Goal: Information Seeking & Learning: Compare options

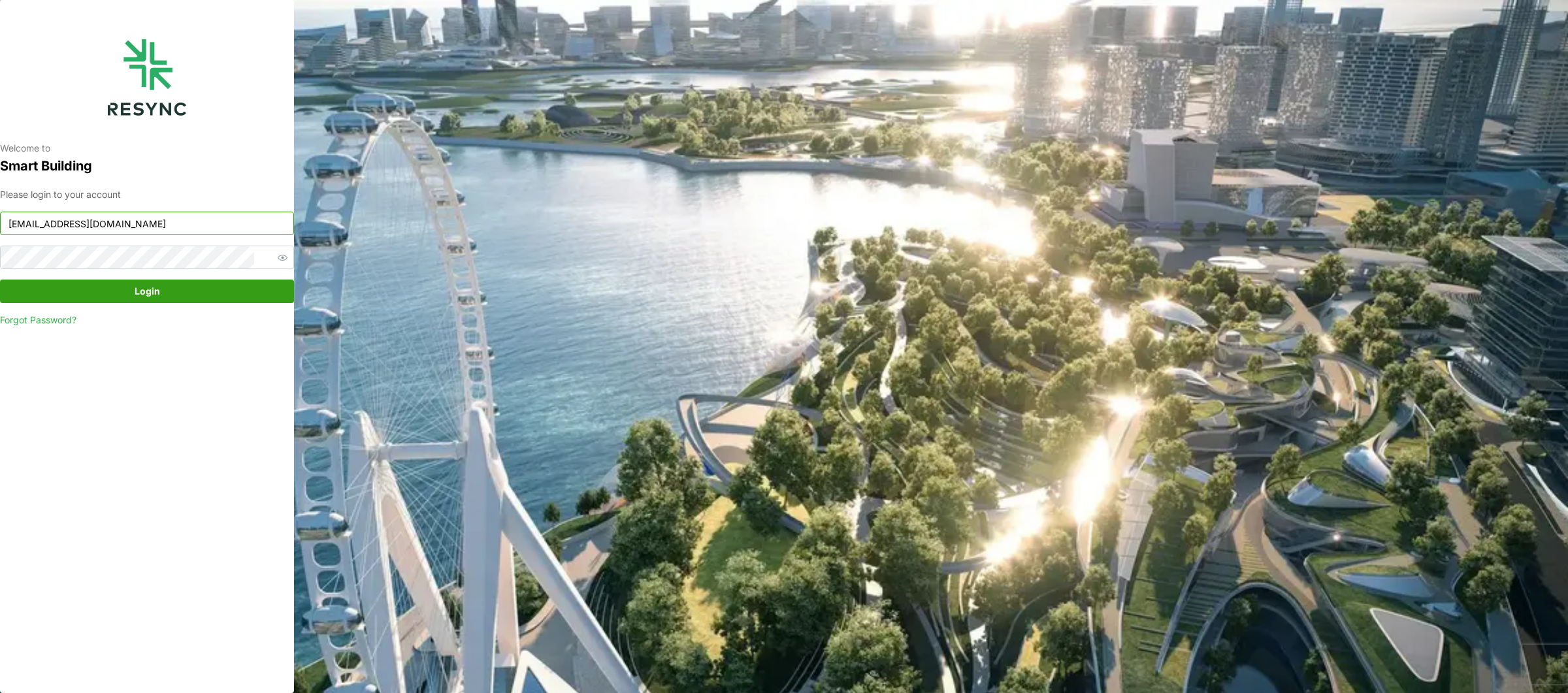
click at [169, 216] on input "mandai_display@resynctech.com" at bounding box center [147, 224] width 294 height 24
type input "[EMAIL_ADDRESS][DOMAIN_NAME]"
click at [164, 289] on span "Login" at bounding box center [147, 292] width 269 height 22
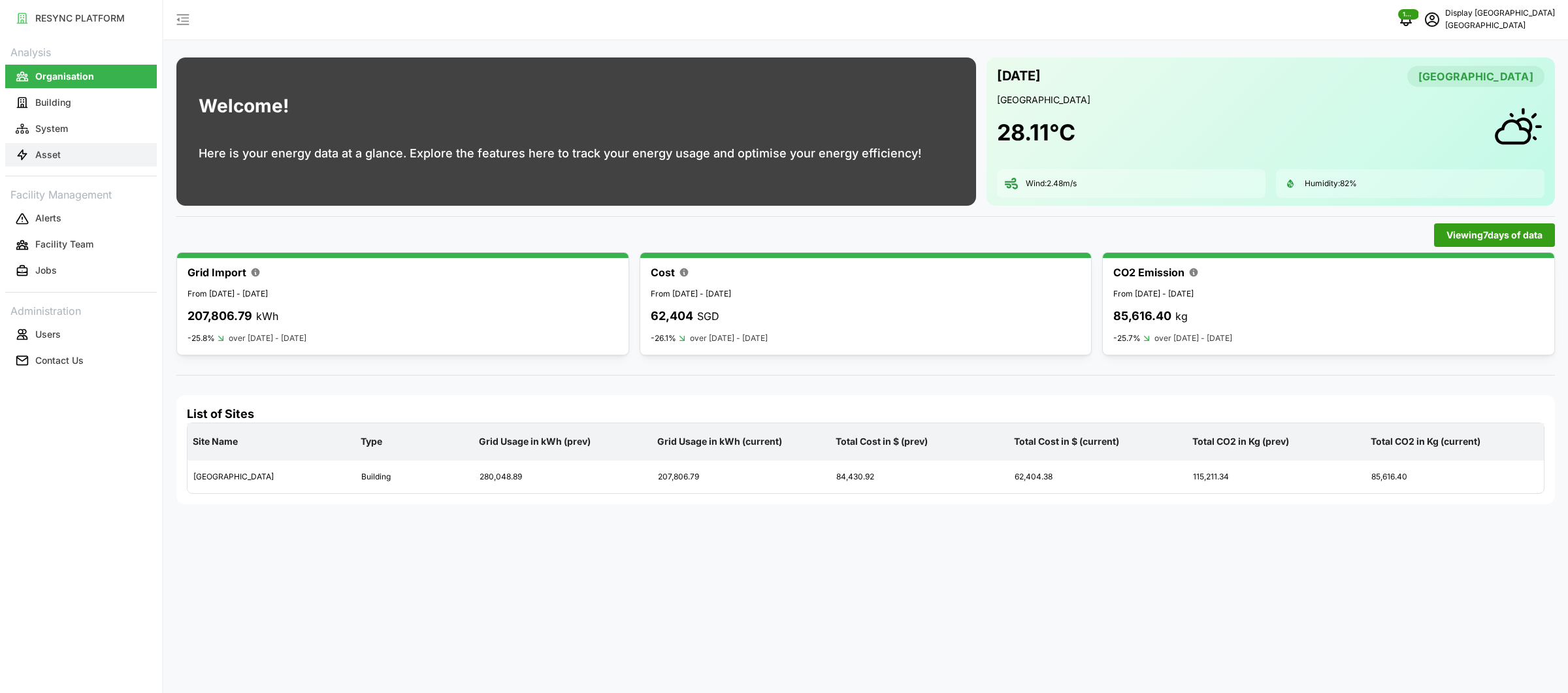
click at [84, 157] on button "Asset" at bounding box center [81, 155] width 152 height 24
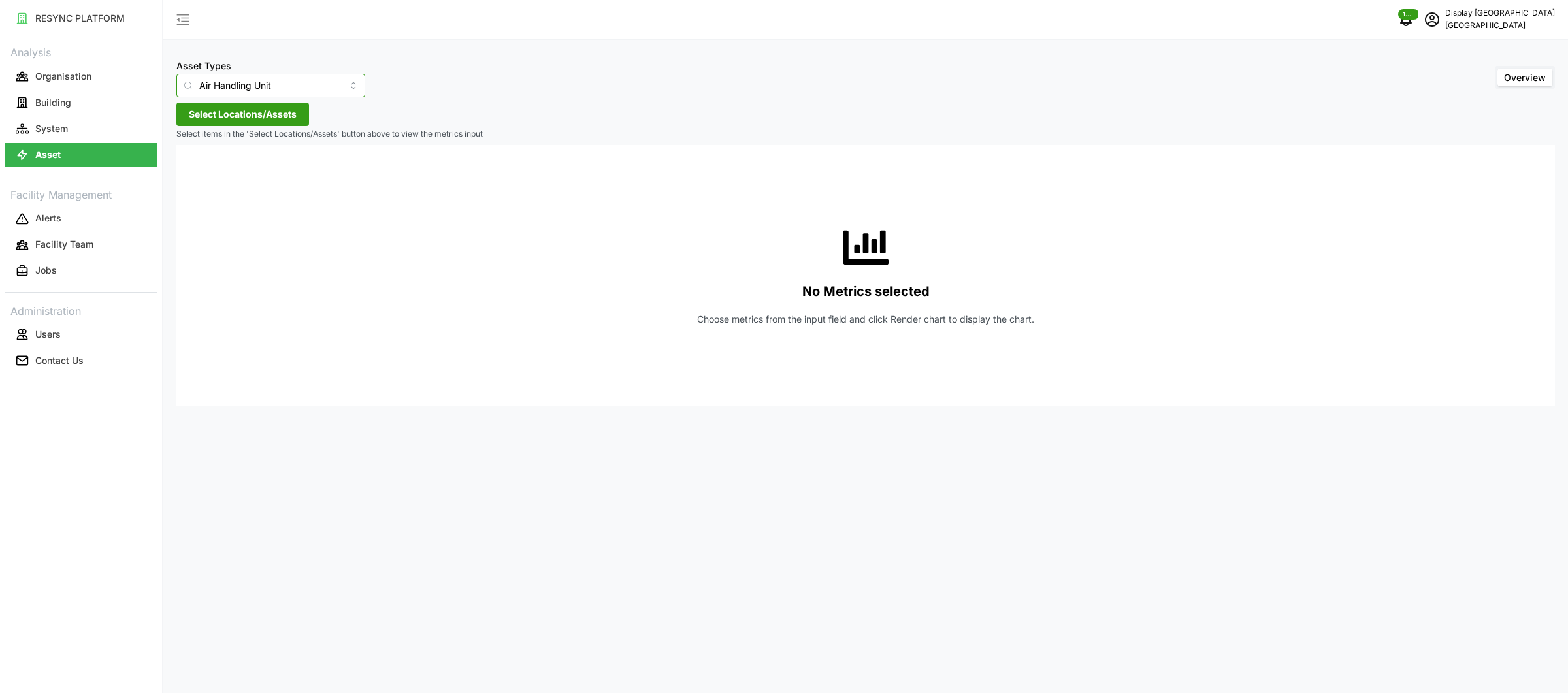
click at [307, 81] on input "Air Handling Unit" at bounding box center [271, 86] width 189 height 24
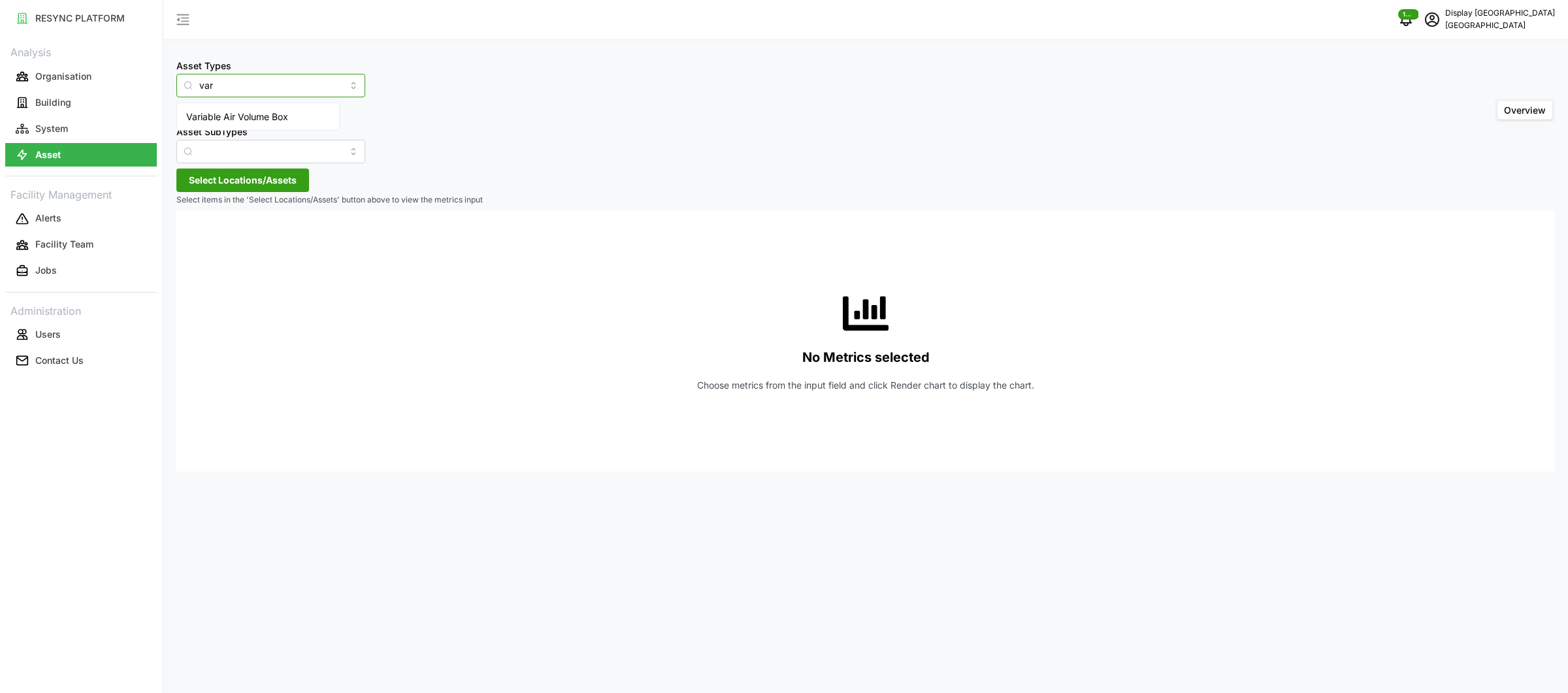
click at [298, 119] on div "Variable Air Volume Box" at bounding box center [258, 117] width 157 height 22
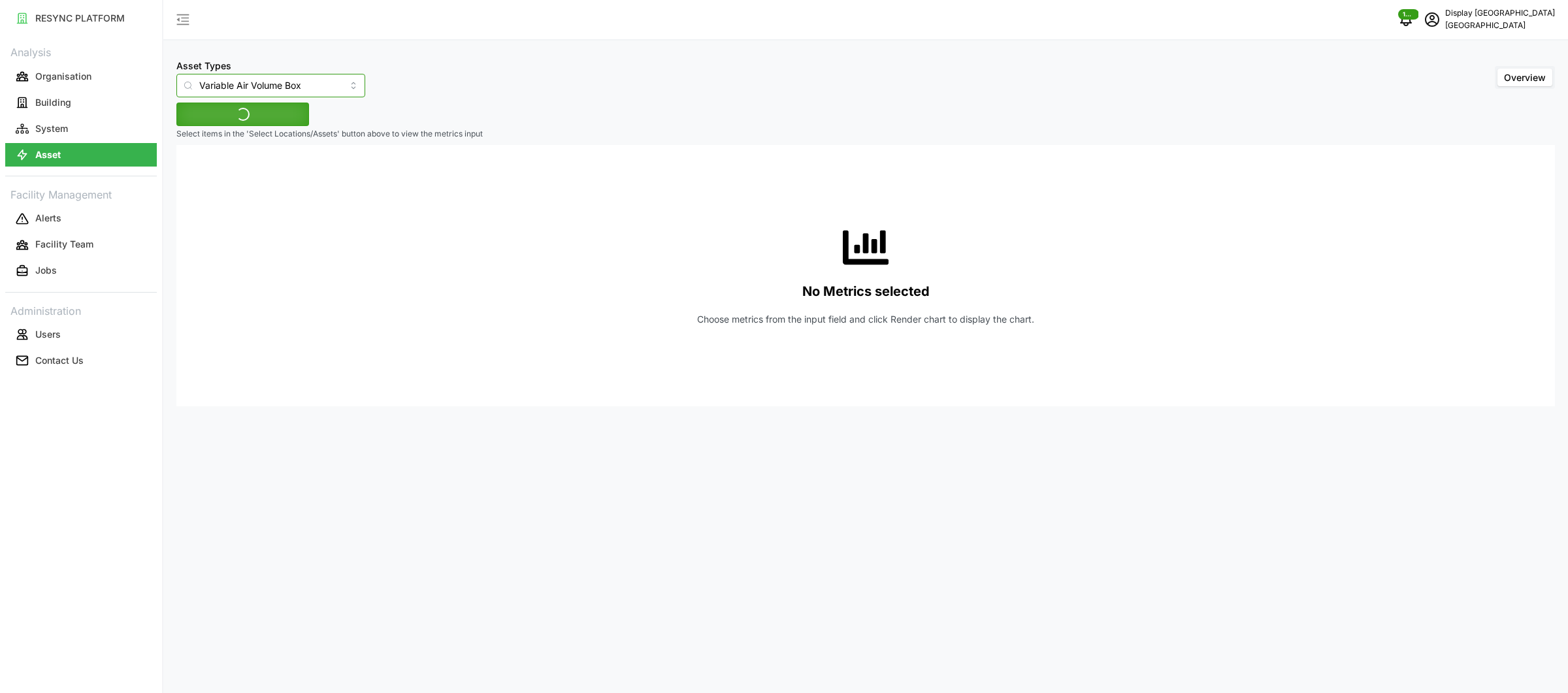
type input "Variable Air Volume Box"
click at [1445, 18] on button "schedule" at bounding box center [1432, 19] width 26 height 26
click at [1463, 98] on div "Logout" at bounding box center [1507, 99] width 93 height 15
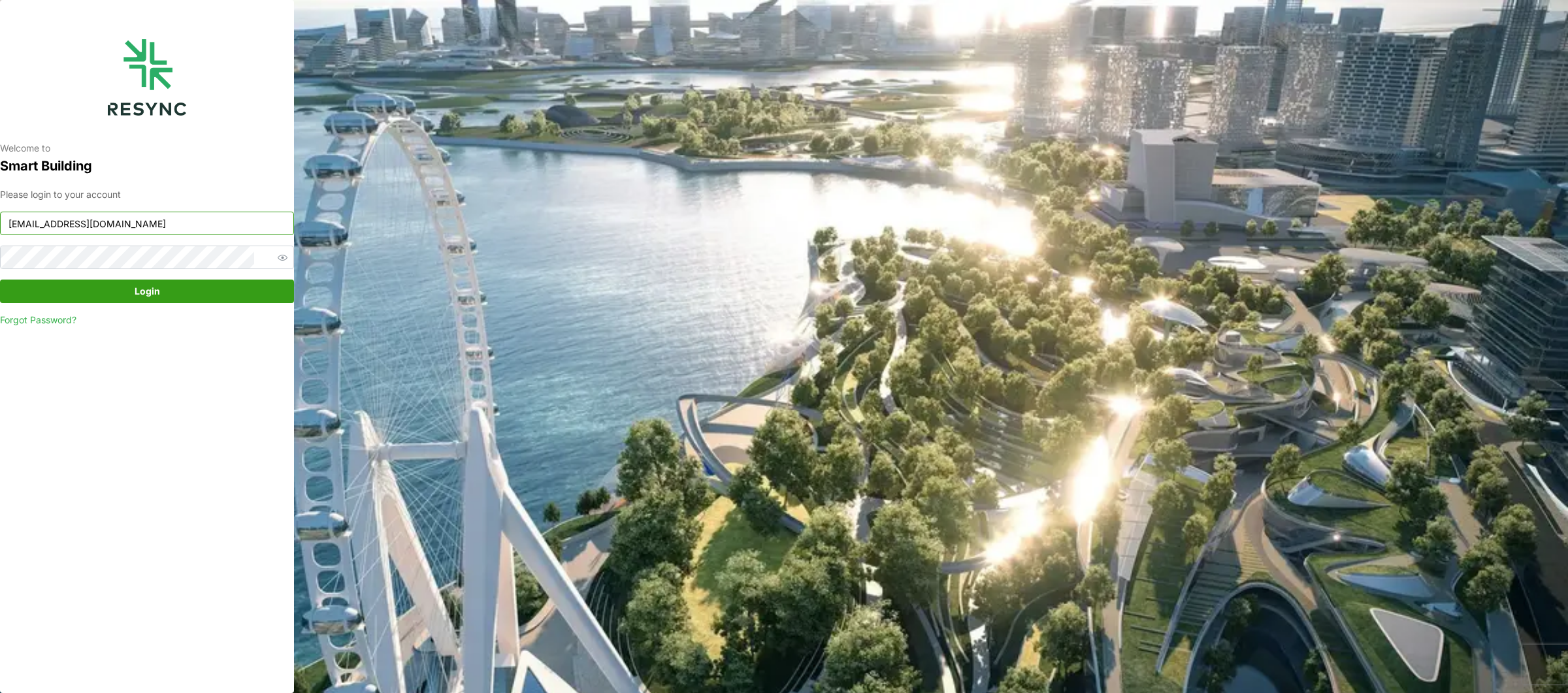
click at [183, 217] on input "[EMAIL_ADDRESS][DOMAIN_NAME]" at bounding box center [147, 224] width 294 height 24
type input "[EMAIL_ADDRESS][DOMAIN_NAME]"
click at [140, 285] on span "Login" at bounding box center [147, 292] width 26 height 22
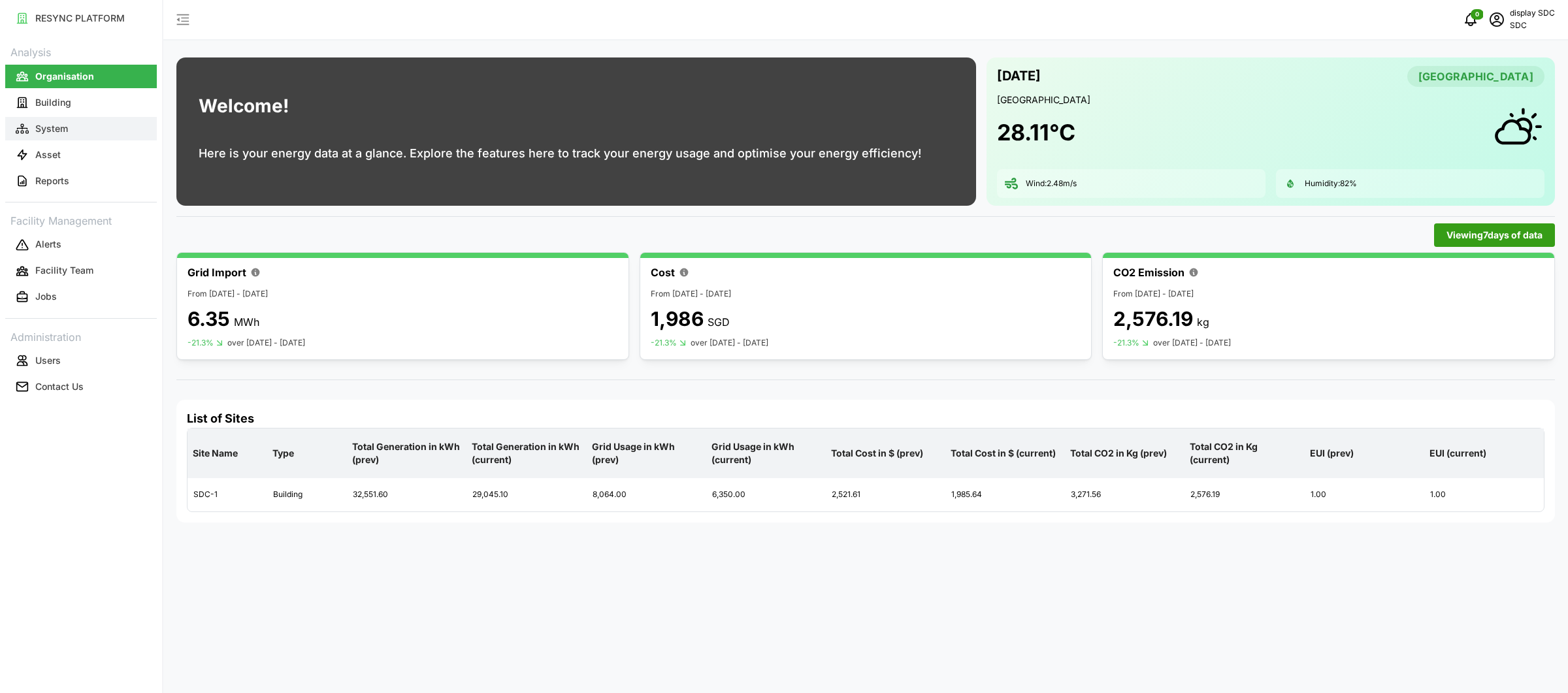
click at [72, 130] on button "System" at bounding box center [81, 129] width 152 height 24
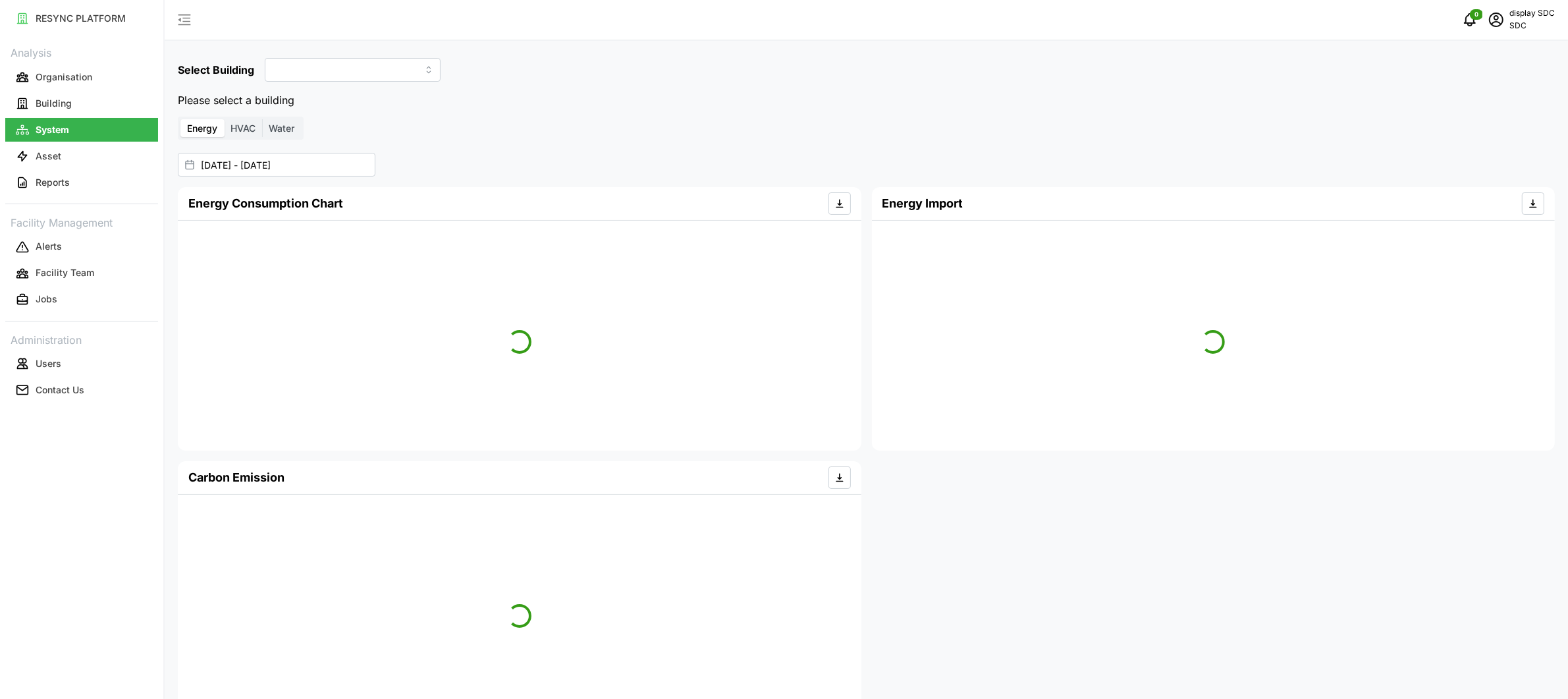
type input "SDC-1"
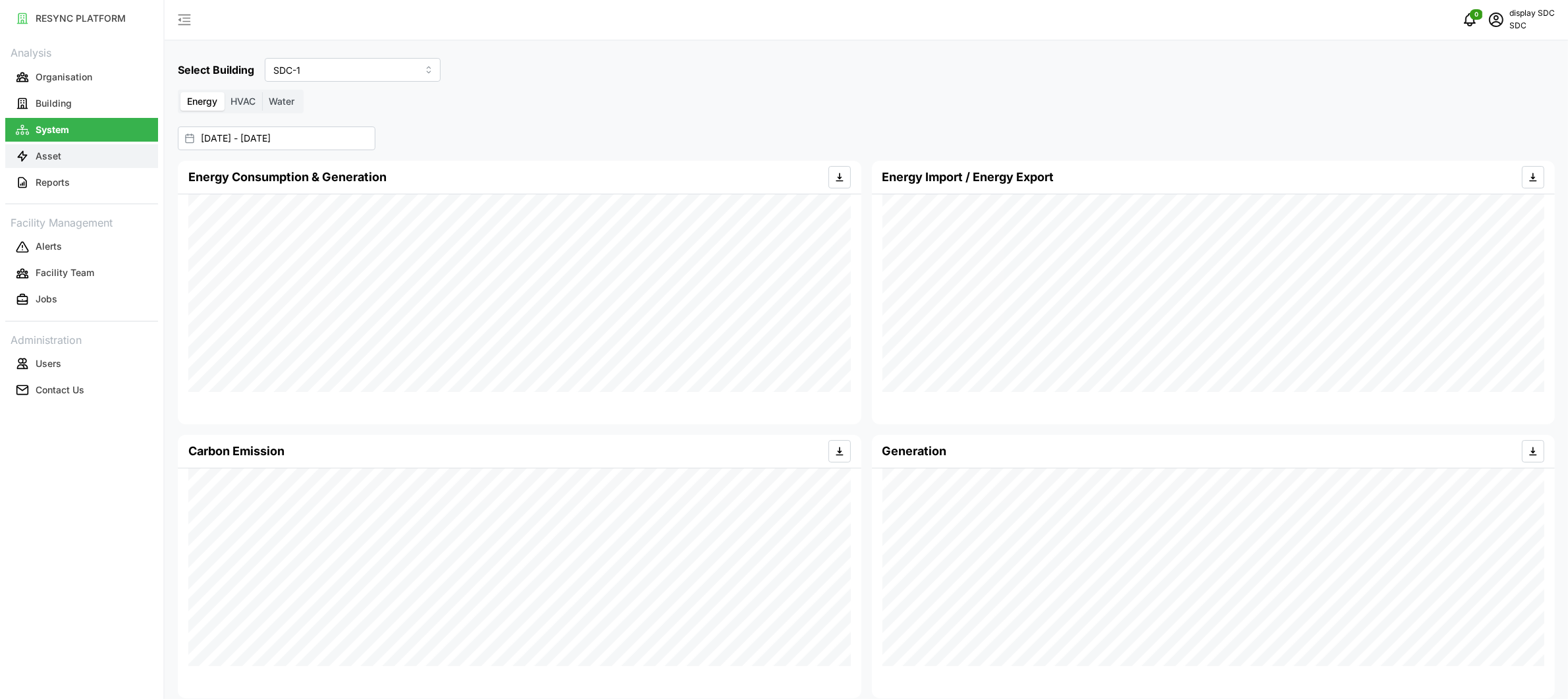
click at [67, 151] on button "Asset" at bounding box center [81, 156] width 153 height 24
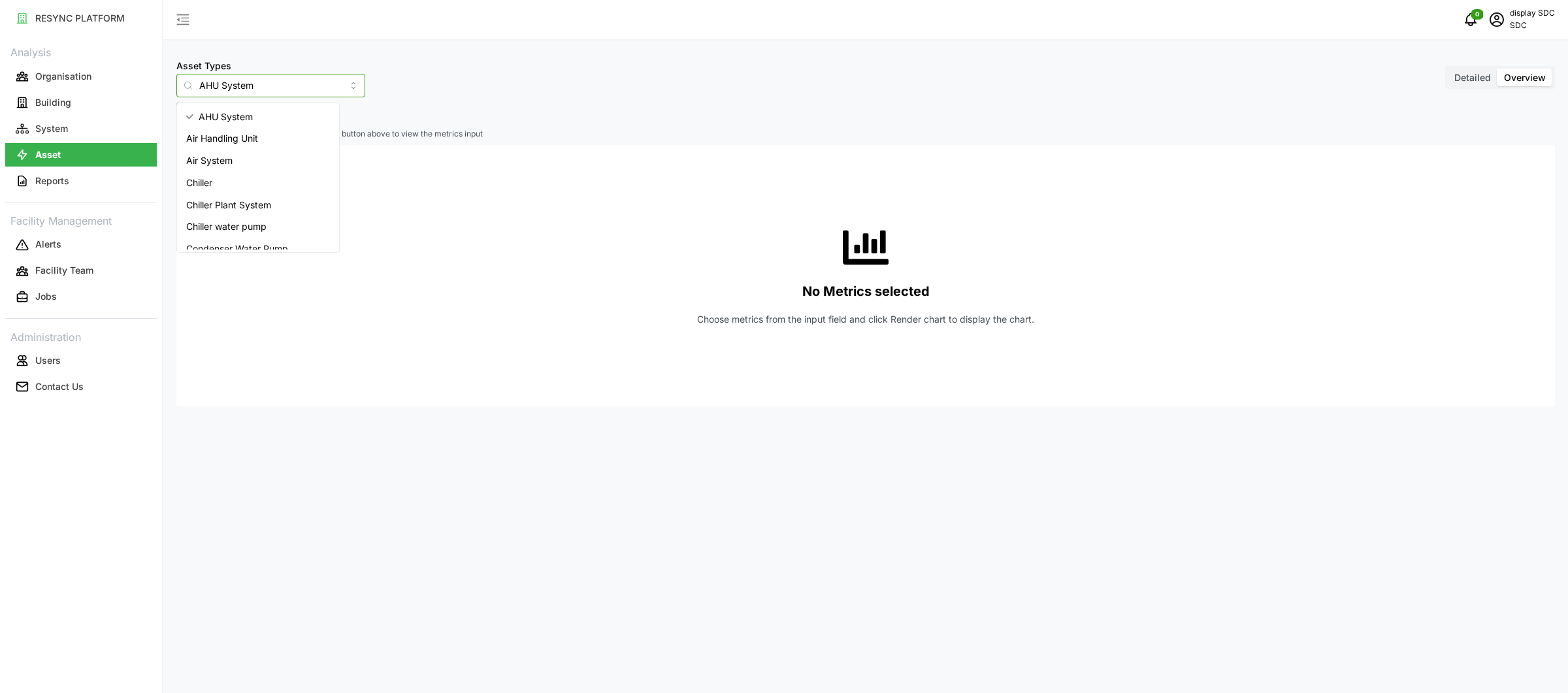
click at [257, 87] on input "AHU System" at bounding box center [271, 86] width 189 height 24
click at [265, 115] on div "Inverter" at bounding box center [258, 117] width 157 height 22
type input "Inverter"
click at [244, 116] on span "Select Locations/Assets" at bounding box center [242, 114] width 108 height 22
click at [198, 169] on icon at bounding box center [193, 173] width 11 height 11
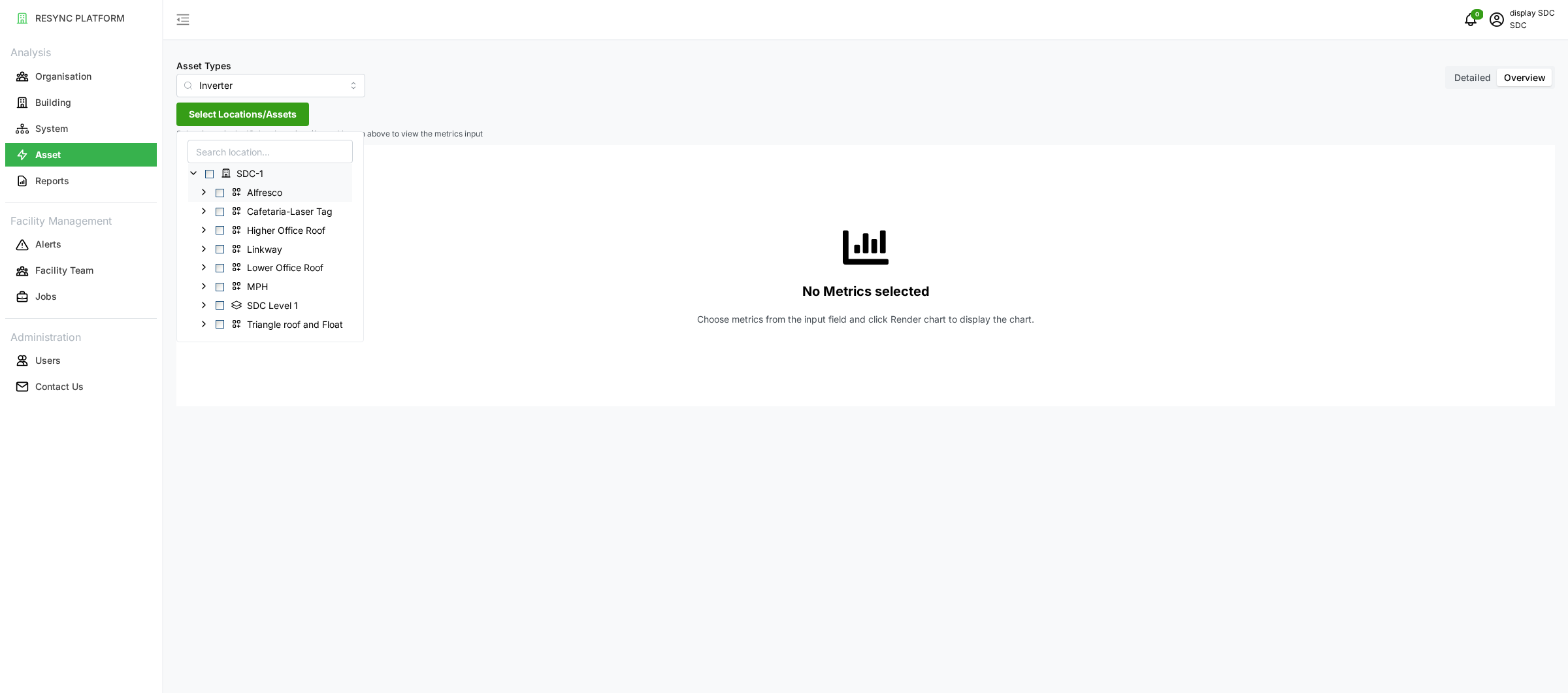
click at [208, 190] on icon at bounding box center [204, 192] width 11 height 11
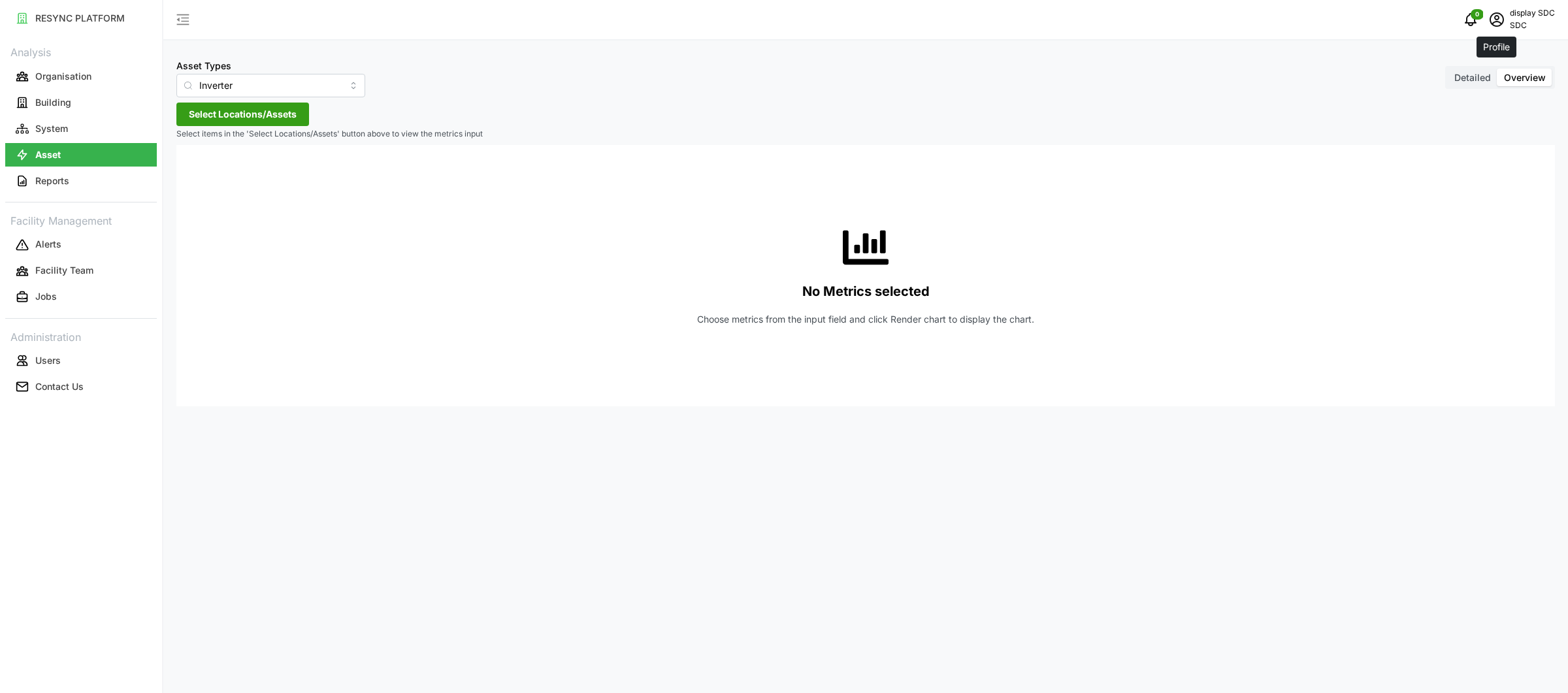
click at [1504, 16] on span "schedule" at bounding box center [1497, 20] width 25 height 25
click at [1481, 100] on div "Logout" at bounding box center [1507, 99] width 93 height 15
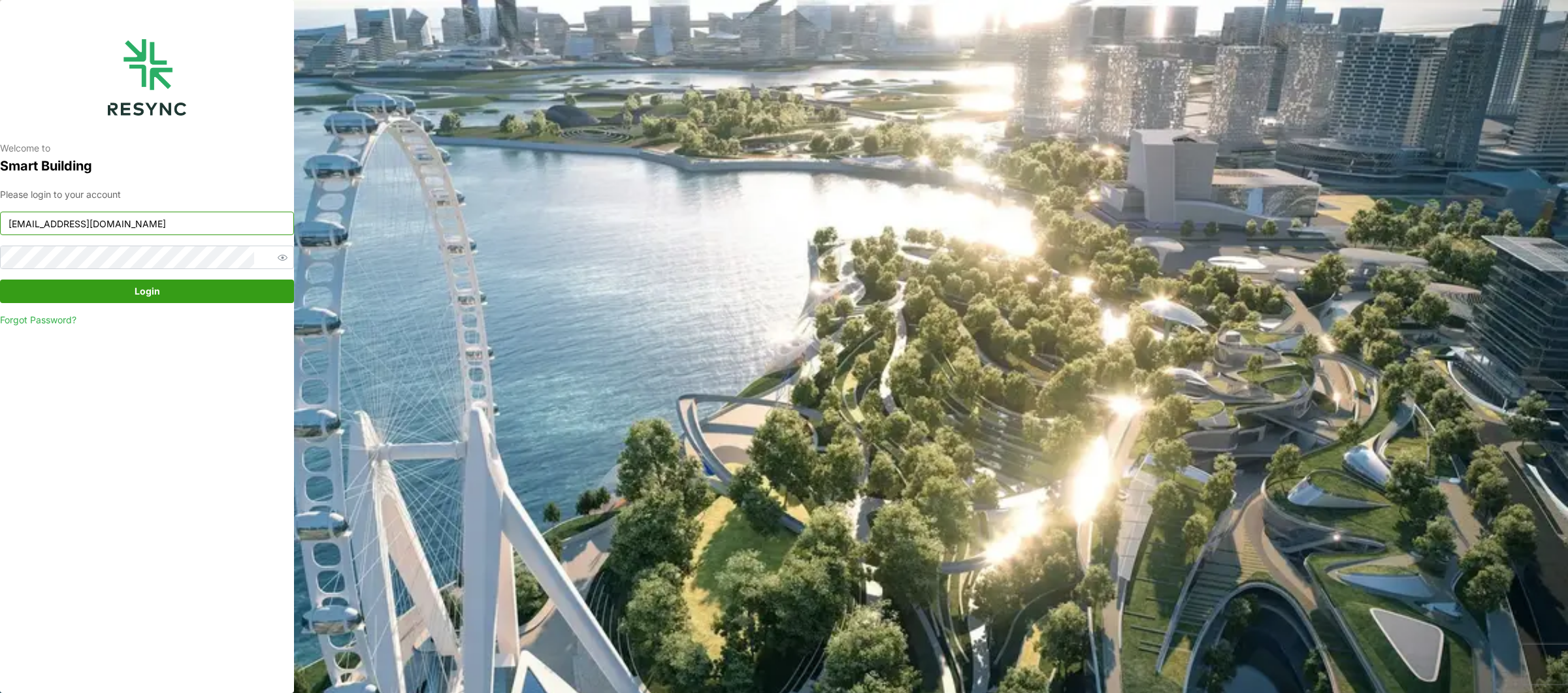
click at [179, 220] on input "sdc_display@resynctech.com" at bounding box center [147, 224] width 294 height 24
type input "south_beach_tower_display@resynctech.com"
click at [216, 294] on span "Login" at bounding box center [147, 292] width 269 height 22
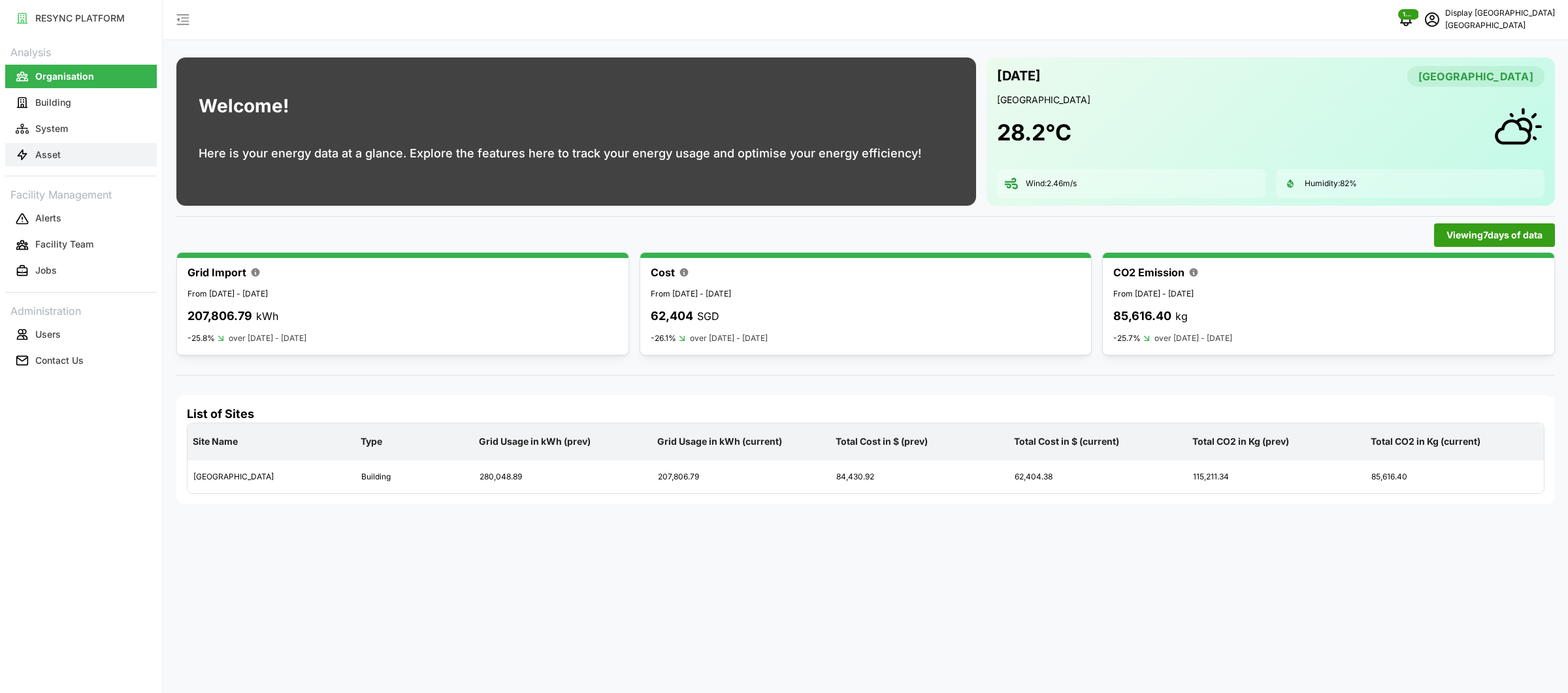
click at [89, 147] on button "Asset" at bounding box center [81, 155] width 152 height 24
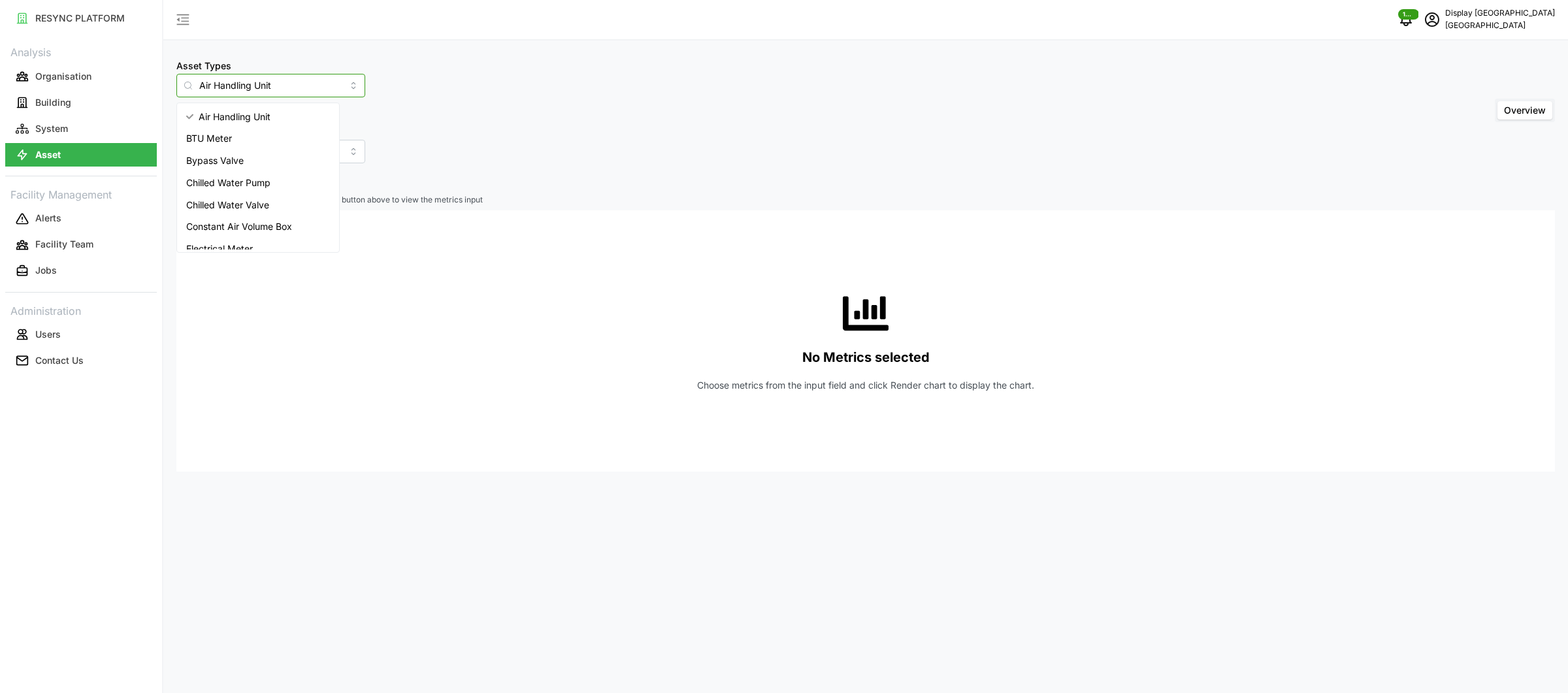
click at [298, 88] on input "Air Handling Unit" at bounding box center [271, 86] width 189 height 24
drag, startPoint x: 298, startPoint y: 88, endPoint x: 39, endPoint y: 71, distance: 259.6
click at [39, 71] on div "RESYNC PLATFORM Analysis Organisation Building System Asset Facility Management…" at bounding box center [784, 346] width 1568 height 693
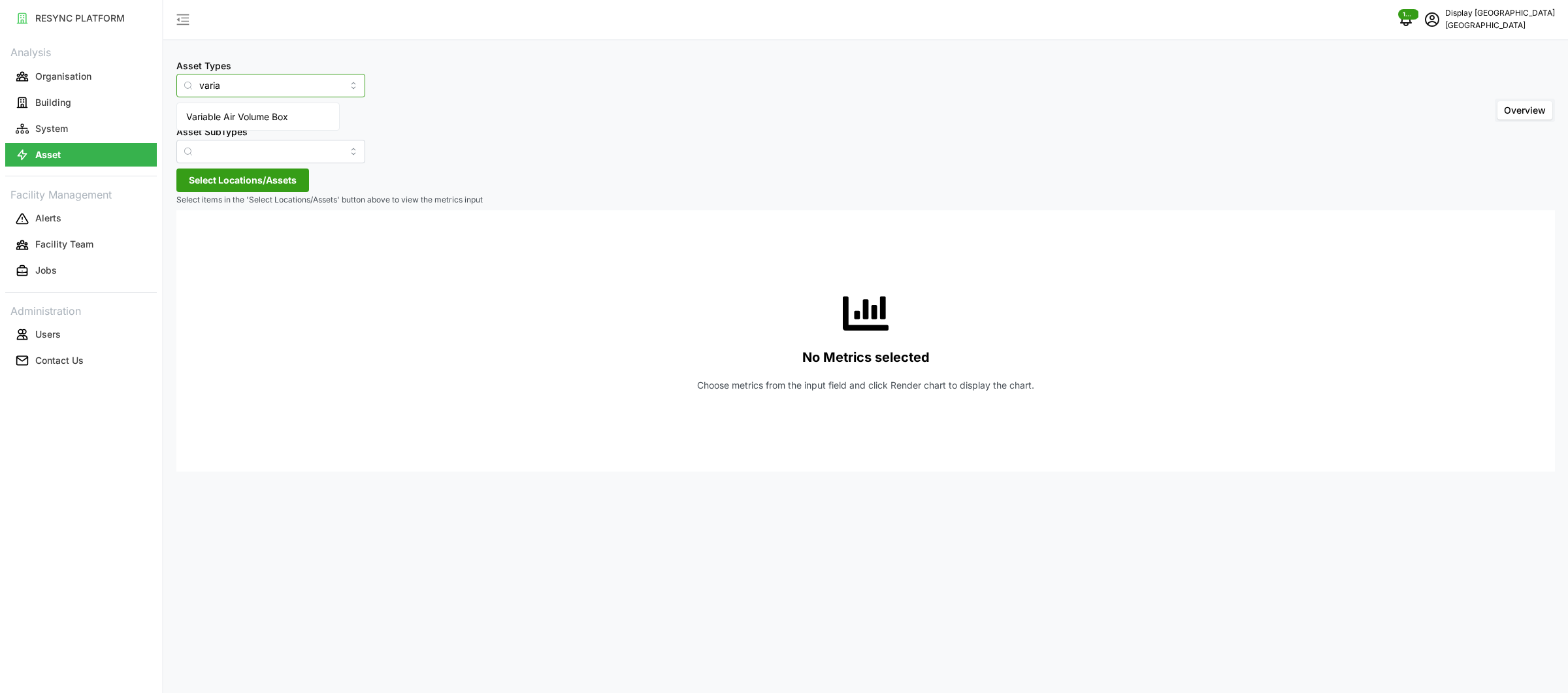
click at [241, 116] on span "Variable Air Volume Box" at bounding box center [237, 117] width 102 height 15
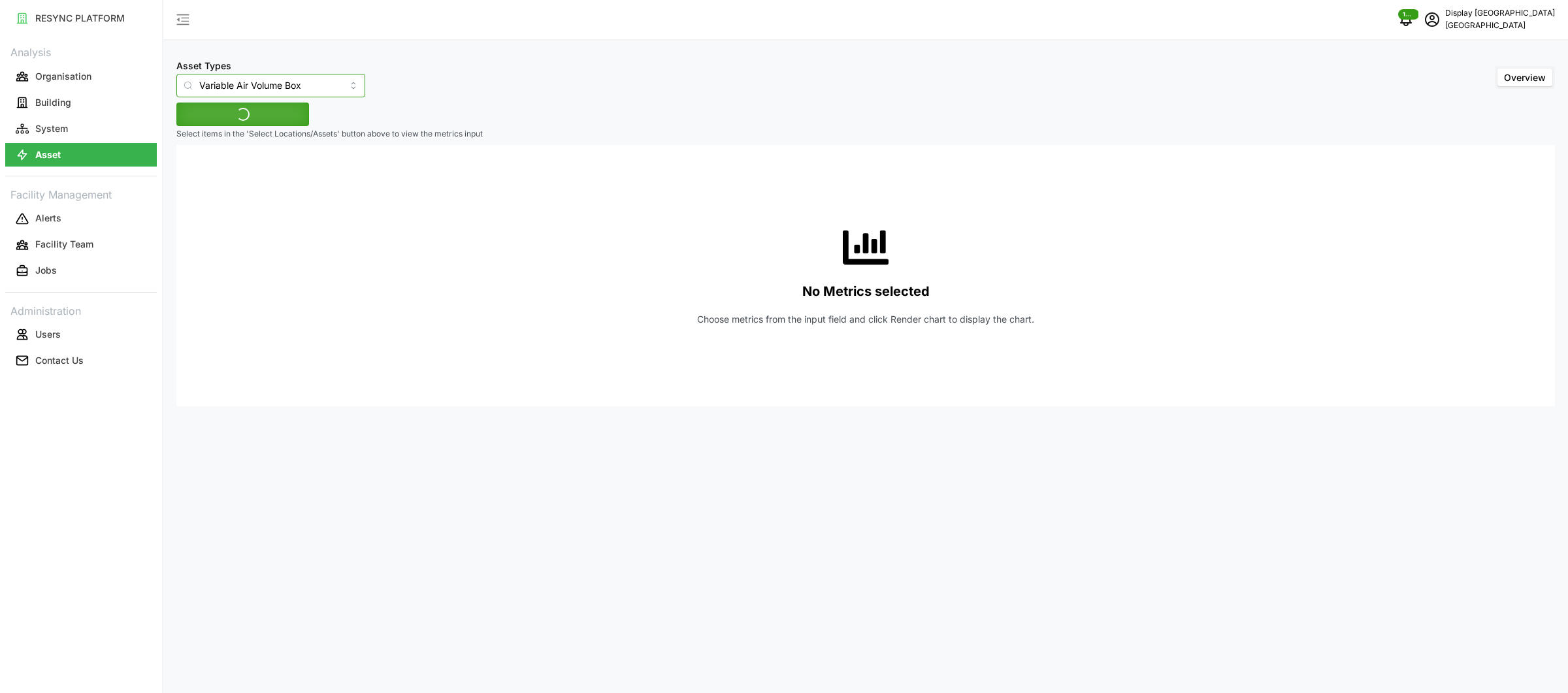
type input "Variable Air Volume Box"
click at [258, 114] on span "Select Locations/Assets" at bounding box center [242, 114] width 108 height 22
click at [191, 174] on icon at bounding box center [193, 173] width 11 height 11
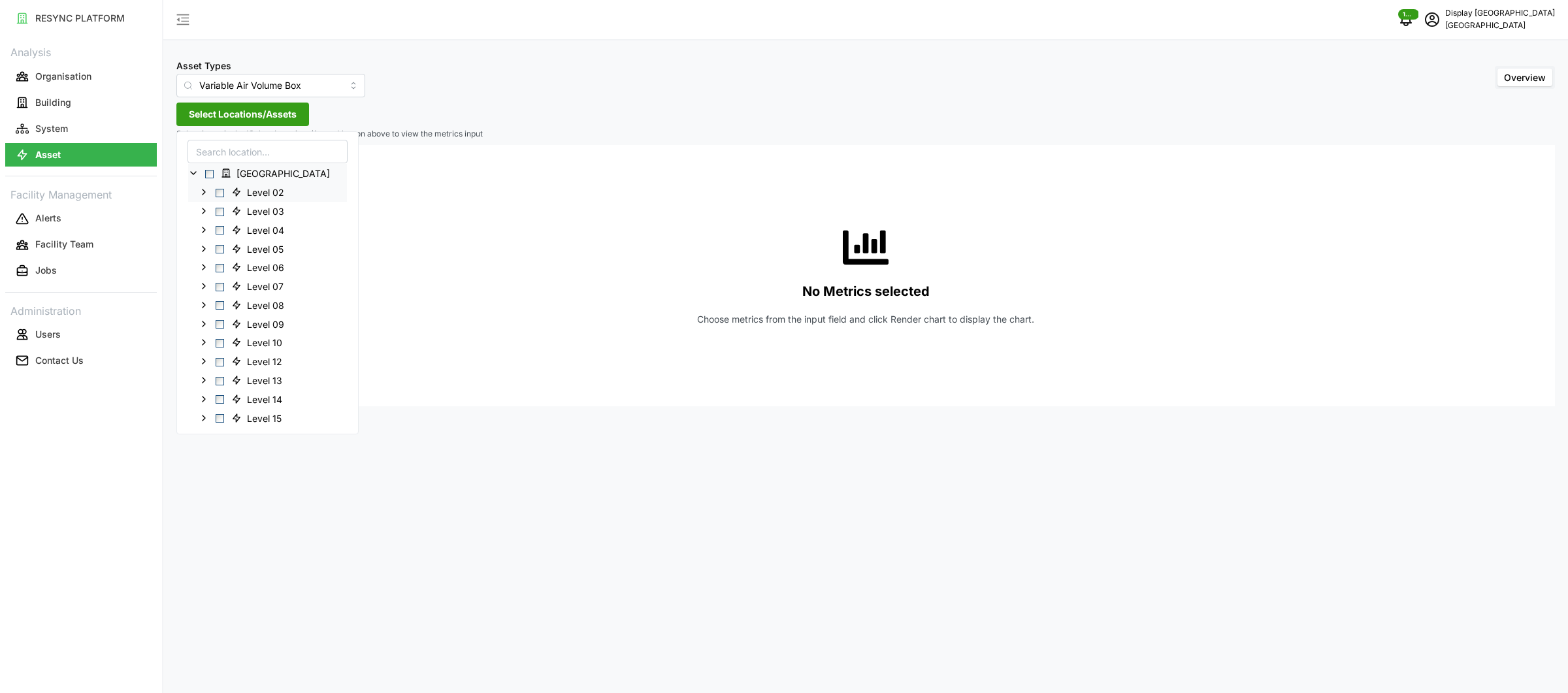
click at [201, 194] on icon at bounding box center [204, 192] width 11 height 11
click at [230, 214] on span "Select VAV-02-01-01" at bounding box center [230, 211] width 9 height 9
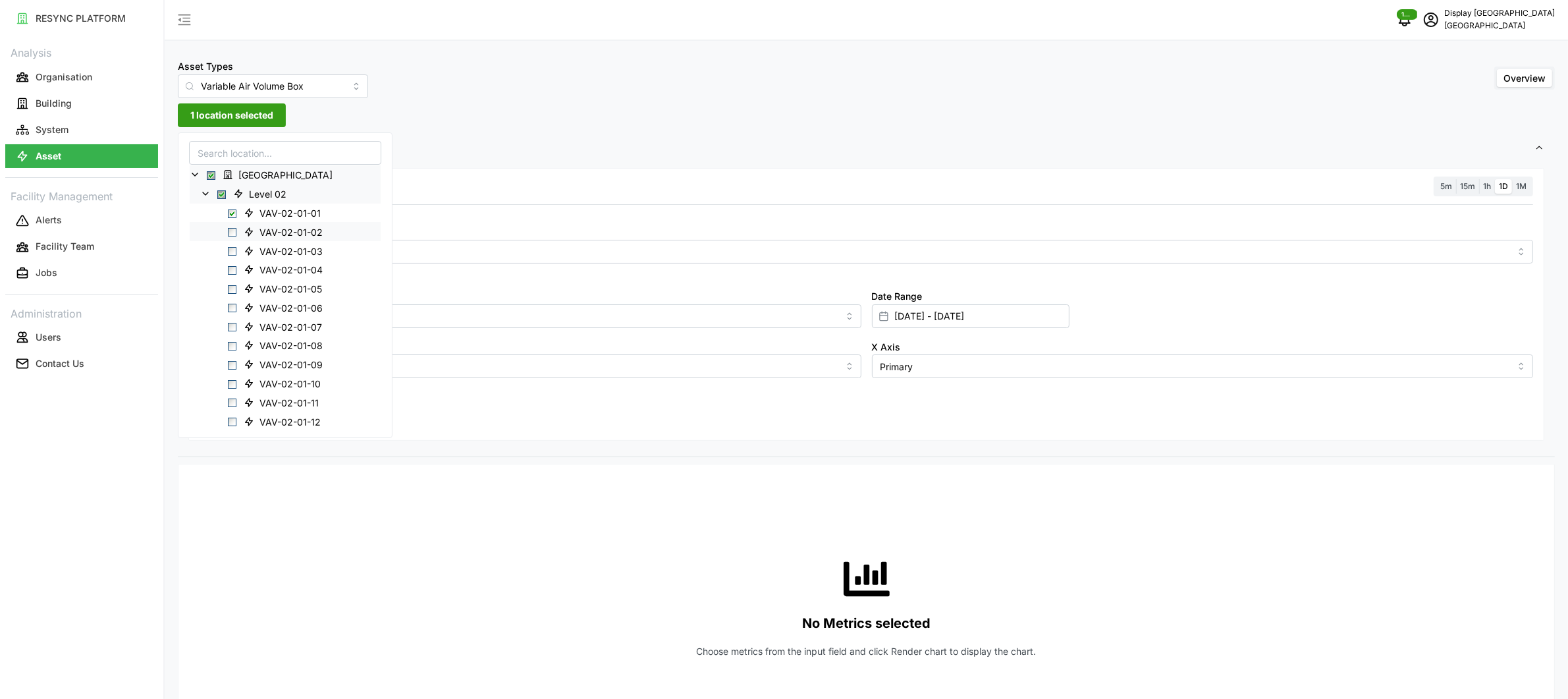
click at [235, 234] on span "Select VAV-02-01-02" at bounding box center [232, 232] width 9 height 9
click at [233, 249] on span "Select VAV-02-01-03" at bounding box center [232, 251] width 9 height 9
click at [233, 271] on span "Select VAV-02-01-04" at bounding box center [232, 270] width 9 height 9
click at [606, 245] on input "Metric" at bounding box center [866, 251] width 1288 height 15
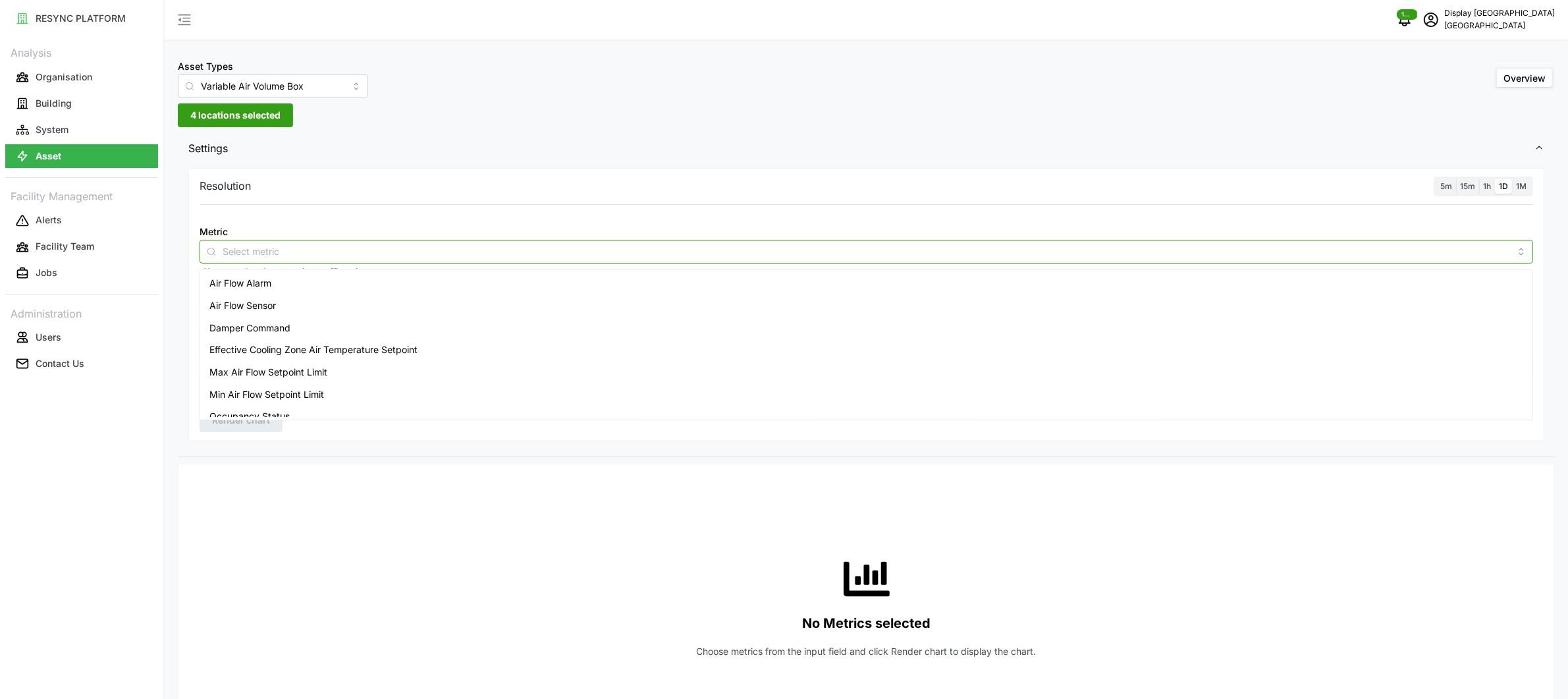
click at [374, 307] on div "Air Flow Sensor" at bounding box center [866, 305] width 1327 height 23
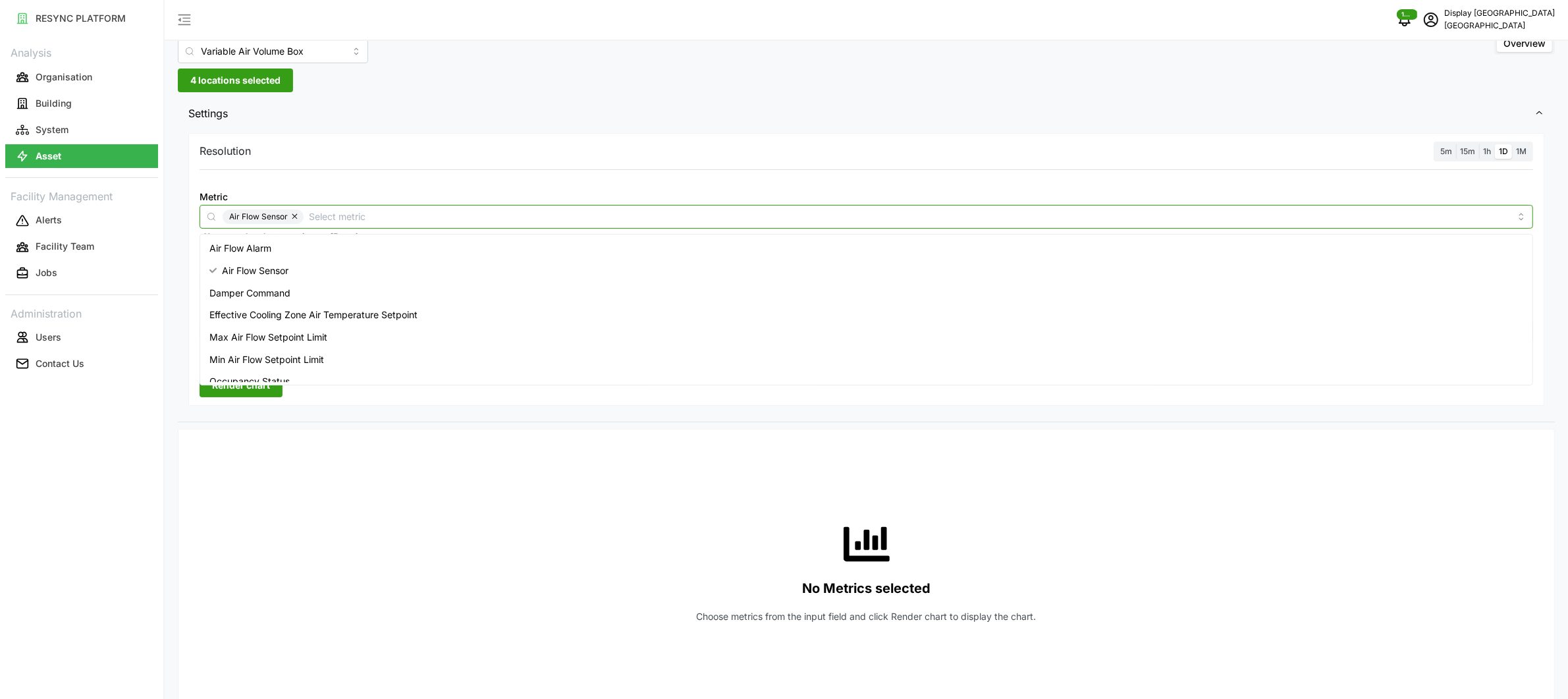
scroll to position [107, 0]
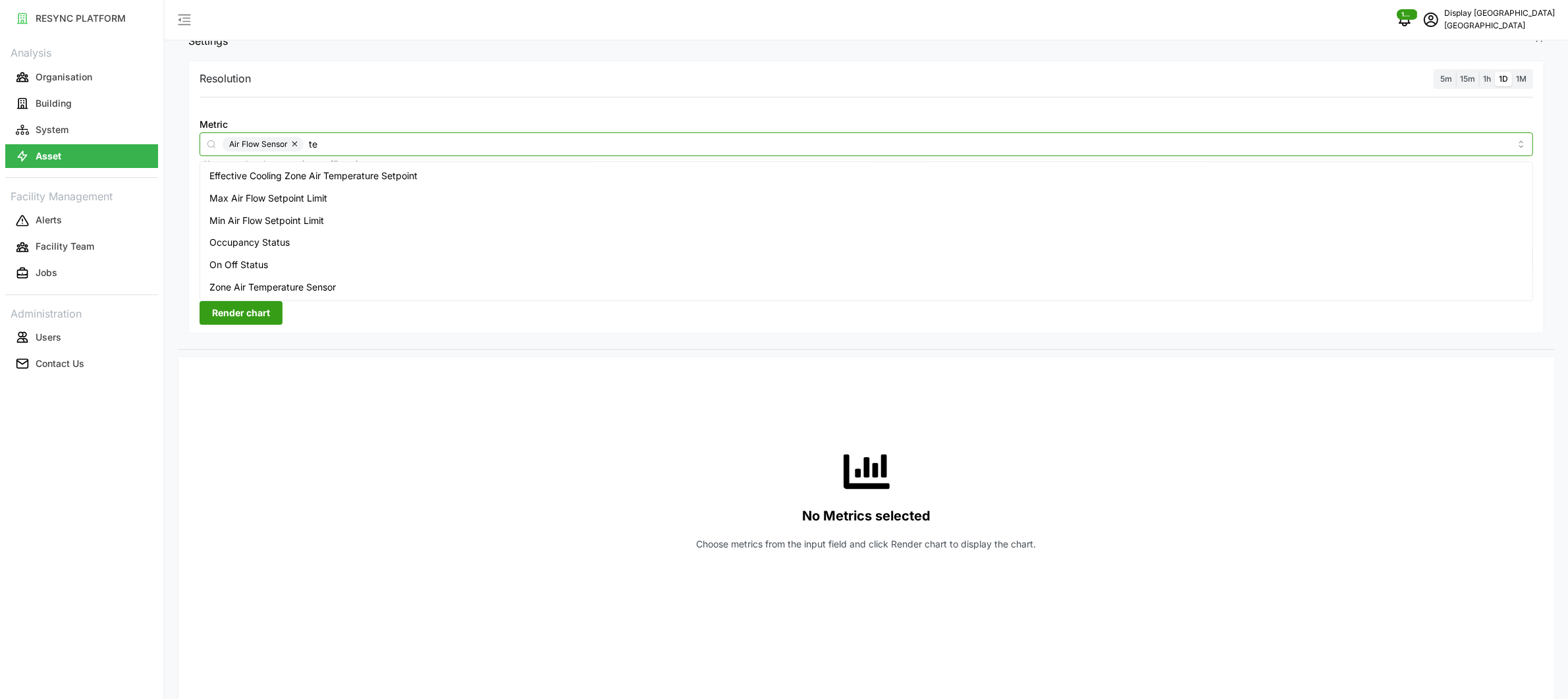
type input "tem"
click at [428, 193] on div "Zone Air Temperature Sensor" at bounding box center [866, 198] width 1327 height 23
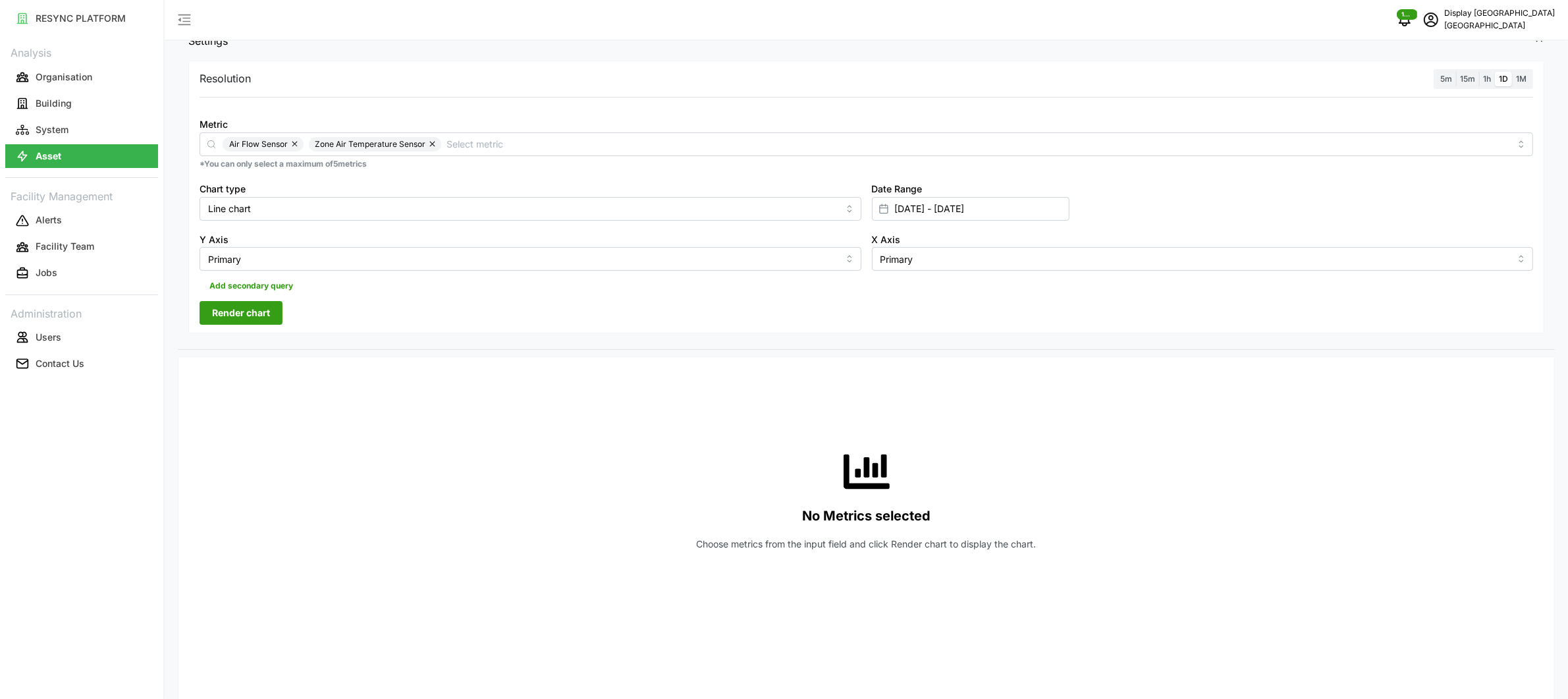
click at [1486, 79] on span "1h" at bounding box center [1487, 79] width 8 height 10
click at [1479, 72] on input "1h" at bounding box center [1479, 72] width 0 height 0
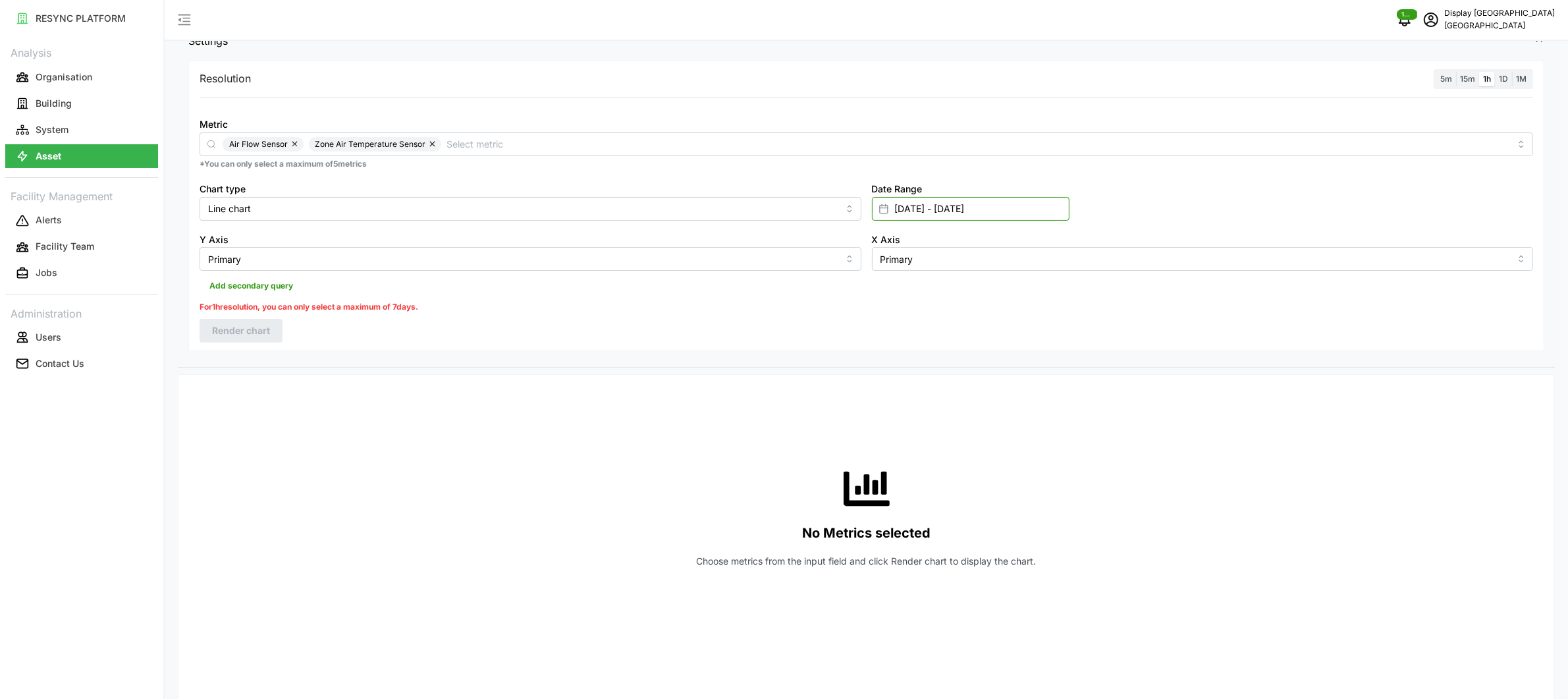
click at [909, 213] on input "01 Oct 2025 - 13 Oct 2025" at bounding box center [970, 209] width 197 height 24
click at [902, 390] on button "13" at bounding box center [900, 390] width 24 height 24
type input "13 Oct 2025 - 13 Oct 2025"
type input "13 Oct 2025"
click at [902, 390] on button "13" at bounding box center [900, 390] width 24 height 24
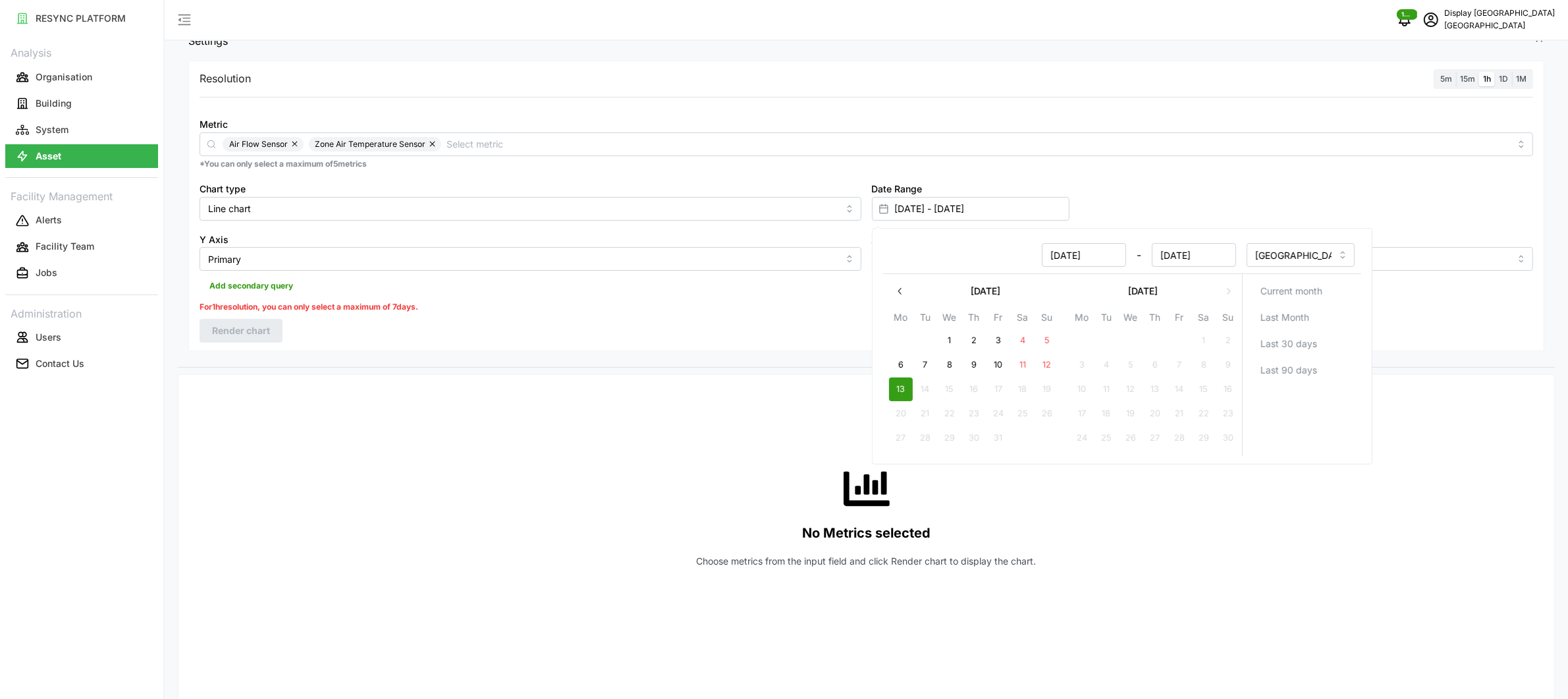
click at [548, 329] on div "Resolution 5m 15m 1h 1D 1M Metric Air Flow Sensor Zone Air Temperature Sensor *…" at bounding box center [866, 205] width 1356 height 290
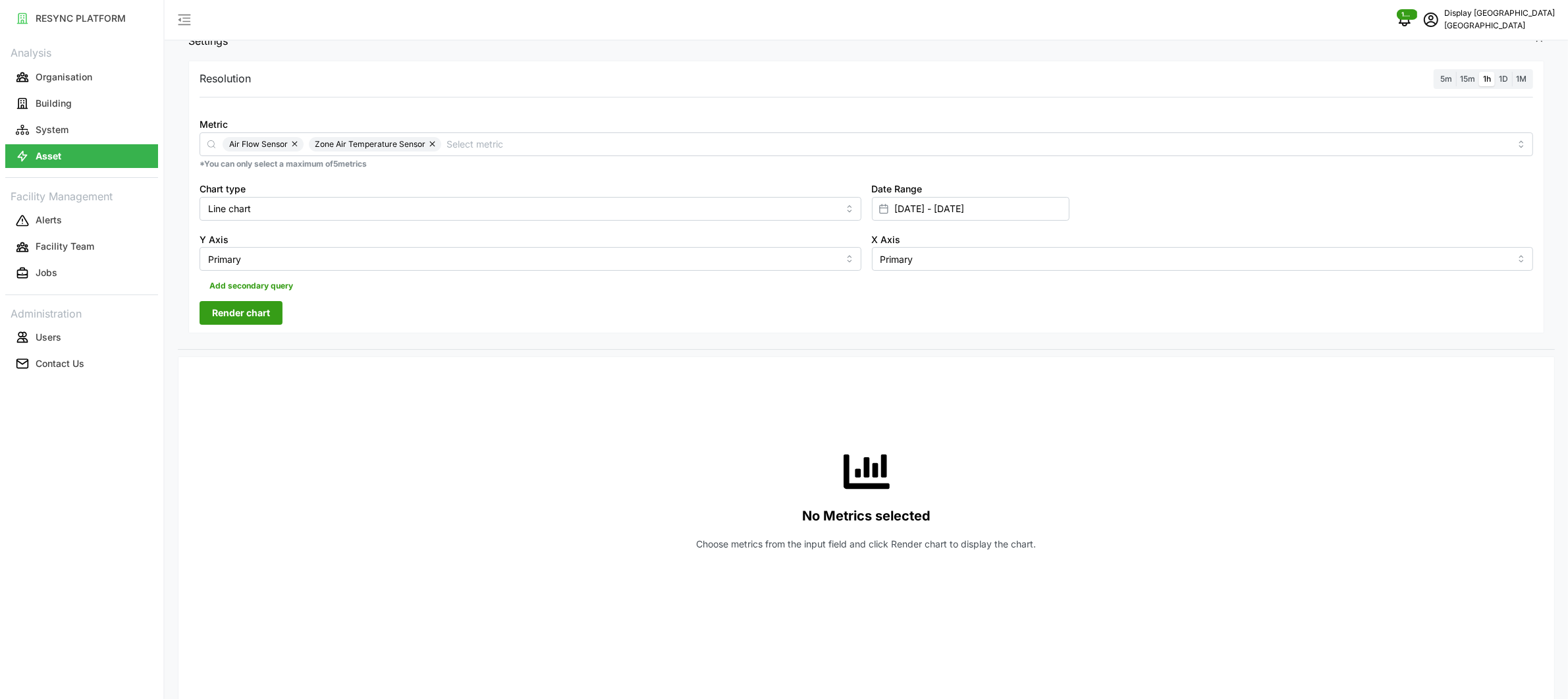
click at [259, 313] on span "Render chart" at bounding box center [241, 313] width 58 height 23
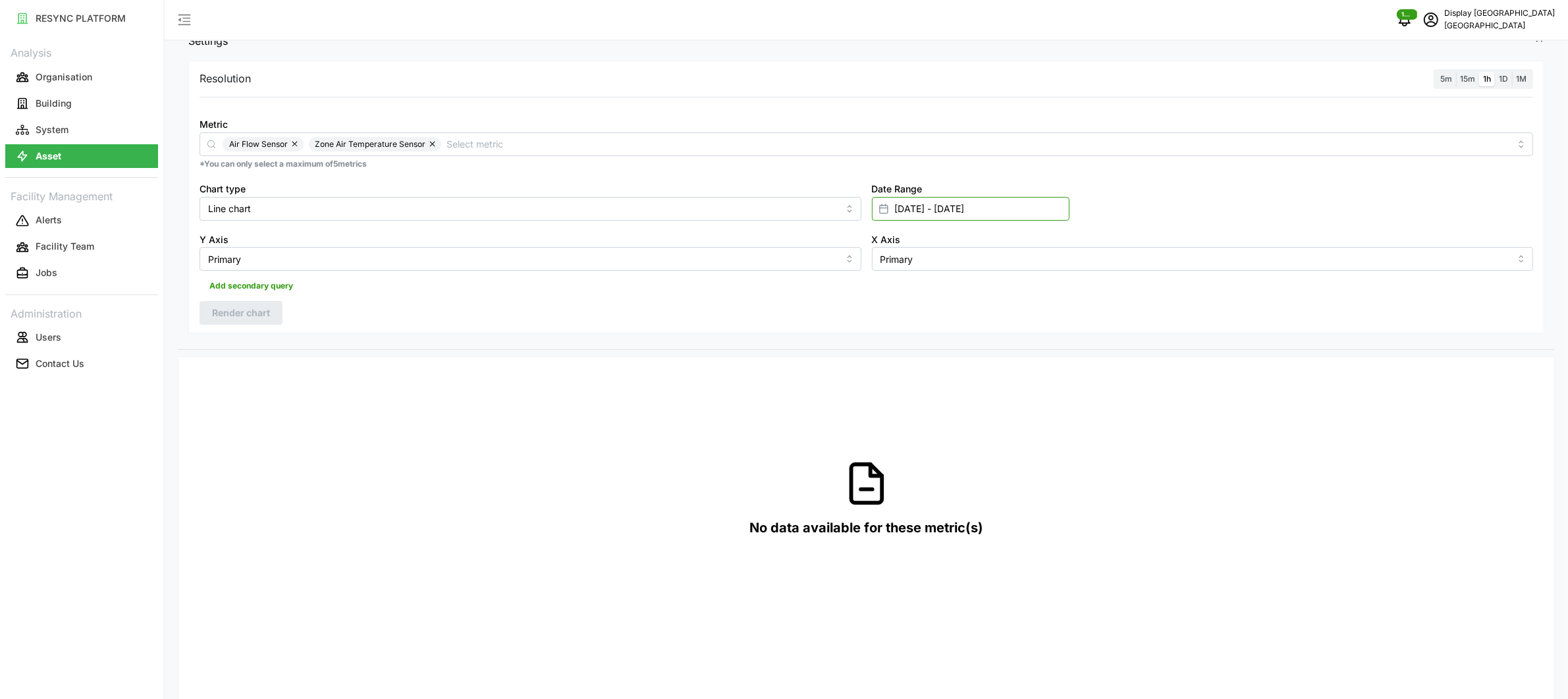
click at [917, 209] on input "13 Oct 2025 - 13 Oct 2025" at bounding box center [970, 209] width 197 height 24
click at [997, 359] on button "10" at bounding box center [998, 365] width 24 height 24
type input "[DATE] - [DATE]"
type input "10 Oct 2025"
click at [900, 386] on button "13" at bounding box center [900, 390] width 24 height 24
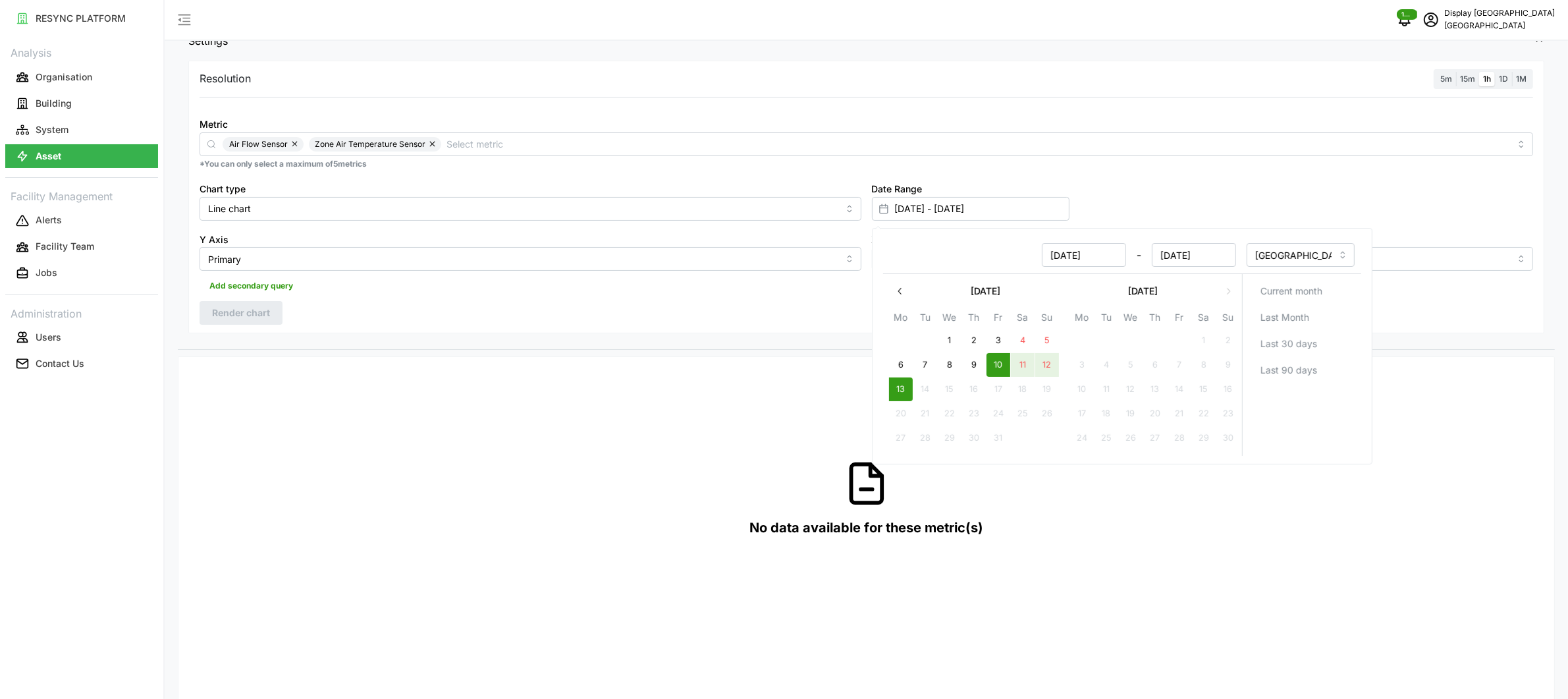
drag, startPoint x: 377, startPoint y: 313, endPoint x: 303, endPoint y: 325, distance: 75.0
click at [377, 313] on div "Resolution 5m 15m 1h 1D 1M Metric Air Flow Sensor Zone Air Temperature Sensor *…" at bounding box center [866, 197] width 1356 height 273
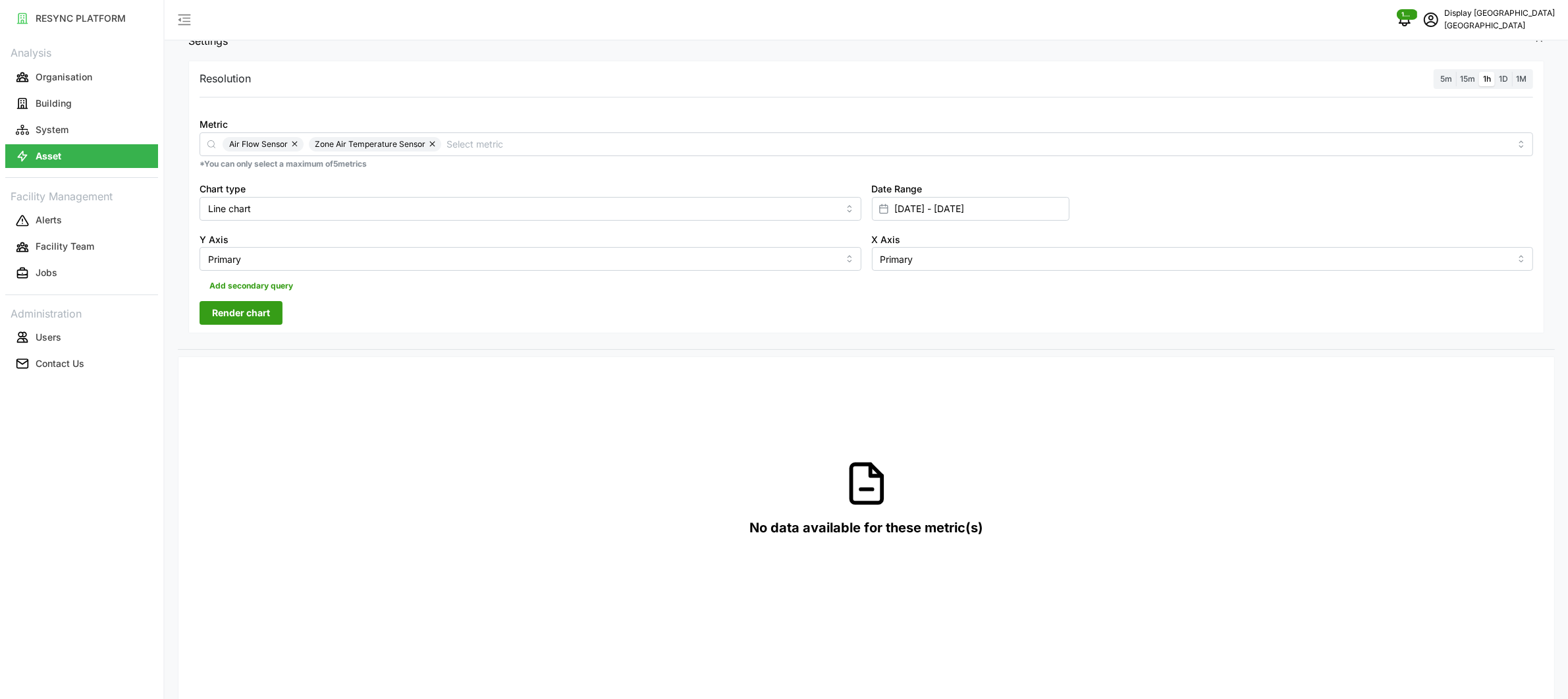
click at [261, 309] on span "Render chart" at bounding box center [241, 313] width 58 height 23
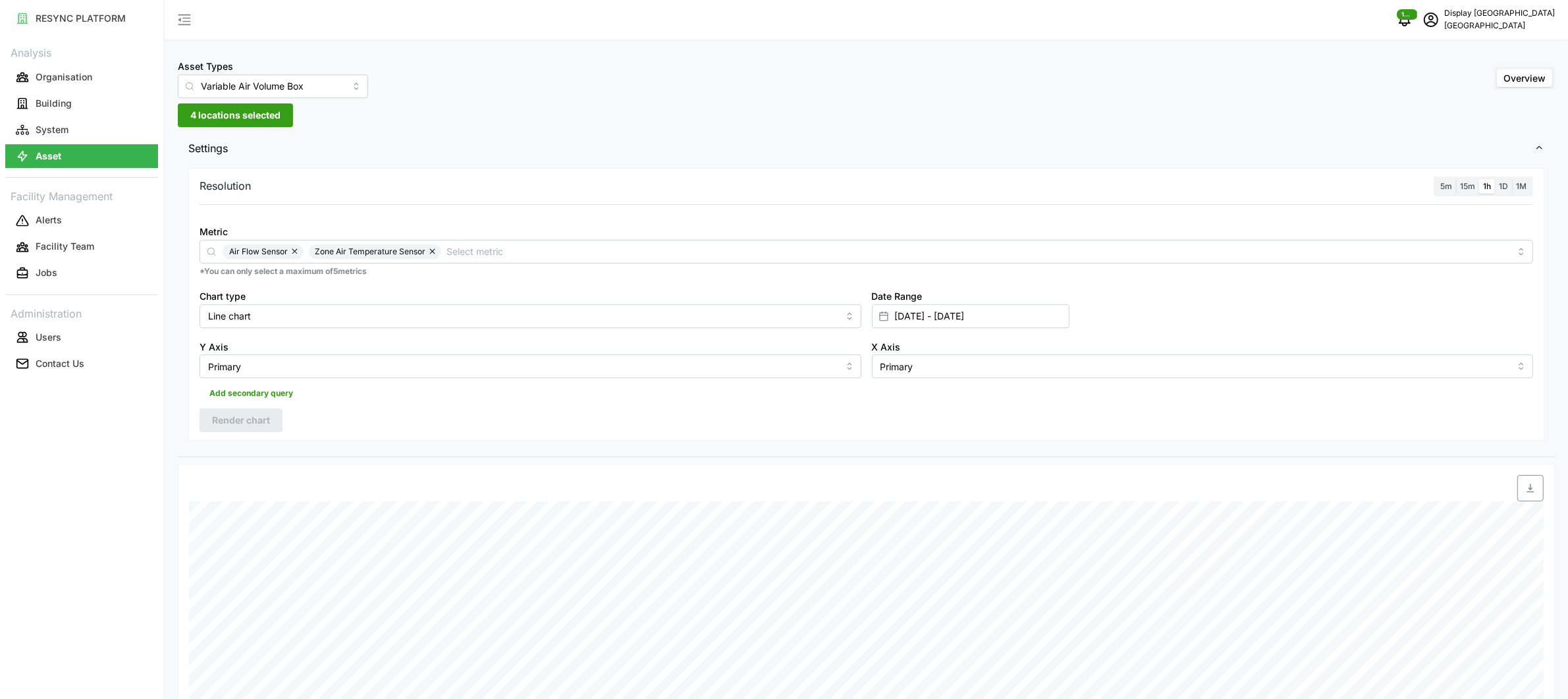
click at [283, 120] on button "4 locations selected" at bounding box center [235, 115] width 115 height 24
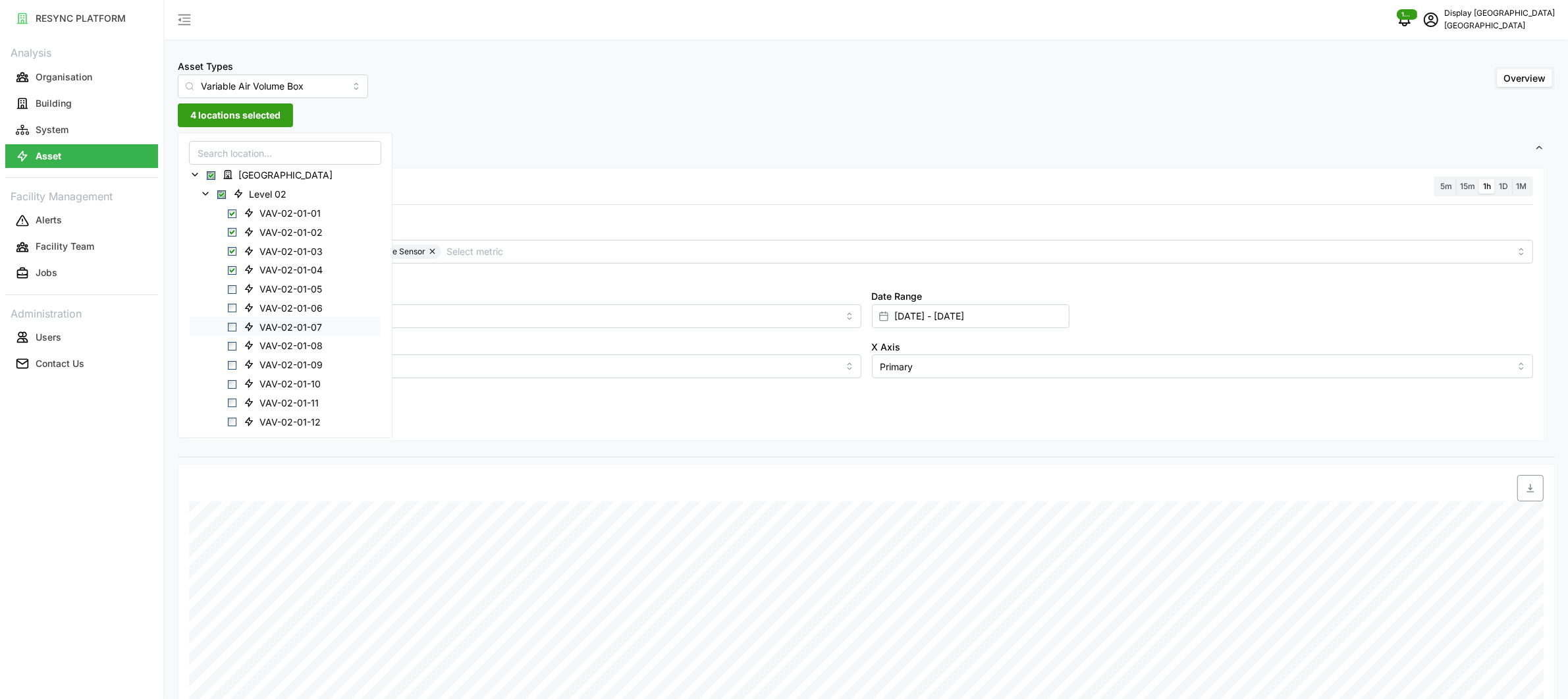
click at [245, 325] on icon at bounding box center [249, 326] width 11 height 11
click at [238, 353] on span "VAV-02-01-08" at bounding box center [285, 345] width 93 height 16
click at [237, 371] on div "VAV-02-01-09" at bounding box center [285, 364] width 191 height 19
click at [234, 368] on span "Select VAV-02-01-09" at bounding box center [232, 365] width 9 height 9
click at [279, 267] on span "VAV-02-01-04" at bounding box center [291, 270] width 63 height 13
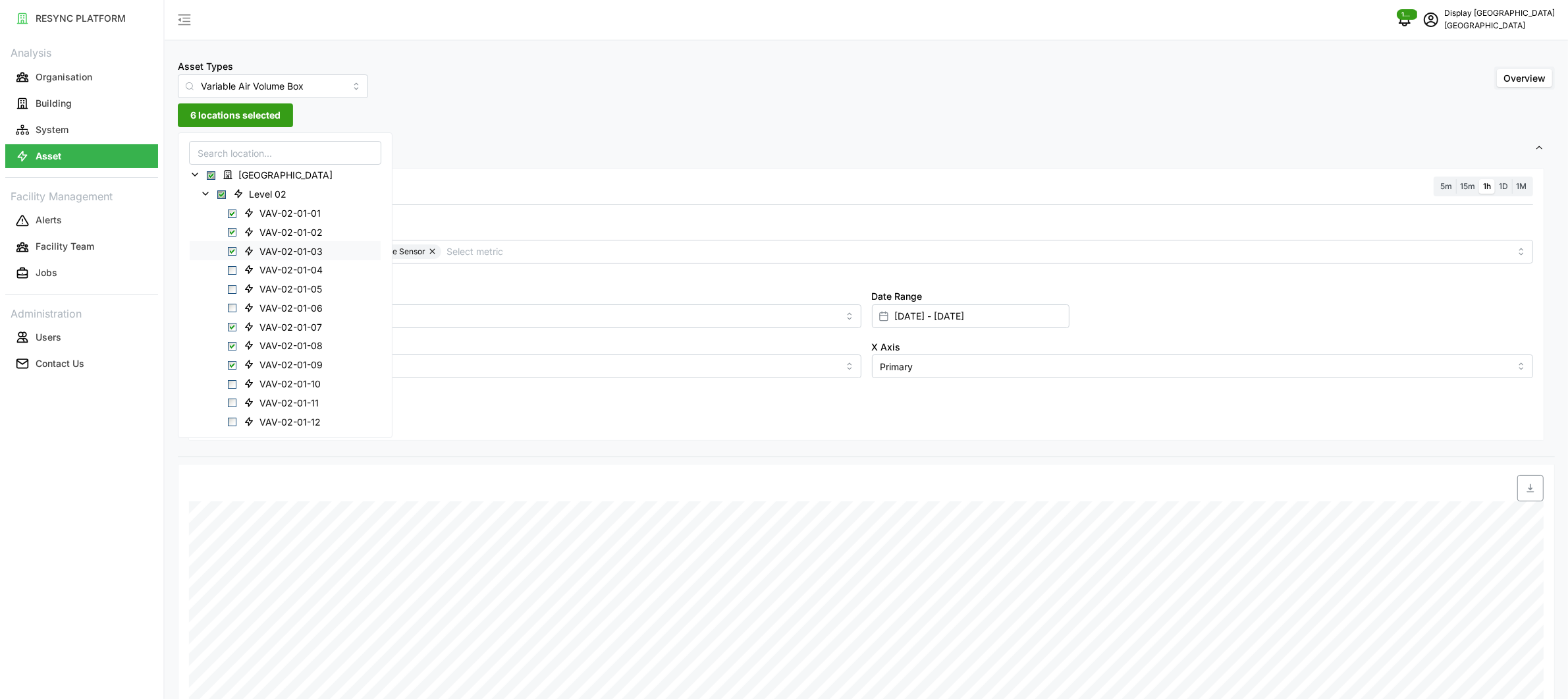
click at [285, 250] on span "VAV-02-01-03" at bounding box center [291, 251] width 63 height 13
click at [289, 235] on span "VAV-02-01-02" at bounding box center [291, 232] width 63 height 13
click at [296, 211] on span "VAV-02-01-01" at bounding box center [290, 213] width 61 height 13
click at [286, 380] on span "VAV-02-01-10" at bounding box center [290, 384] width 61 height 13
click at [482, 416] on div "Resolution 5m 15m 1h 1D 1M Metric Air Flow Sensor Zone Air Temperature Sensor *…" at bounding box center [866, 305] width 1356 height 273
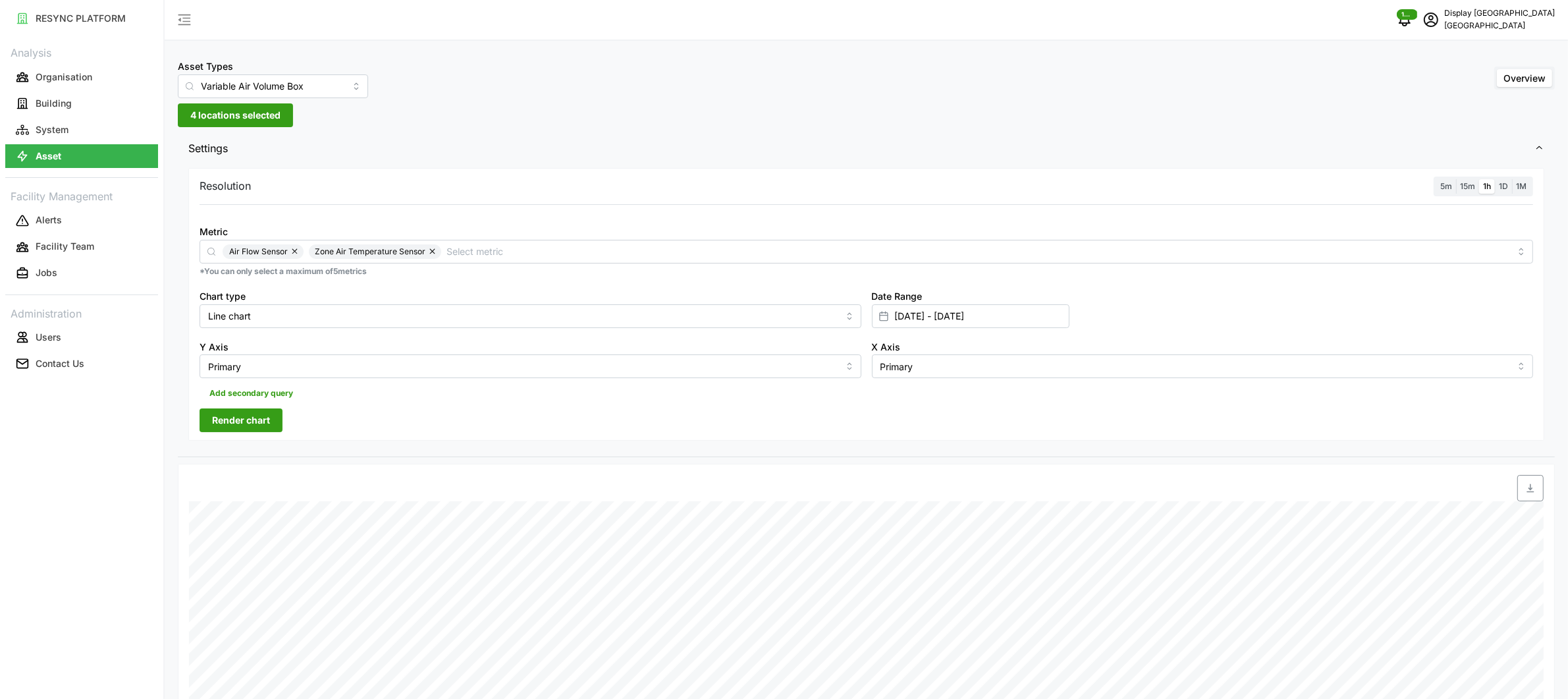
click at [273, 421] on button "Render chart" at bounding box center [241, 420] width 83 height 24
click at [234, 115] on span "4 locations selected" at bounding box center [235, 115] width 90 height 23
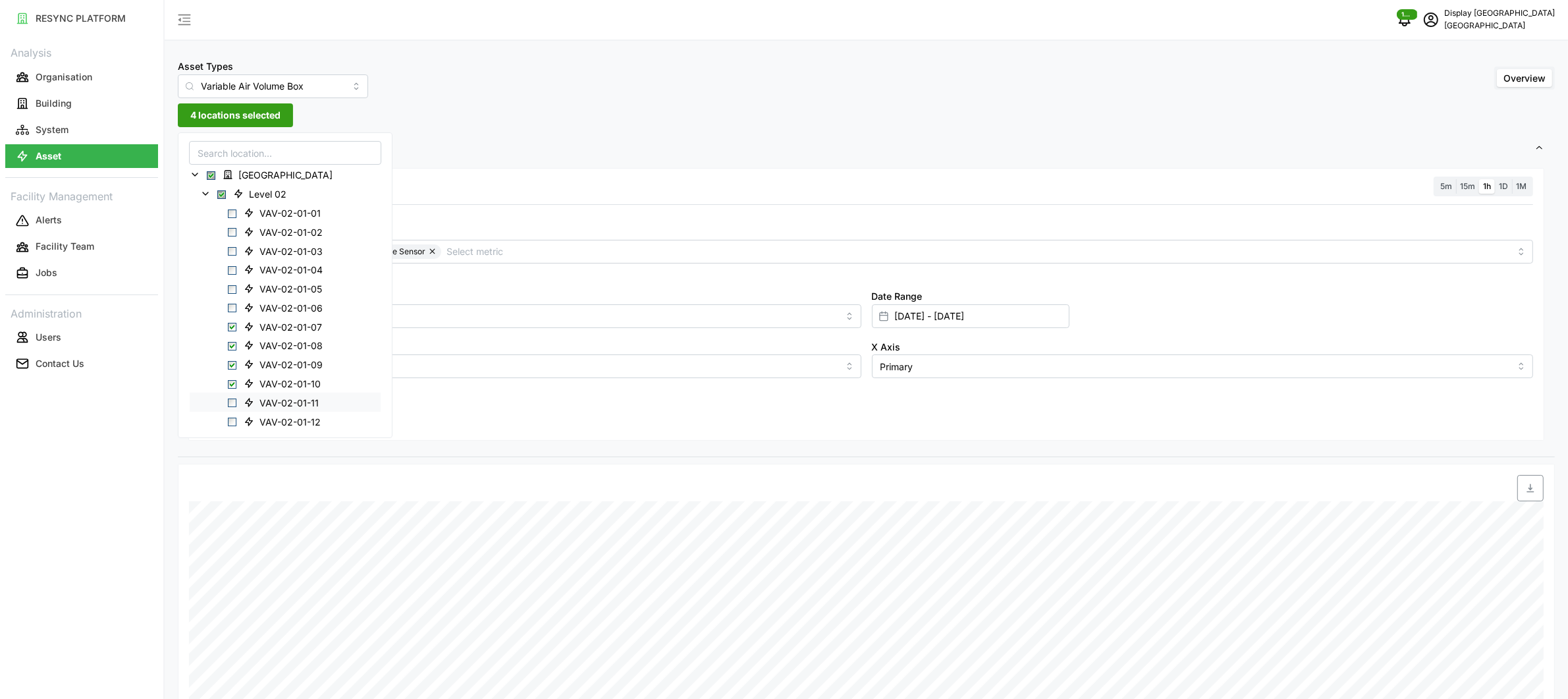
click at [281, 404] on span "VAV-02-01-11" at bounding box center [289, 403] width 59 height 13
click at [272, 382] on span "VAV-02-01-10" at bounding box center [290, 384] width 61 height 13
click at [279, 367] on span "VAV-02-01-09" at bounding box center [291, 365] width 63 height 13
click at [289, 347] on span "VAV-02-01-08" at bounding box center [291, 346] width 63 height 13
click at [292, 329] on span "VAV-02-01-07" at bounding box center [291, 327] width 63 height 13
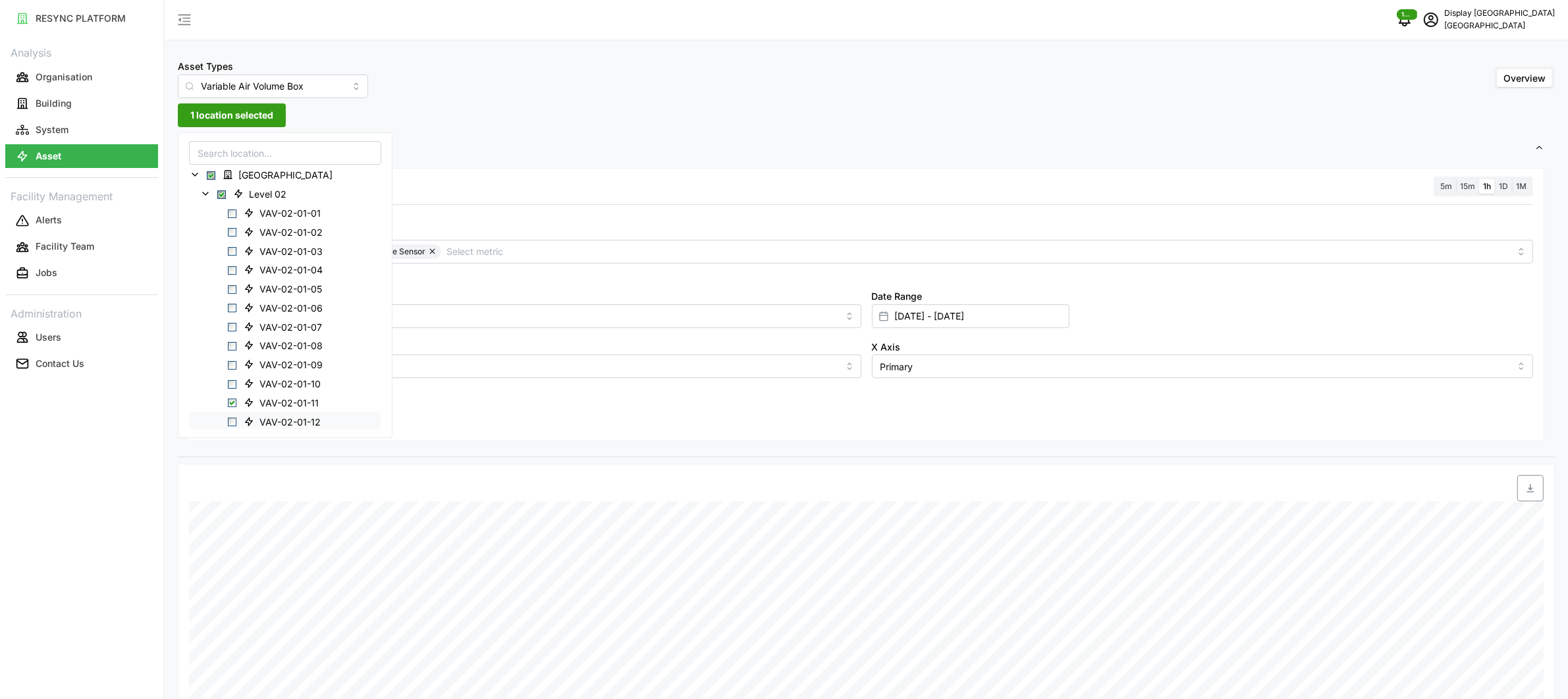
click at [285, 419] on span "VAV-02-01-12" at bounding box center [290, 422] width 61 height 13
click at [284, 203] on span "VAV-02-01-13" at bounding box center [290, 205] width 61 height 13
click at [283, 224] on span "VAV-02-01-14" at bounding box center [290, 225] width 61 height 13
click at [281, 240] on span "VAV-02-01-15" at bounding box center [289, 243] width 61 height 13
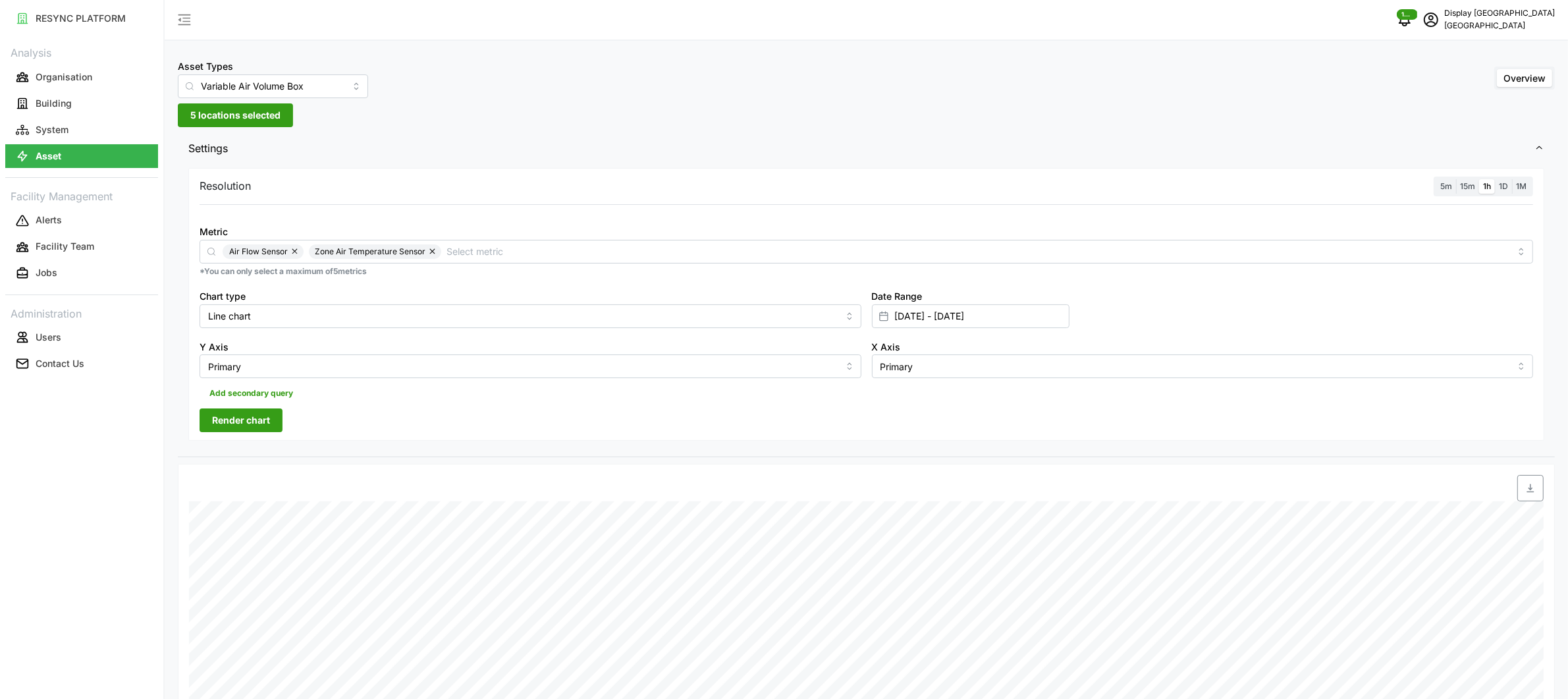
click at [494, 131] on div "Asset Types Variable Air Volume Box Overview 5 locations selected Settings Reso…" at bounding box center [866, 546] width 1403 height 1093
click at [261, 424] on span "Render chart" at bounding box center [241, 420] width 58 height 23
click at [277, 119] on span "5 locations selected" at bounding box center [235, 115] width 90 height 23
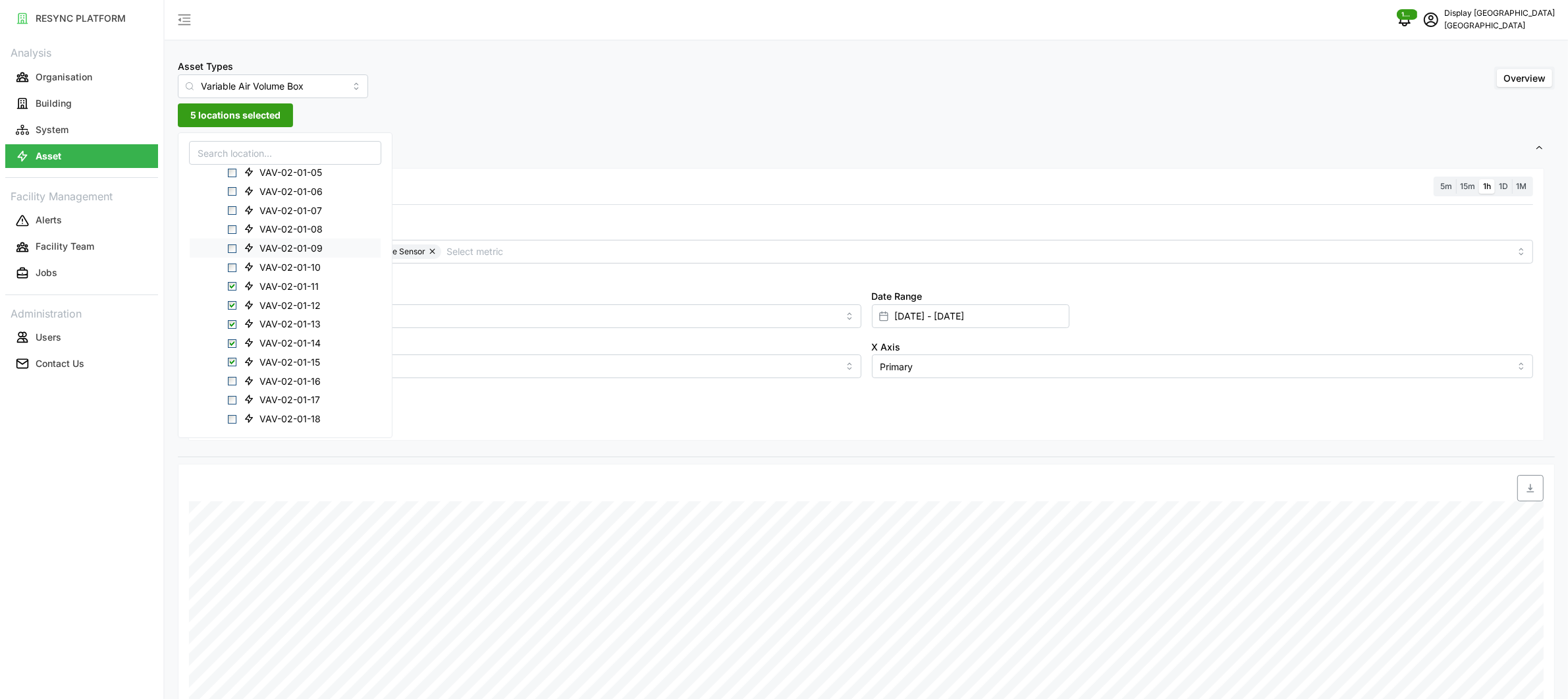
scroll to position [215, 0]
click at [269, 287] on span "VAV-02-01-16" at bounding box center [290, 283] width 61 height 13
click at [267, 301] on span "VAV-02-01-17" at bounding box center [289, 301] width 61 height 13
click at [266, 321] on span "VAV-02-01-18" at bounding box center [290, 321] width 61 height 13
click at [266, 341] on span "VAV-02-01-19" at bounding box center [290, 340] width 61 height 13
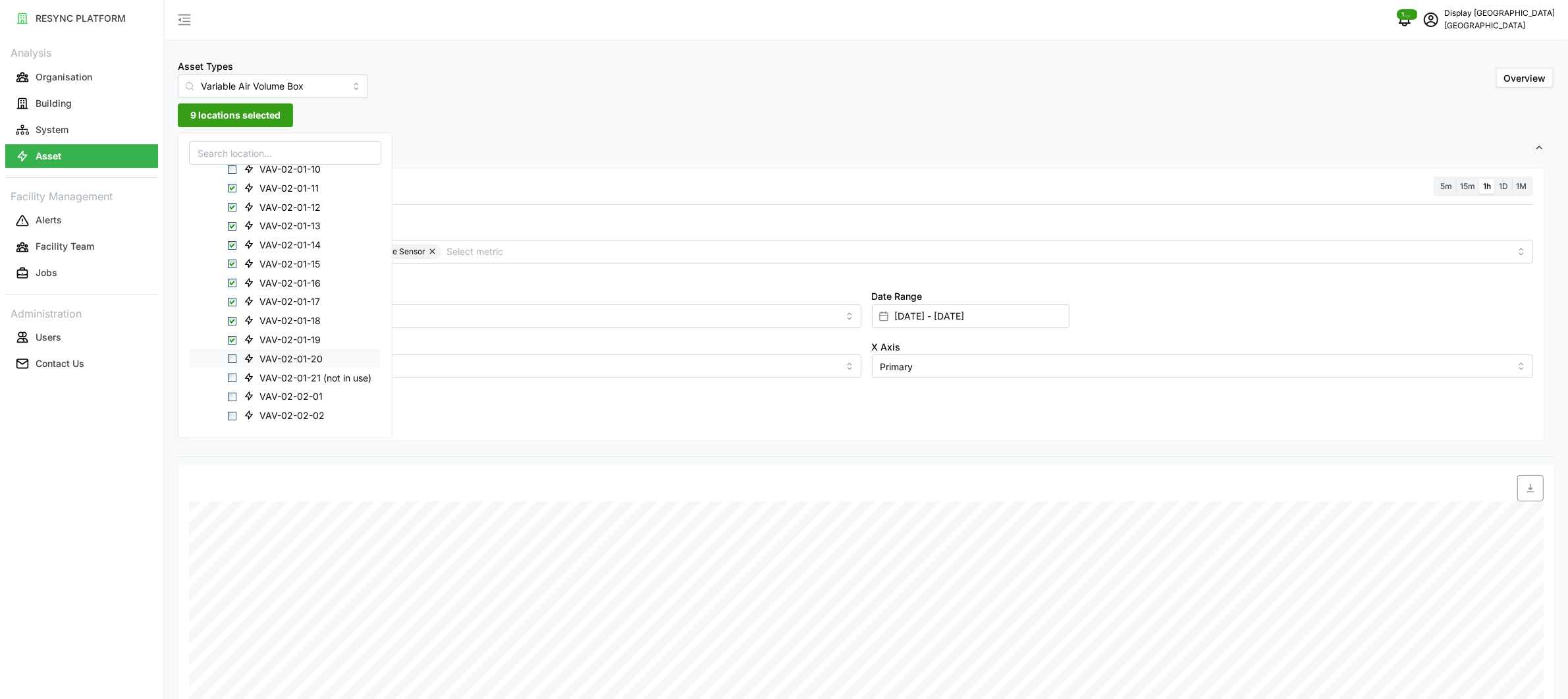
click at [266, 354] on span "VAV-02-01-20" at bounding box center [291, 359] width 63 height 13
click at [269, 278] on span "VAV-02-01-16" at bounding box center [290, 283] width 61 height 13
click at [275, 257] on span "VAV-02-01-15" at bounding box center [289, 264] width 61 height 13
click at [277, 244] on span "VAV-02-01-14" at bounding box center [290, 245] width 61 height 13
click at [279, 227] on span "VAV-02-01-13" at bounding box center [290, 226] width 61 height 13
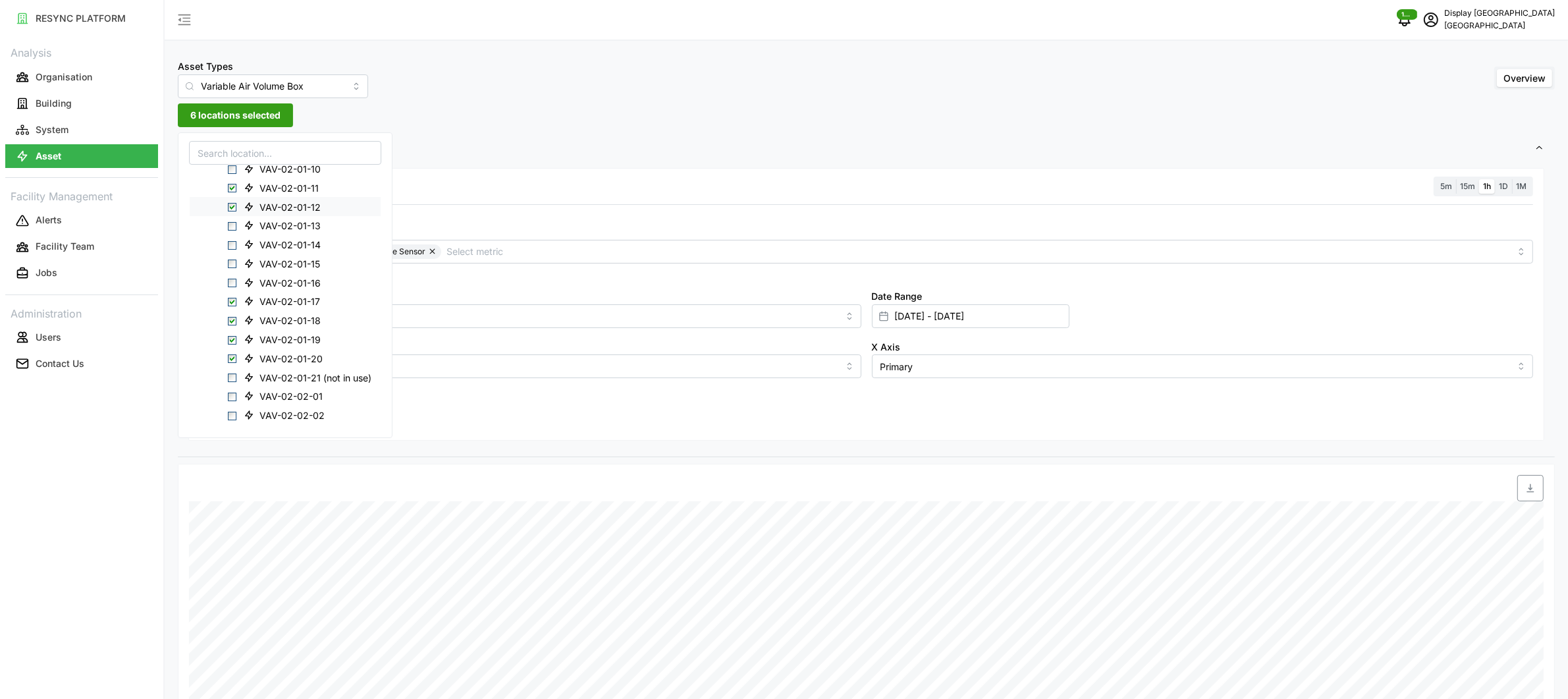
click at [284, 208] on span "VAV-02-01-12" at bounding box center [290, 207] width 61 height 13
click at [283, 184] on span "VAV-02-01-11" at bounding box center [289, 189] width 59 height 13
click at [510, 173] on div "Resolution 5m 15m 1h 1D 1M Metric Air Flow Sensor Zone Air Temperature Sensor *…" at bounding box center [866, 305] width 1356 height 273
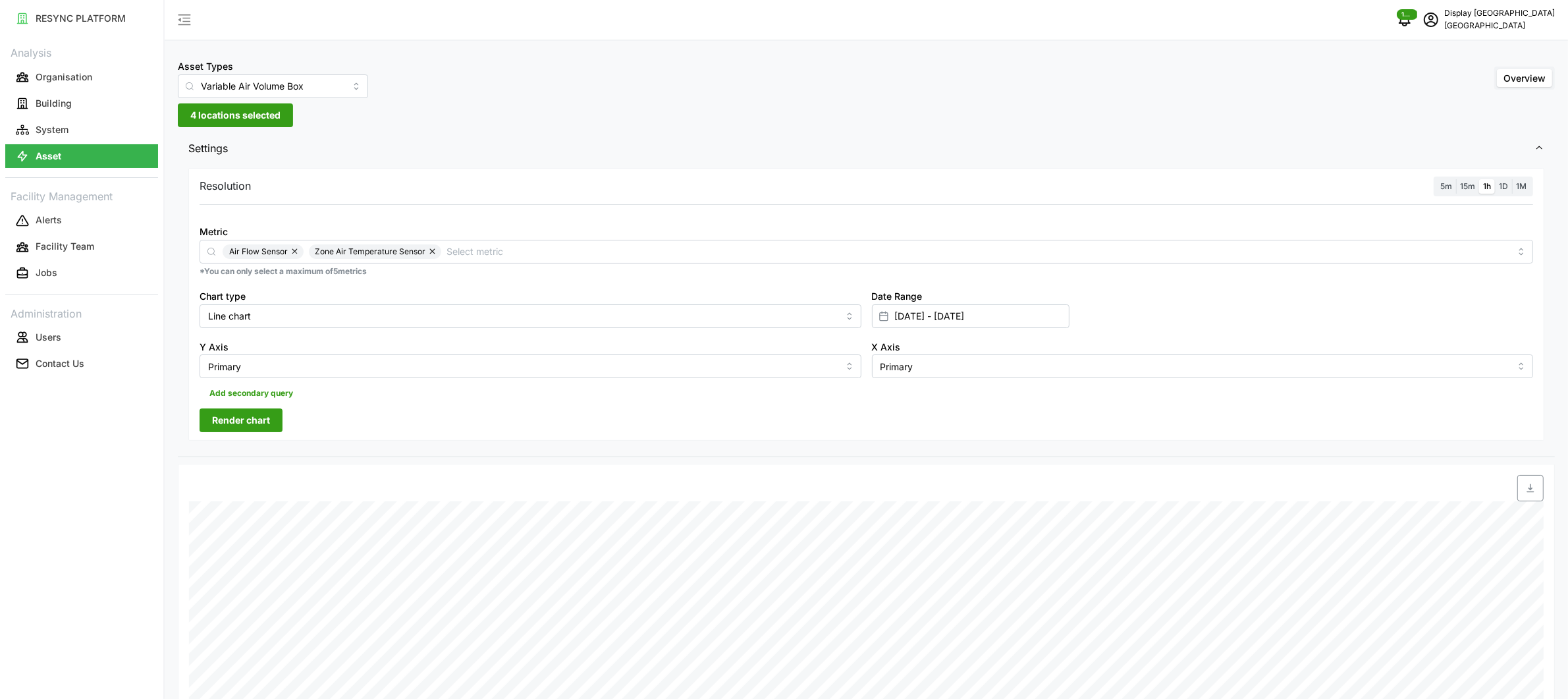
click at [249, 418] on span "Render chart" at bounding box center [241, 420] width 58 height 23
click at [292, 123] on button "4 locations selected" at bounding box center [235, 115] width 115 height 24
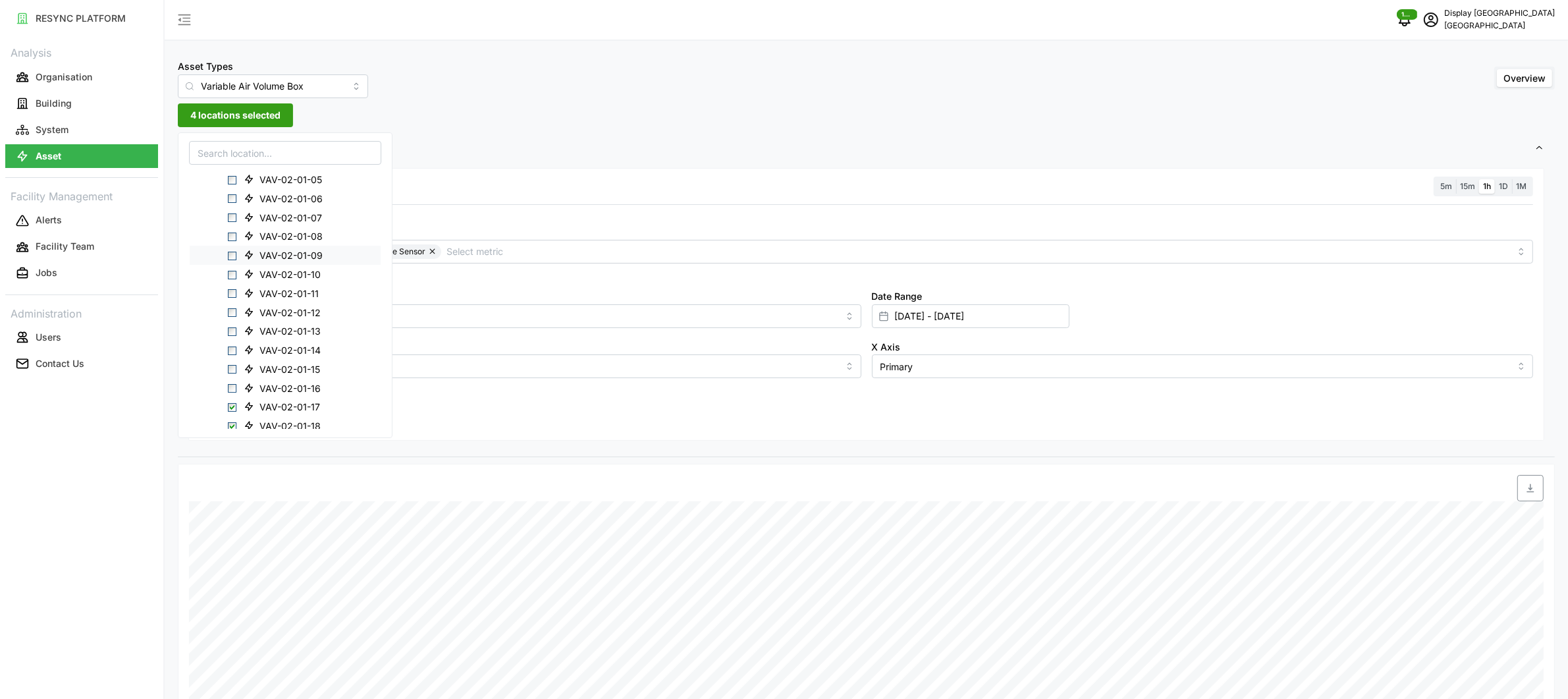
scroll to position [201, 0]
click at [265, 296] on span "VAV-02-01-16" at bounding box center [290, 296] width 61 height 13
click at [531, 173] on div "Resolution 5m 15m 1h 1D 1M Metric Air Flow Sensor Zone Air Temperature Sensor *…" at bounding box center [866, 305] width 1356 height 273
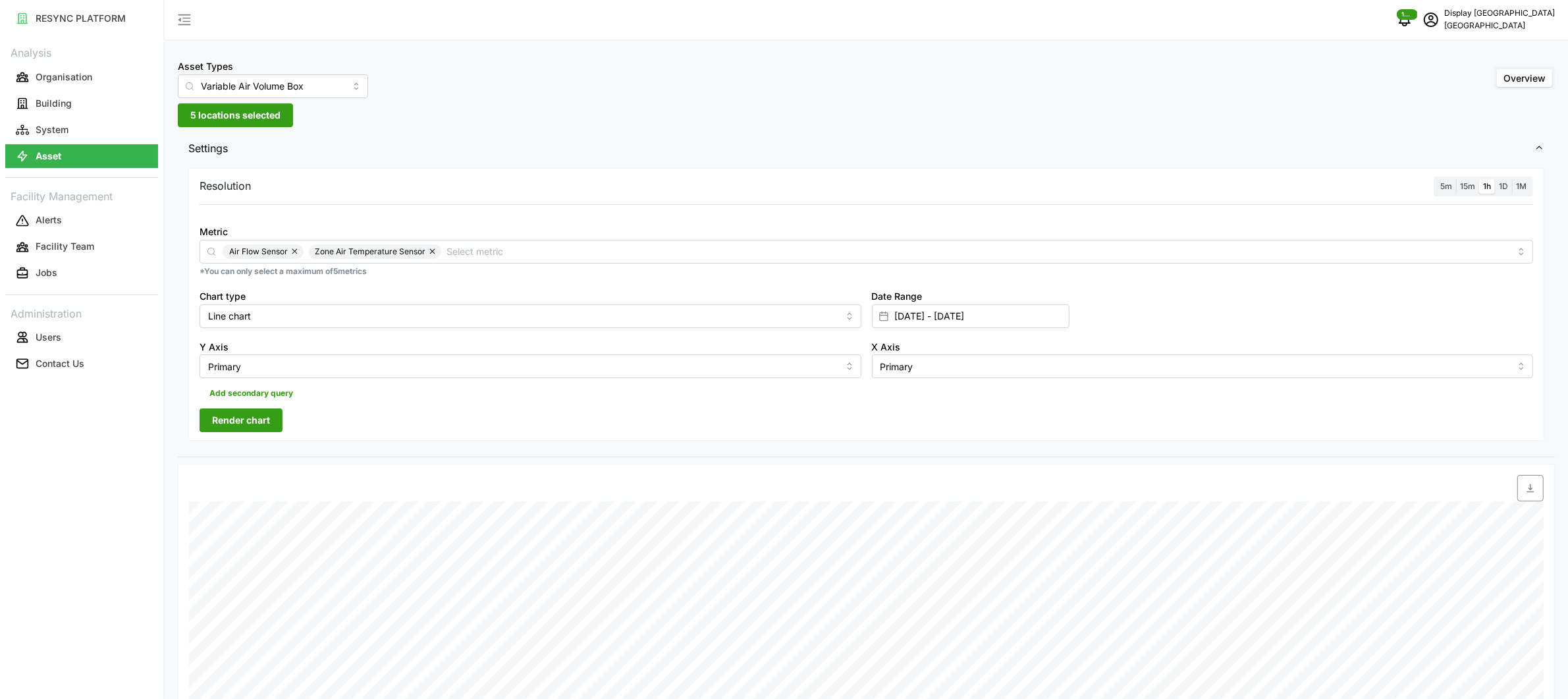
click at [263, 423] on span "Render chart" at bounding box center [241, 420] width 58 height 23
click at [241, 117] on span "5 locations selected" at bounding box center [235, 115] width 90 height 23
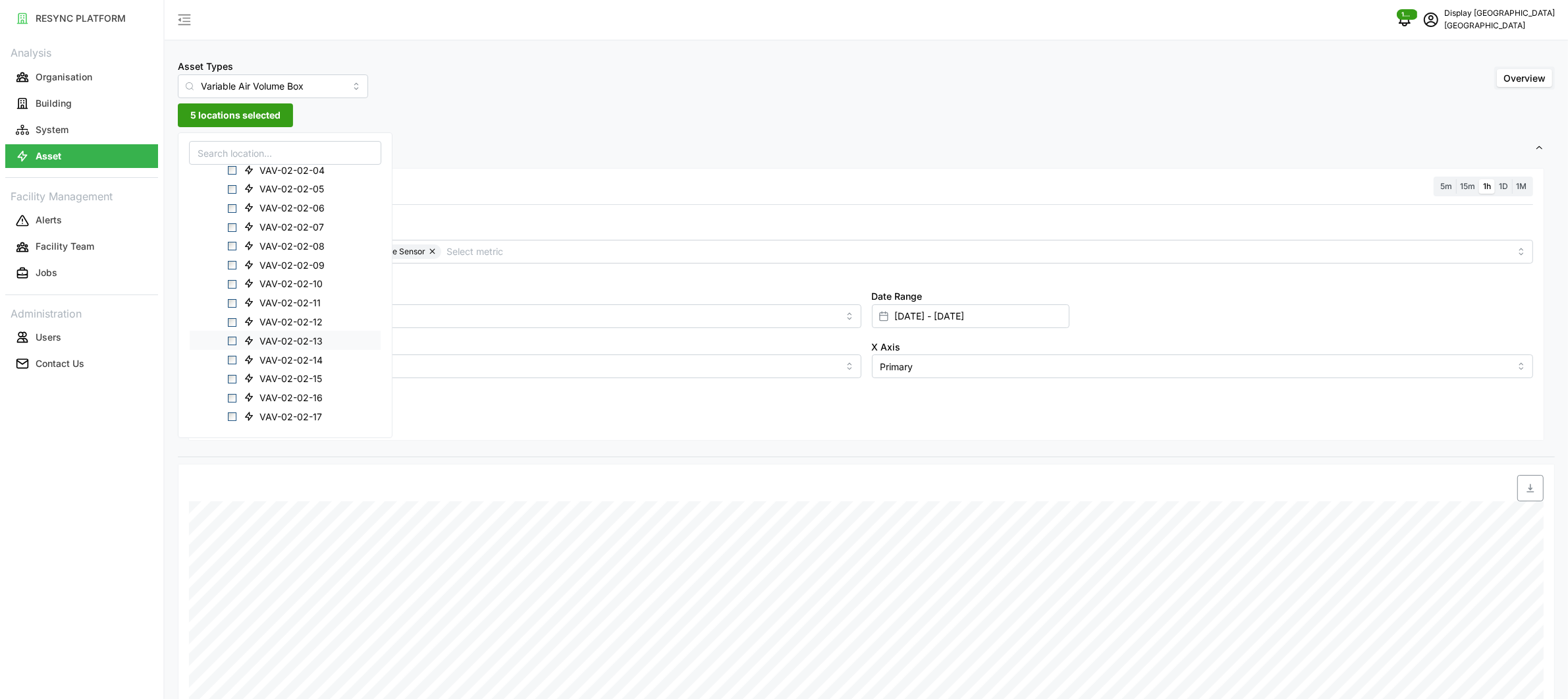
scroll to position [289, 0]
click at [277, 335] on span "VAV-02-02-02" at bounding box center [292, 342] width 65 height 13
click at [269, 374] on span "VAV-02-02-04" at bounding box center [292, 380] width 65 height 13
click at [268, 284] on span "VAV-02-01-20" at bounding box center [291, 285] width 63 height 13
click at [272, 262] on span "VAV-02-01-19" at bounding box center [290, 266] width 61 height 13
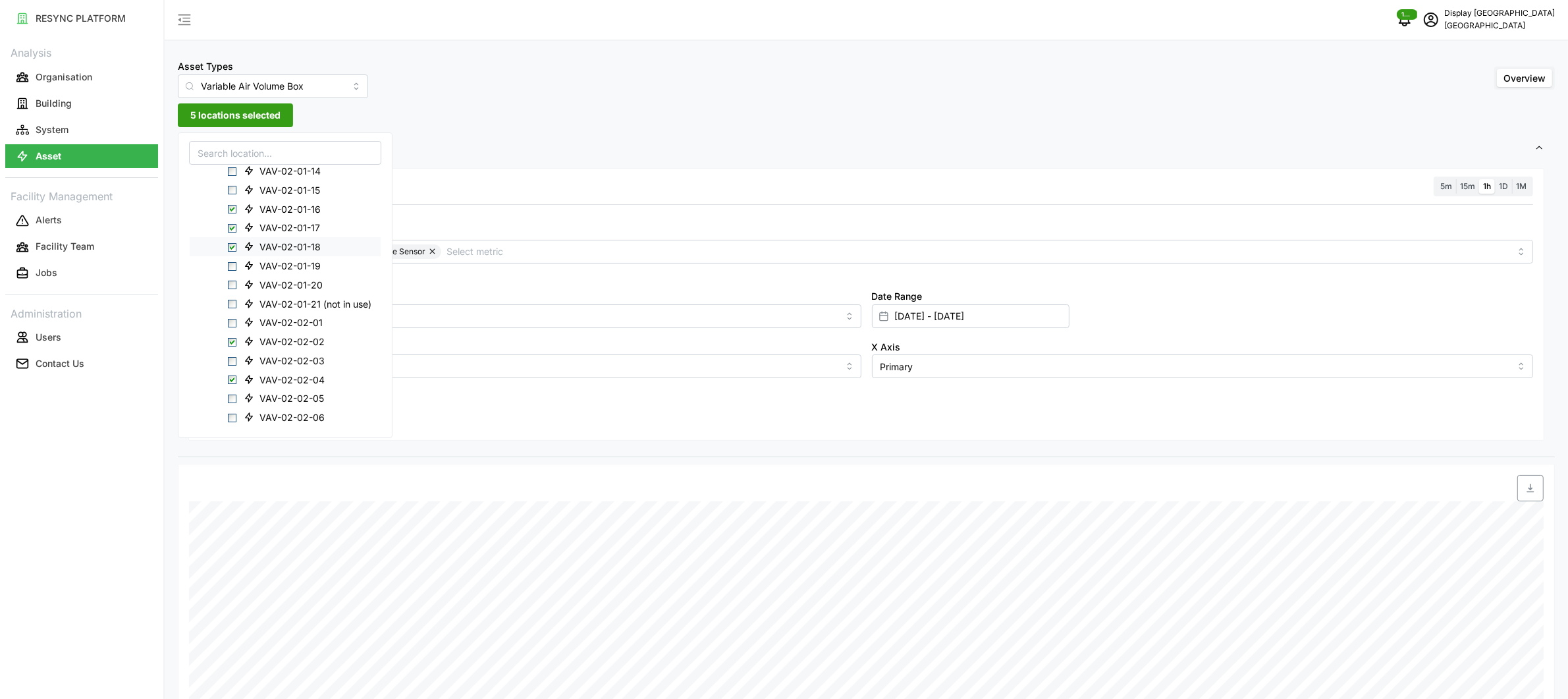
click at [273, 249] on span "VAV-02-01-18" at bounding box center [290, 247] width 61 height 13
click at [274, 226] on span "VAV-02-01-17" at bounding box center [289, 228] width 61 height 13
click at [276, 211] on span "VAV-02-01-16" at bounding box center [290, 209] width 61 height 13
click at [285, 396] on span "VAV-02-02-05" at bounding box center [291, 399] width 65 height 13
click at [285, 420] on span "VAV-02-02-06" at bounding box center [292, 418] width 65 height 13
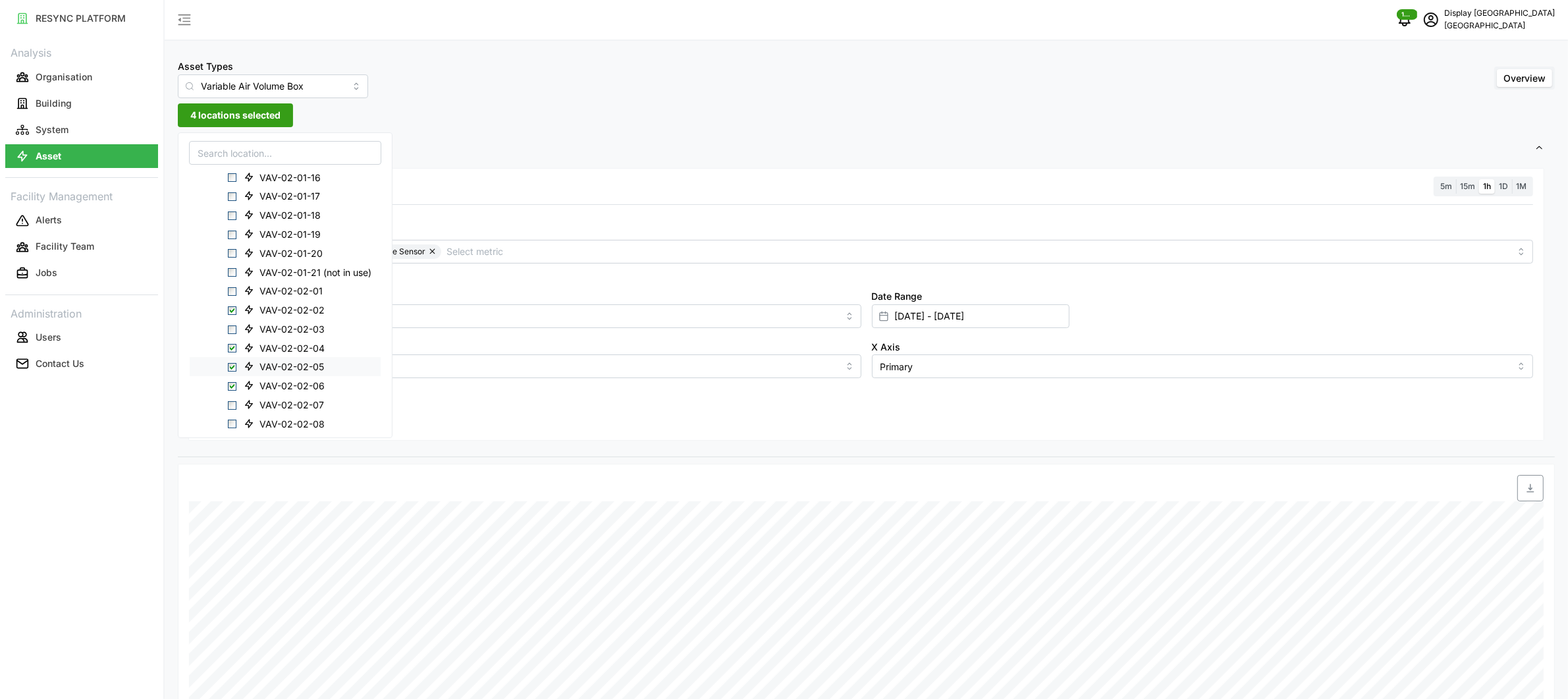
scroll to position [340, 0]
click at [593, 418] on div "Resolution 5m 15m 1h 1D 1M Metric Air Flow Sensor Zone Air Temperature Sensor *…" at bounding box center [866, 305] width 1356 height 273
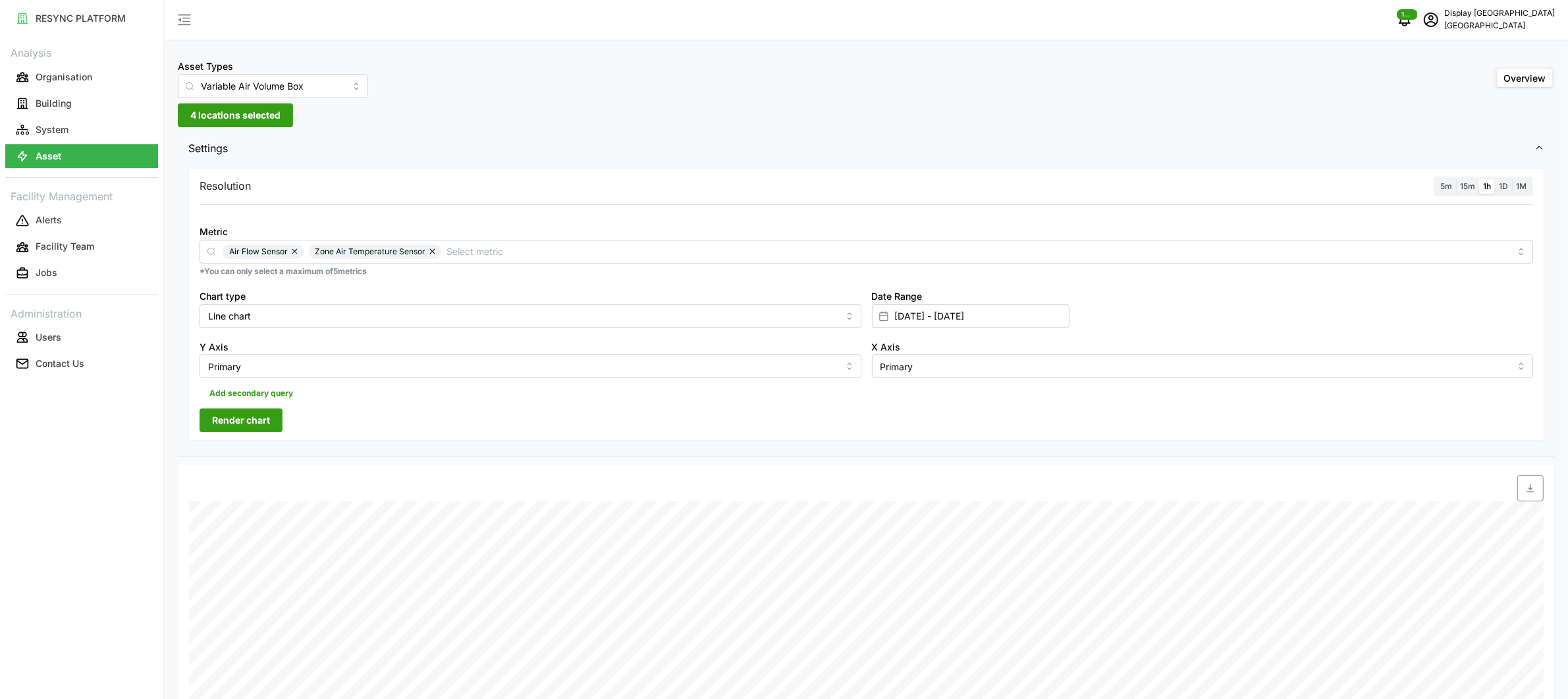
click at [289, 419] on div "Resolution 5m 15m 1h 1D 1M Metric Air Flow Sensor Zone Air Temperature Sensor *…" at bounding box center [866, 305] width 1356 height 273
click at [255, 421] on span "Render chart" at bounding box center [241, 420] width 58 height 23
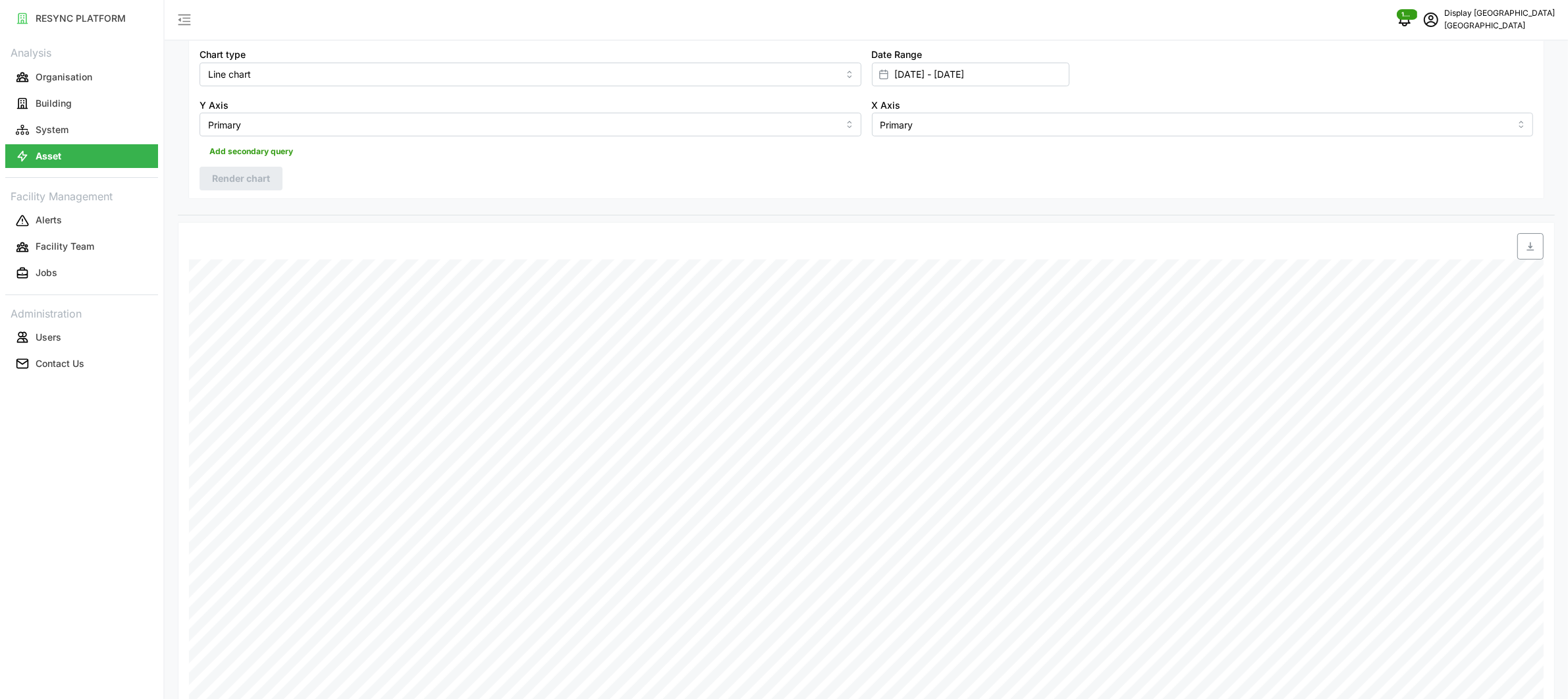
scroll to position [0, 0]
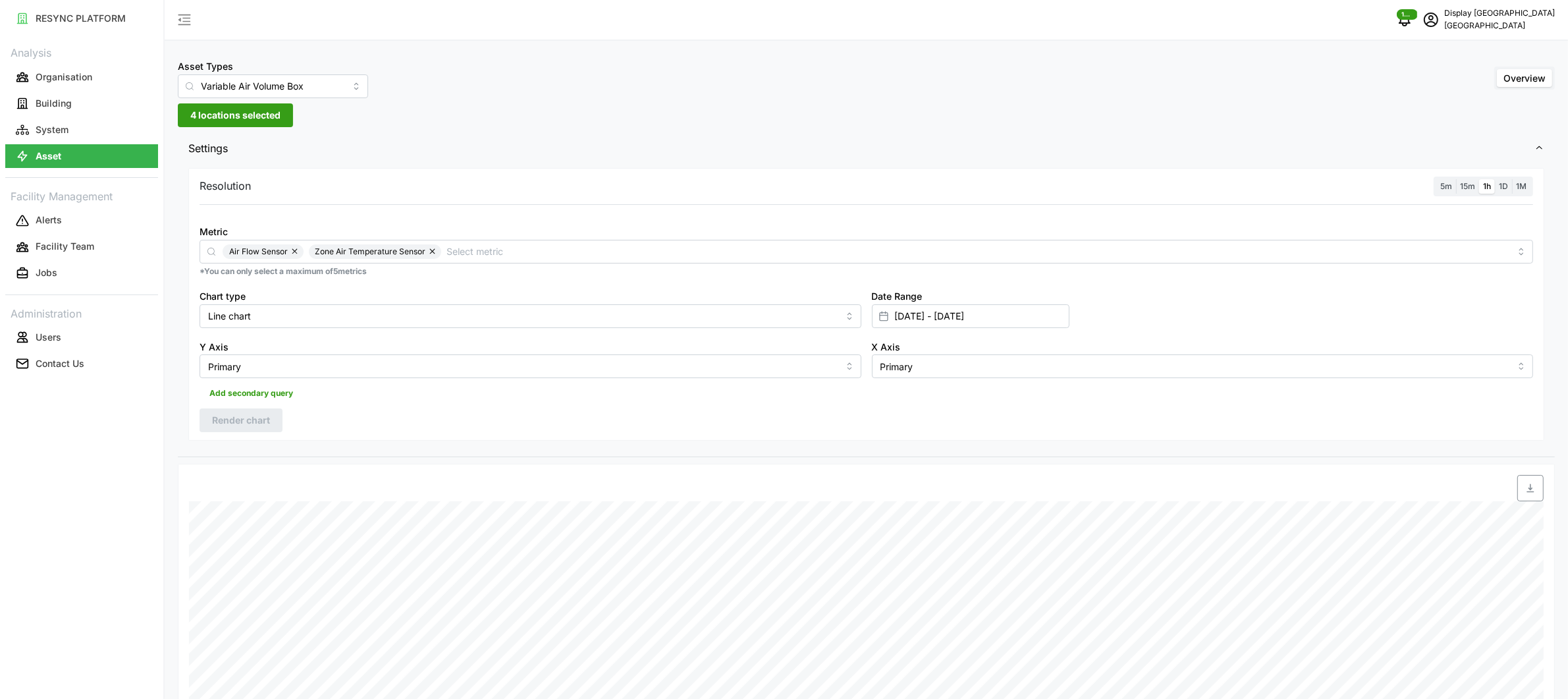
click at [241, 111] on span "4 locations selected" at bounding box center [235, 115] width 90 height 23
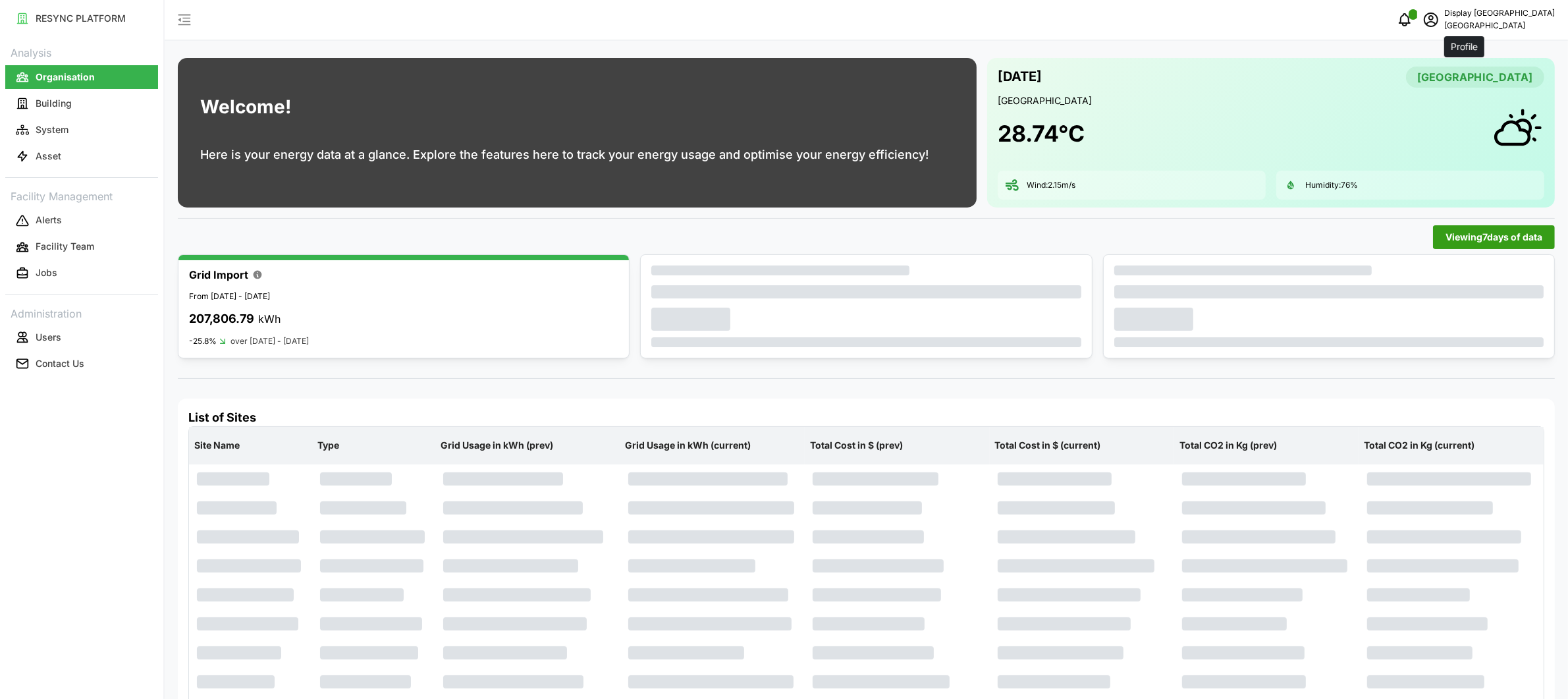
click at [1439, 25] on icon "schedule" at bounding box center [1431, 20] width 16 height 16
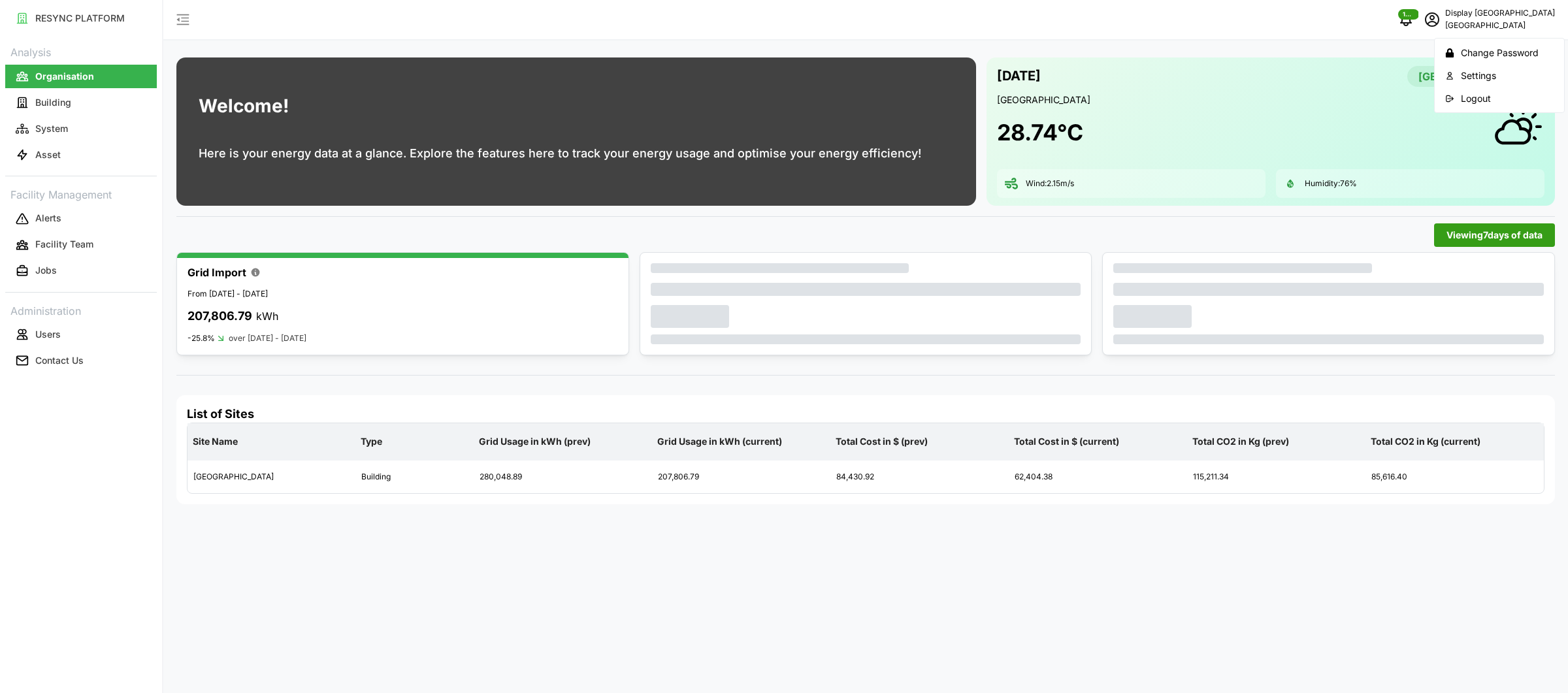
click at [1454, 99] on icon "button" at bounding box center [1450, 99] width 9 height 9
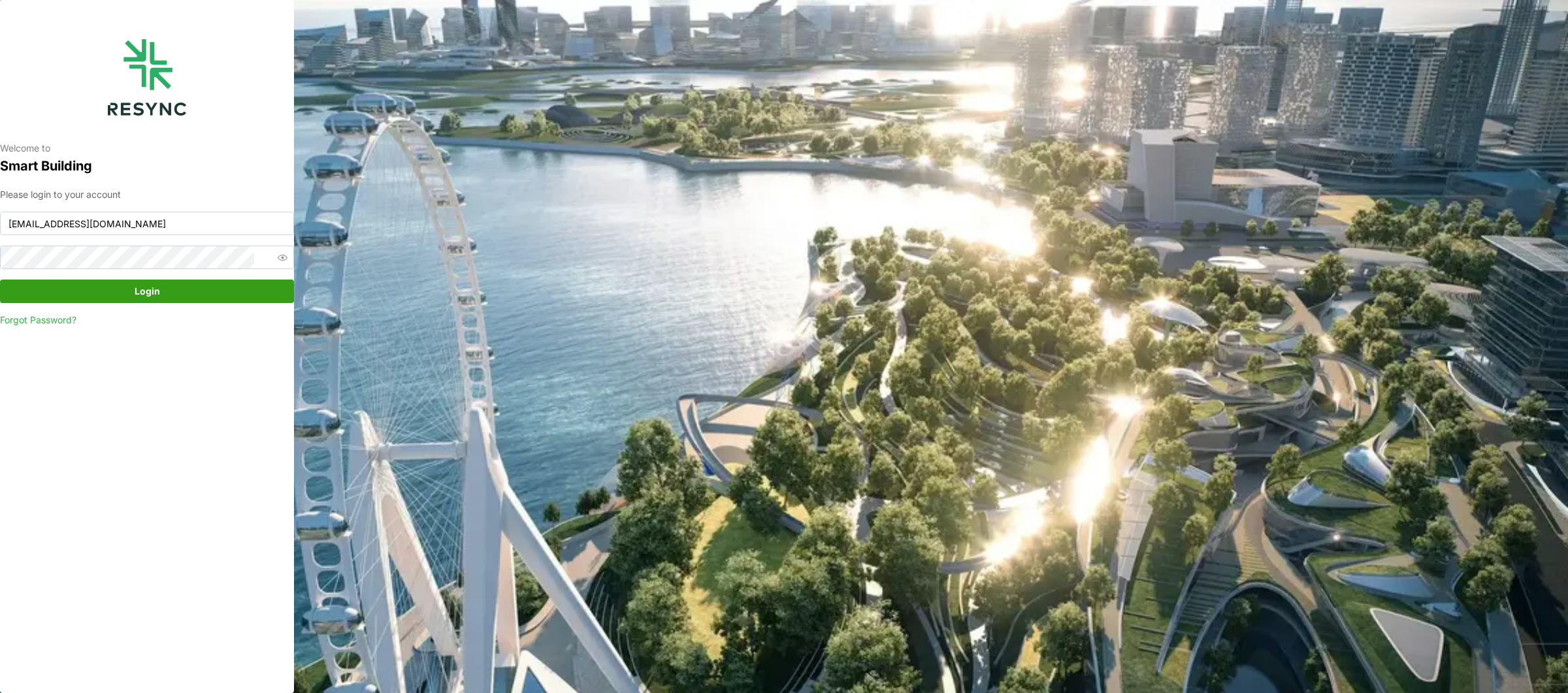
click at [90, 237] on div "Please login to your account south_beach_tower_display@resynctech.com Login For…" at bounding box center [147, 257] width 294 height 140
click at [93, 233] on input "south_beach_tower_display@resynctech.com" at bounding box center [147, 224] width 294 height 24
type input "[EMAIL_ADDRESS][DOMAIN_NAME]"
click at [196, 291] on span "Login" at bounding box center [147, 292] width 269 height 22
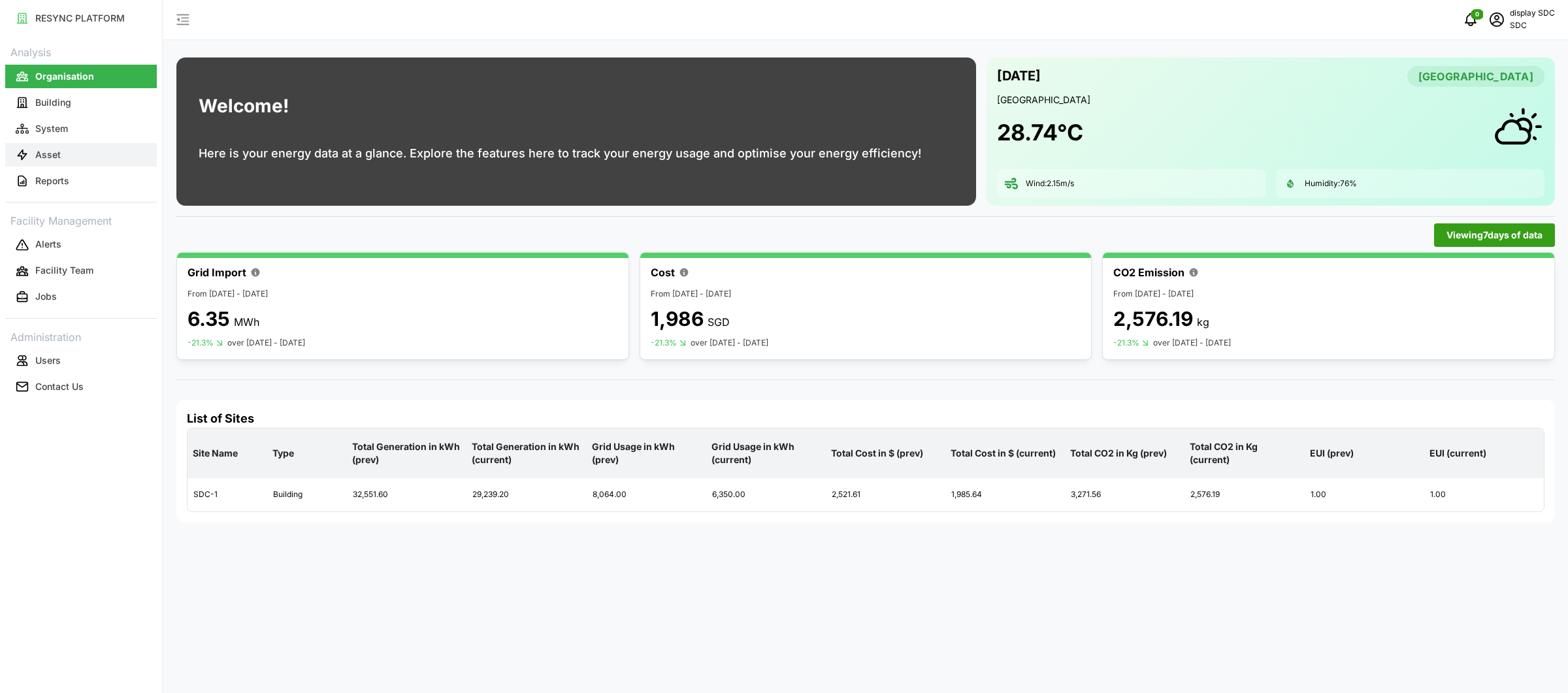
click at [109, 147] on button "Asset" at bounding box center [81, 155] width 152 height 24
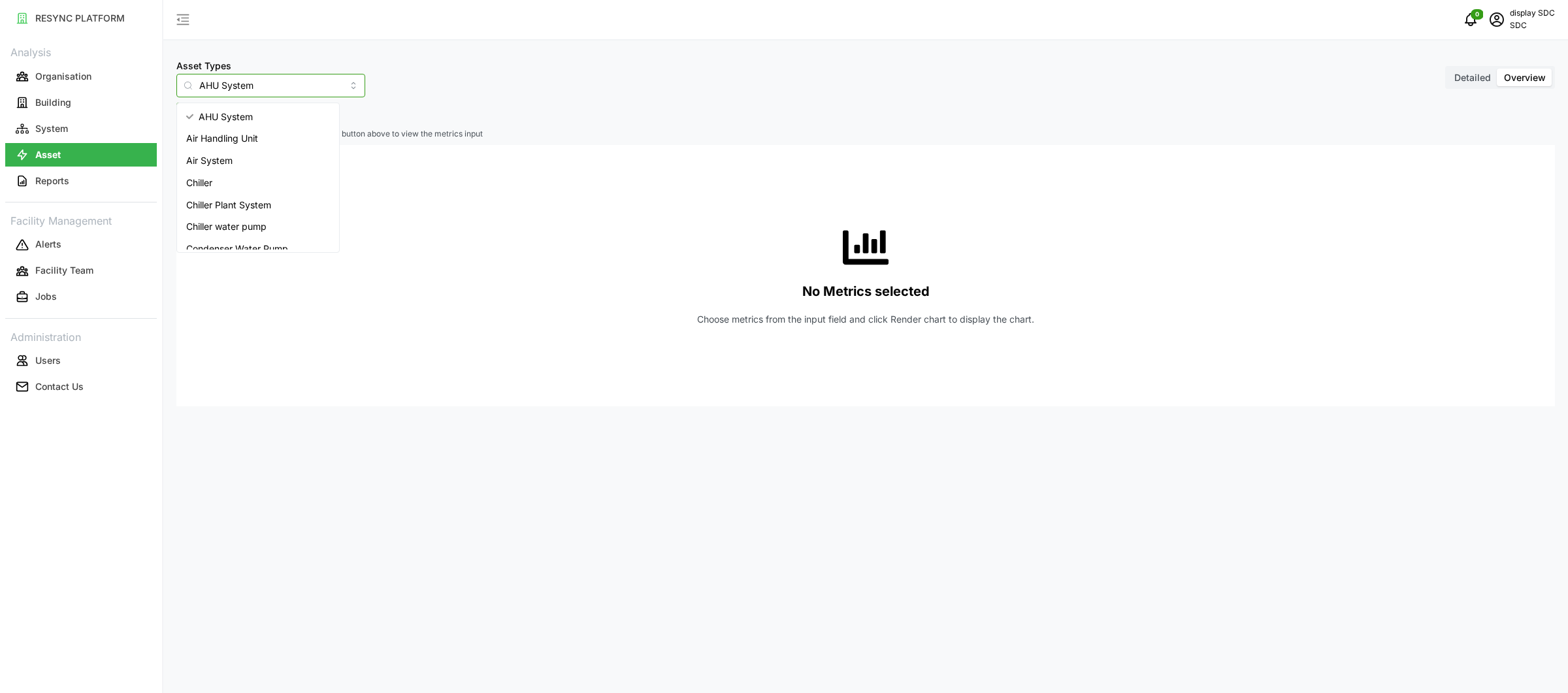
click at [306, 87] on input "AHU System" at bounding box center [271, 86] width 189 height 24
click at [298, 109] on div "Inverter" at bounding box center [258, 117] width 157 height 22
type input "Inverter"
click at [288, 115] on span "Select Locations/Assets" at bounding box center [242, 114] width 108 height 22
click at [181, 177] on div "SDC-1" at bounding box center [268, 161] width 183 height 61
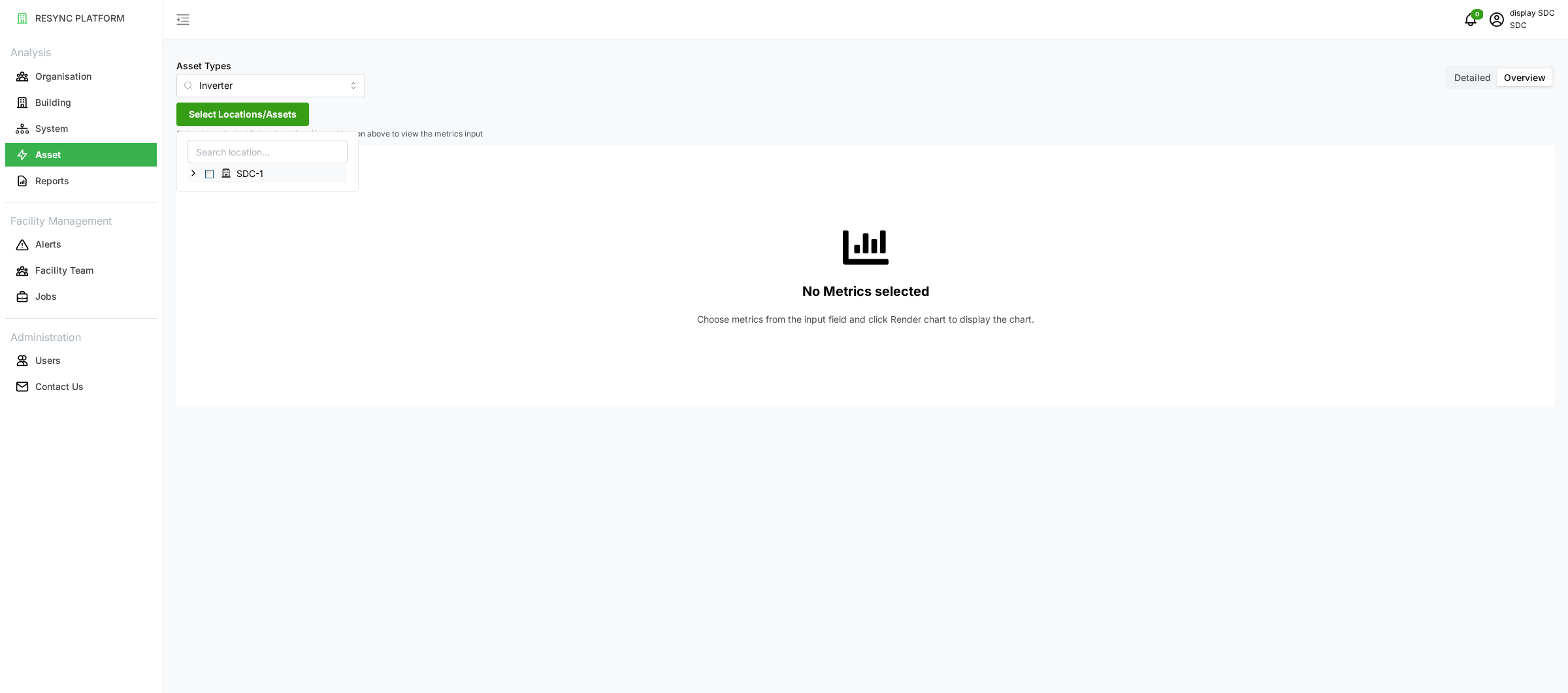
click at [196, 175] on icon at bounding box center [193, 173] width 11 height 11
click at [204, 194] on icon at bounding box center [204, 192] width 11 height 11
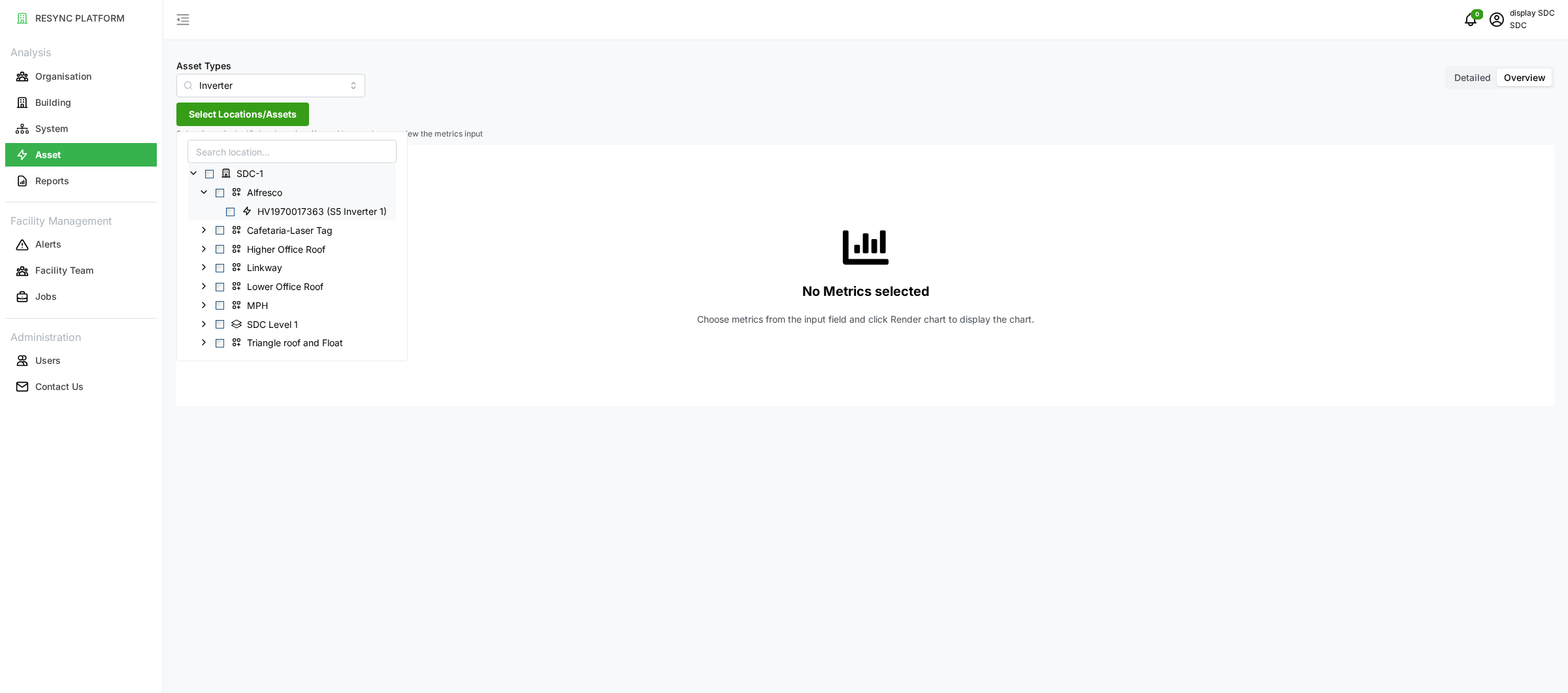
click at [230, 210] on span "Select HV1970017363 (S5 Inverter 1)" at bounding box center [230, 211] width 9 height 9
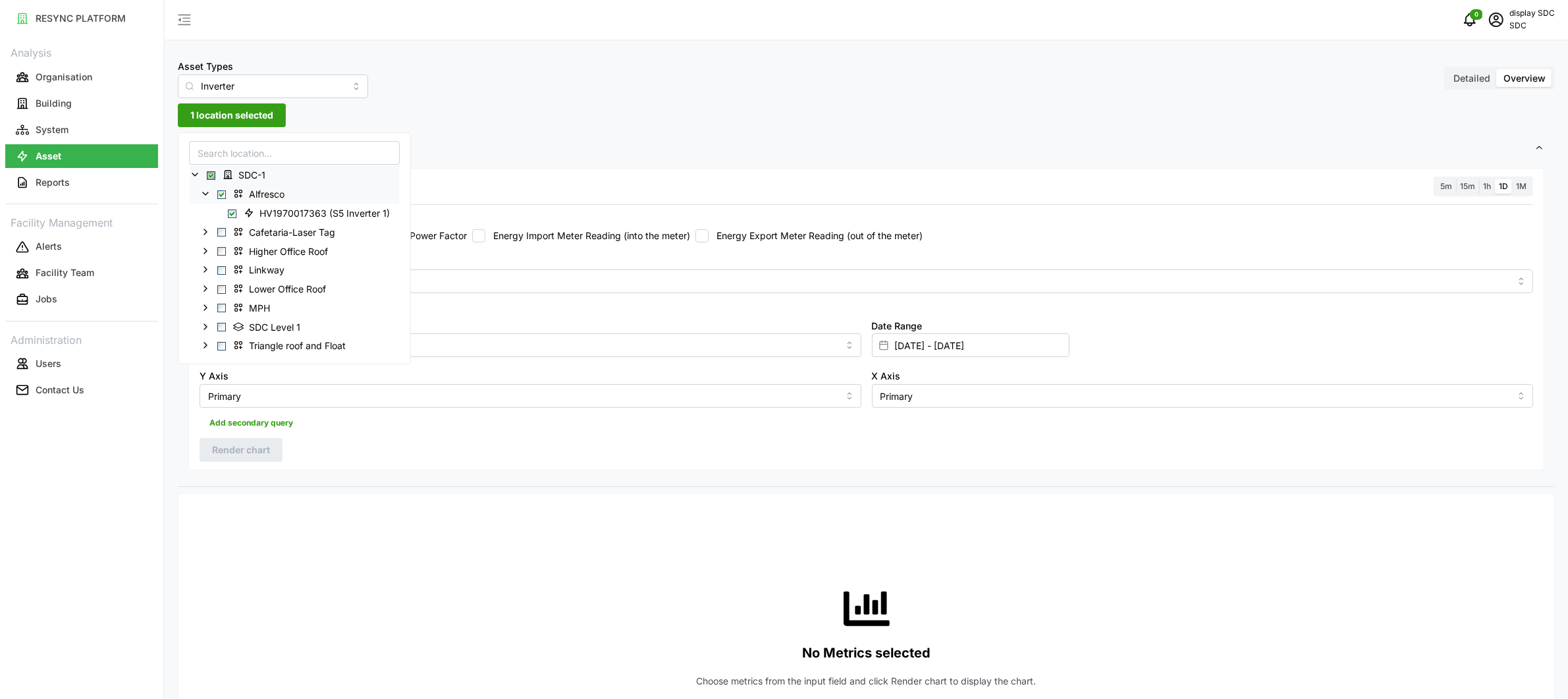
click at [566, 196] on div "Resolution 5m 15m 1h 1D 1M Recommended Metrics Active Power Energy generation P…" at bounding box center [866, 319] width 1356 height 303
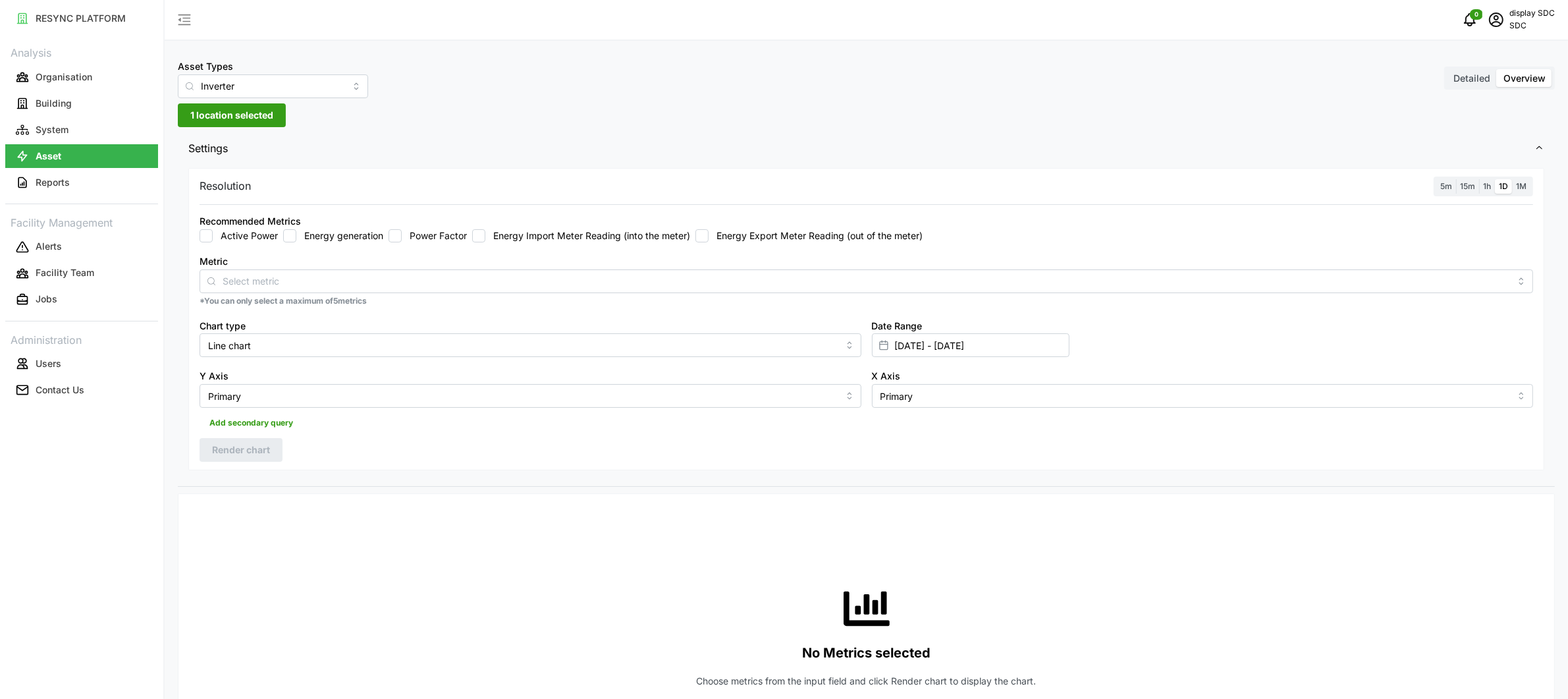
click at [323, 232] on label "Energy generation" at bounding box center [339, 236] width 87 height 13
click at [296, 232] on input "Energy generation" at bounding box center [290, 236] width 13 height 13
checkbox input "true"
click at [1461, 185] on span "15m" at bounding box center [1467, 186] width 15 height 10
click at [1456, 179] on input "15m" at bounding box center [1456, 179] width 0 height 0
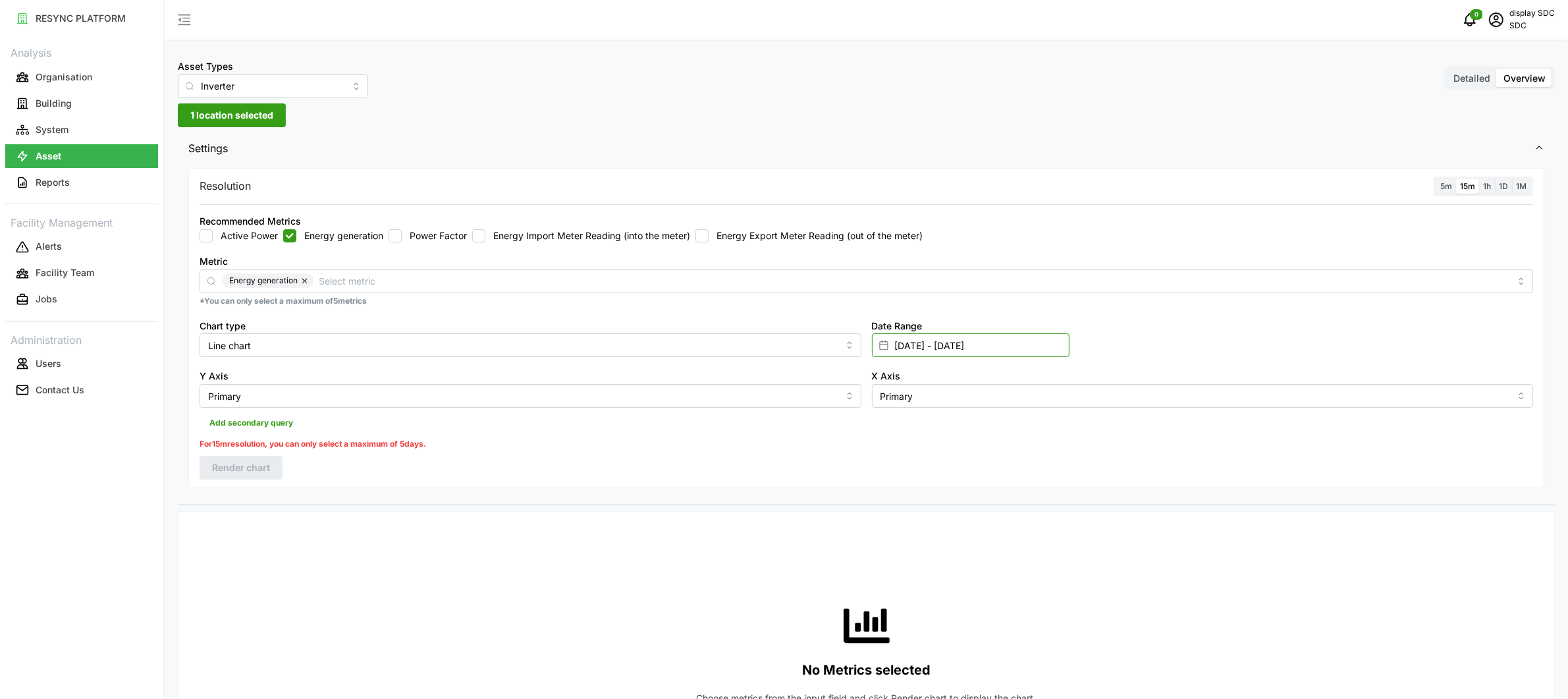
click at [929, 342] on input "01 Oct 2025 - 13 Oct 2025" at bounding box center [970, 345] width 197 height 24
click at [1018, 499] on button "11" at bounding box center [1022, 502] width 24 height 24
type input "11 Oct 2025 - 13 Oct 2025"
type input "11 Oct 2025"
click at [904, 528] on button "13" at bounding box center [900, 526] width 24 height 24
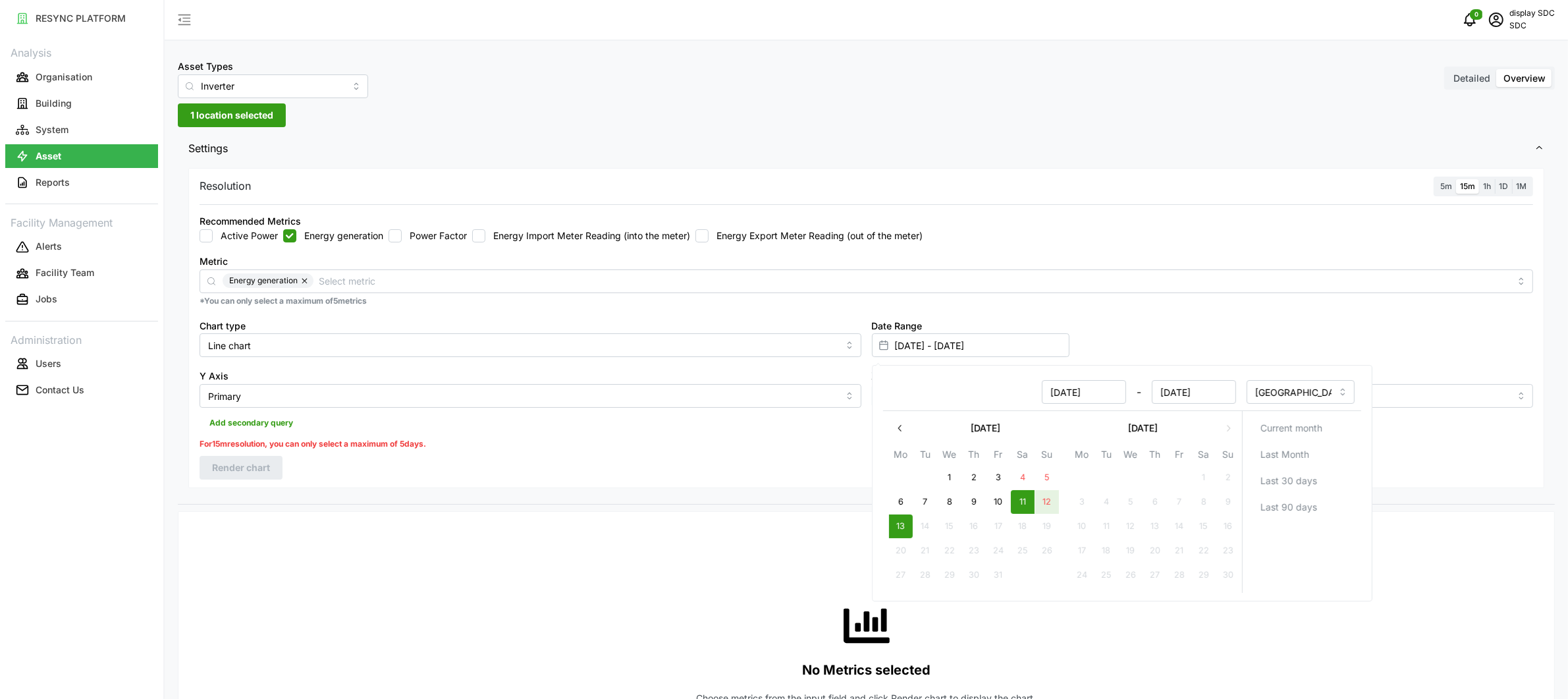
click at [600, 423] on div "Add secondary query" at bounding box center [866, 420] width 1334 height 25
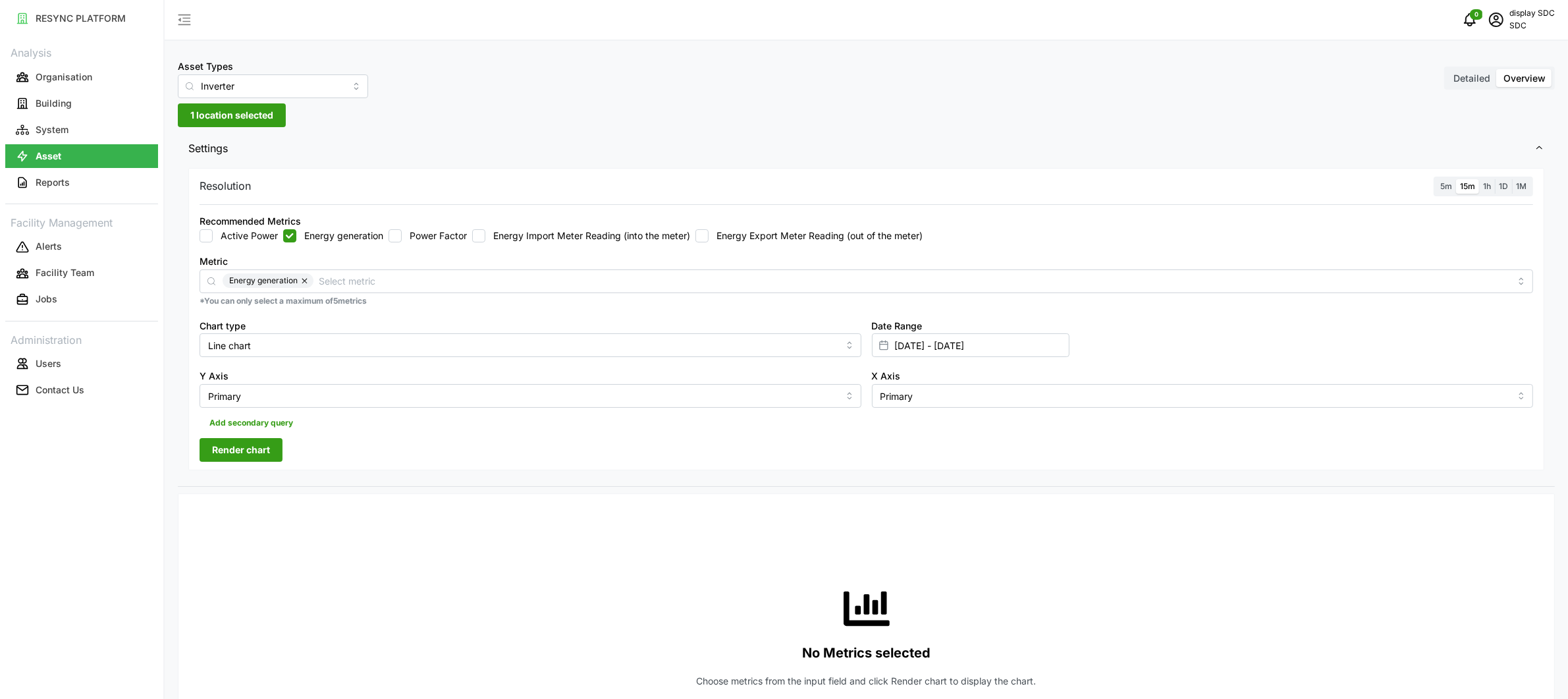
click at [249, 456] on span "Render chart" at bounding box center [241, 450] width 58 height 23
click at [1511, 32] on div "display SDC SDC" at bounding box center [1519, 19] width 72 height 26
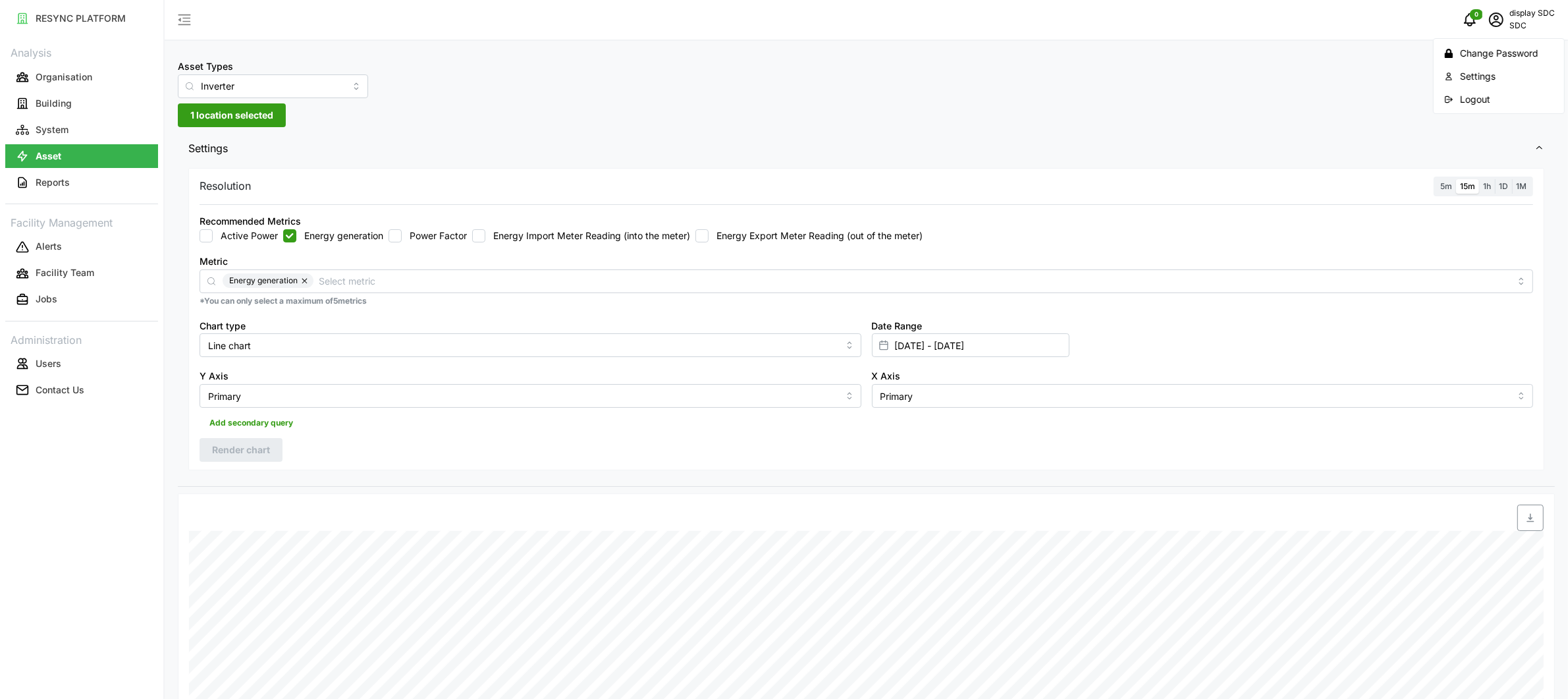
click at [1493, 99] on div "Logout" at bounding box center [1507, 99] width 93 height 15
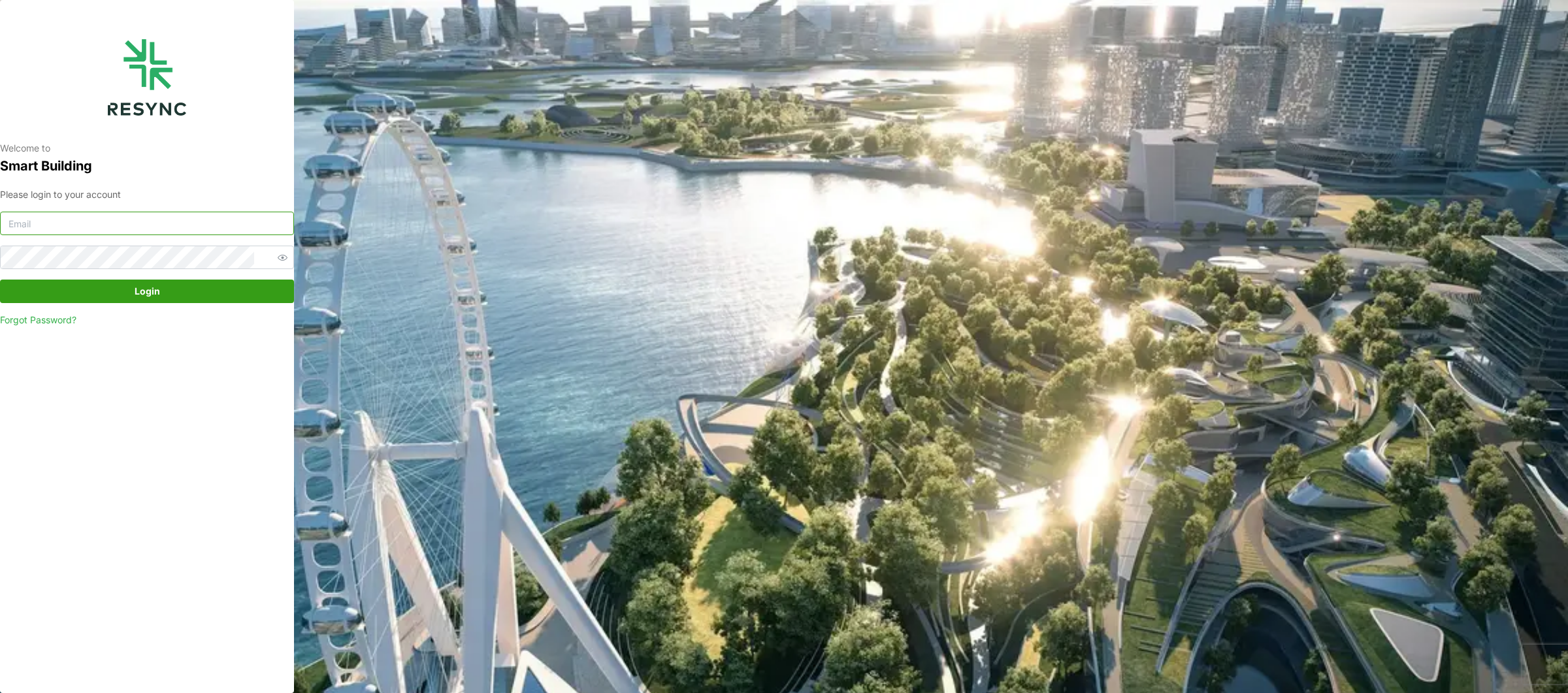
type input "[EMAIL_ADDRESS][DOMAIN_NAME]"
click at [119, 434] on div "Welcome to Smart Building Please login to your account [EMAIL_ADDRESS][DOMAIN_N…" at bounding box center [147, 346] width 294 height 693
click at [166, 229] on input "sdc_display@resynctech.com" at bounding box center [147, 224] width 294 height 24
type input "south_beach_tower_display@resynctech.com"
click at [189, 292] on span "Login" at bounding box center [147, 292] width 269 height 22
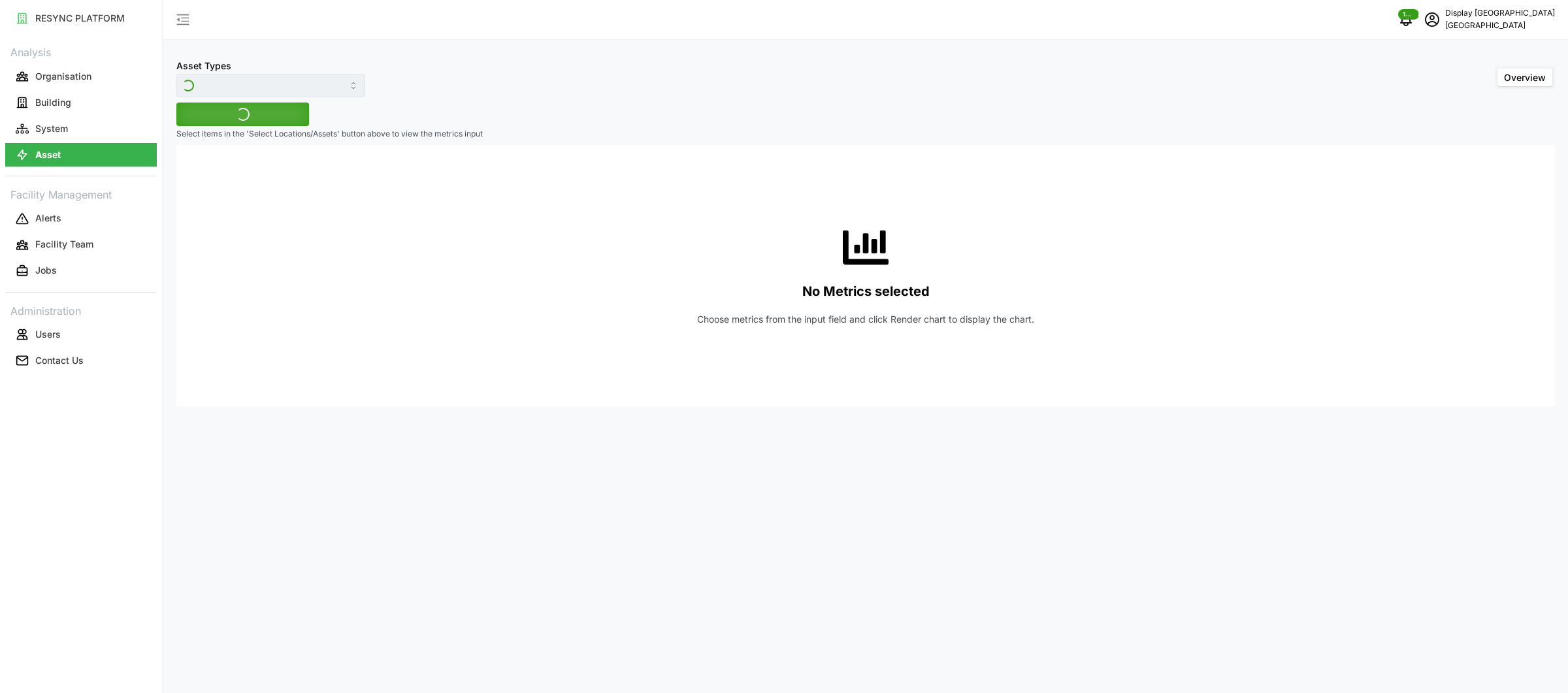
type input "Variable Air Volume Box"
click at [253, 118] on span "Select Locations/Assets" at bounding box center [242, 114] width 108 height 22
click at [193, 173] on icon at bounding box center [193, 173] width 11 height 11
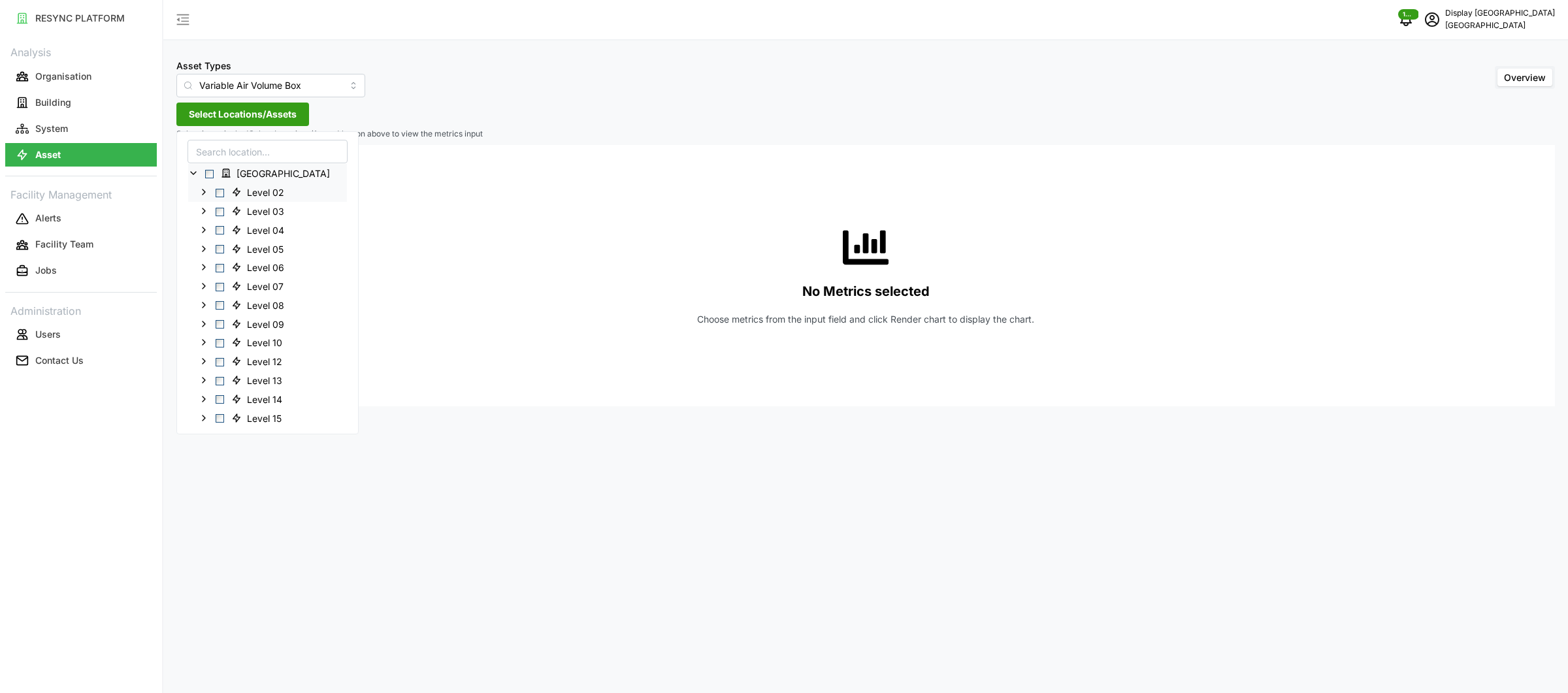
click at [202, 190] on icon at bounding box center [204, 192] width 11 height 11
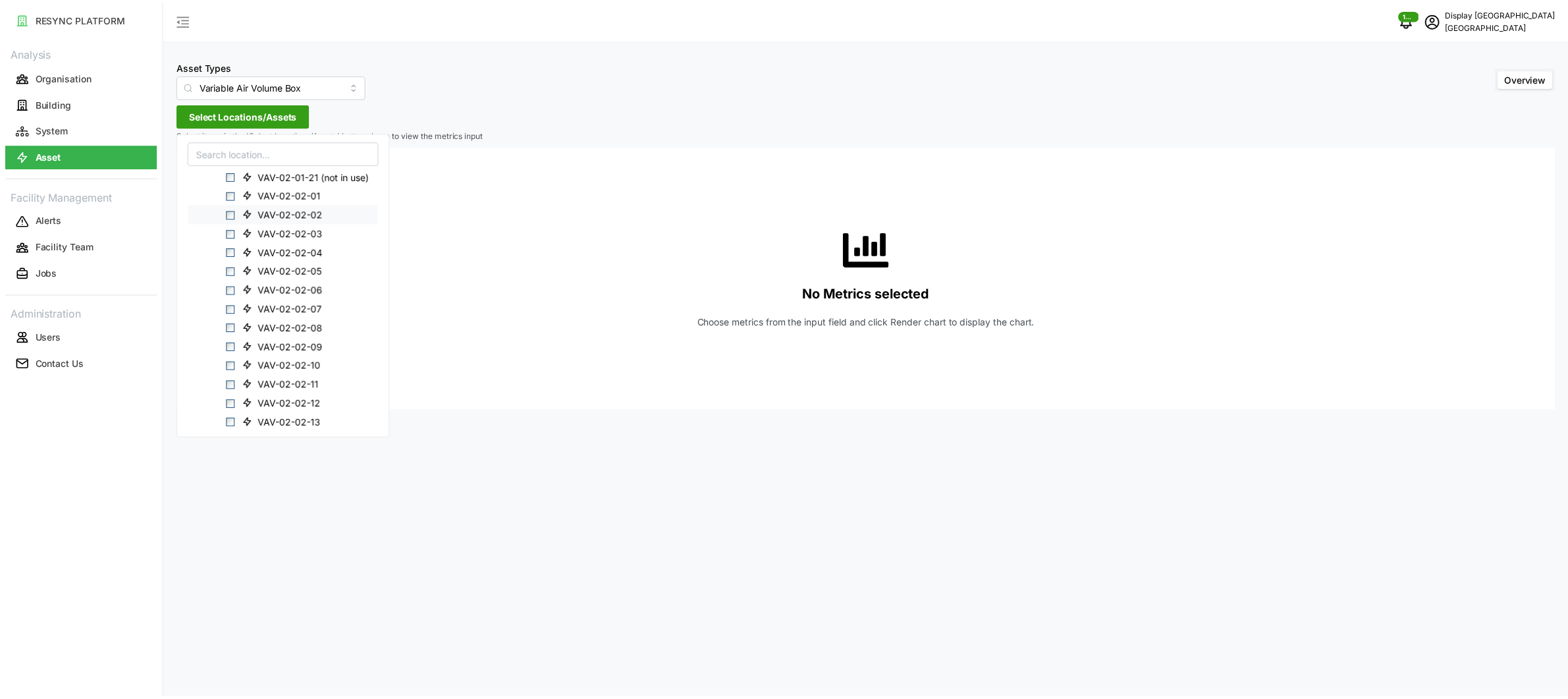
scroll to position [438, 0]
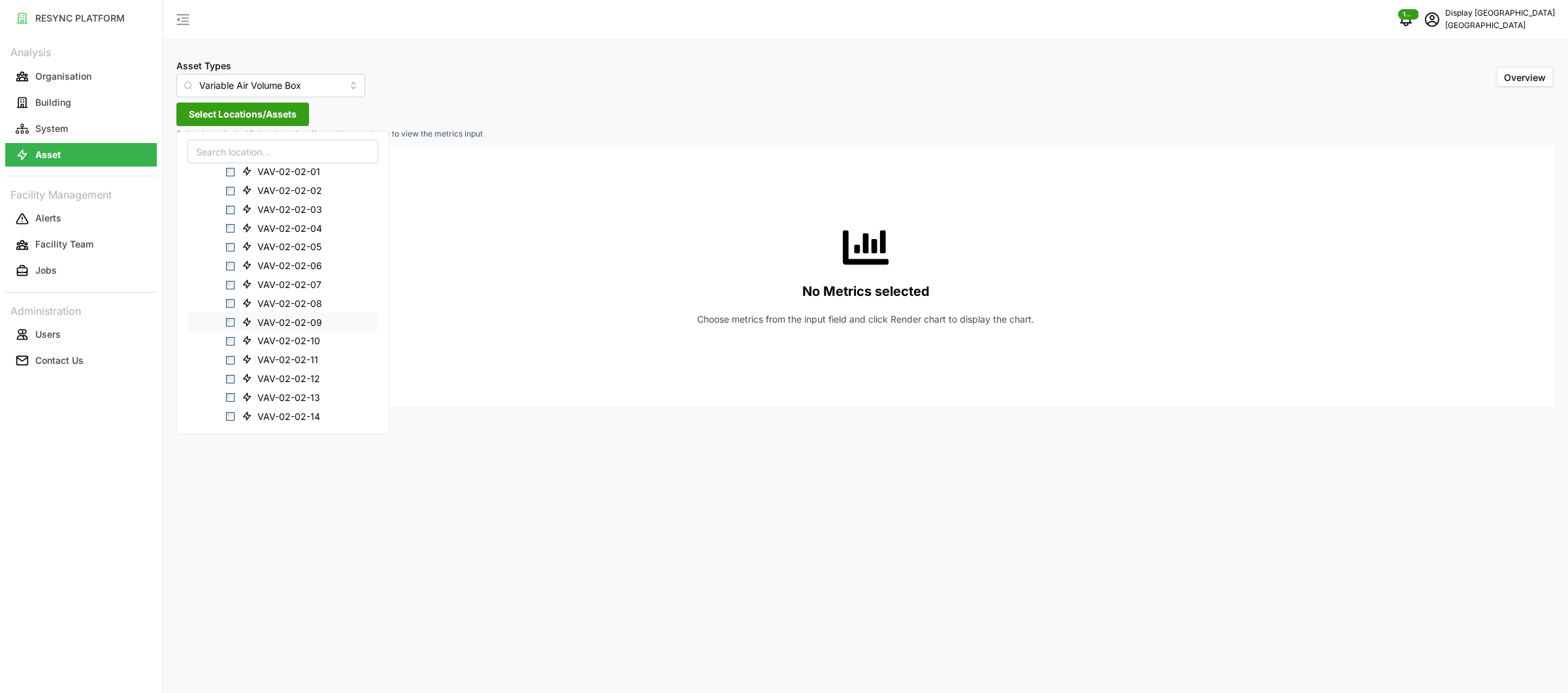
click at [271, 325] on span "VAV-02-02-09" at bounding box center [290, 322] width 65 height 13
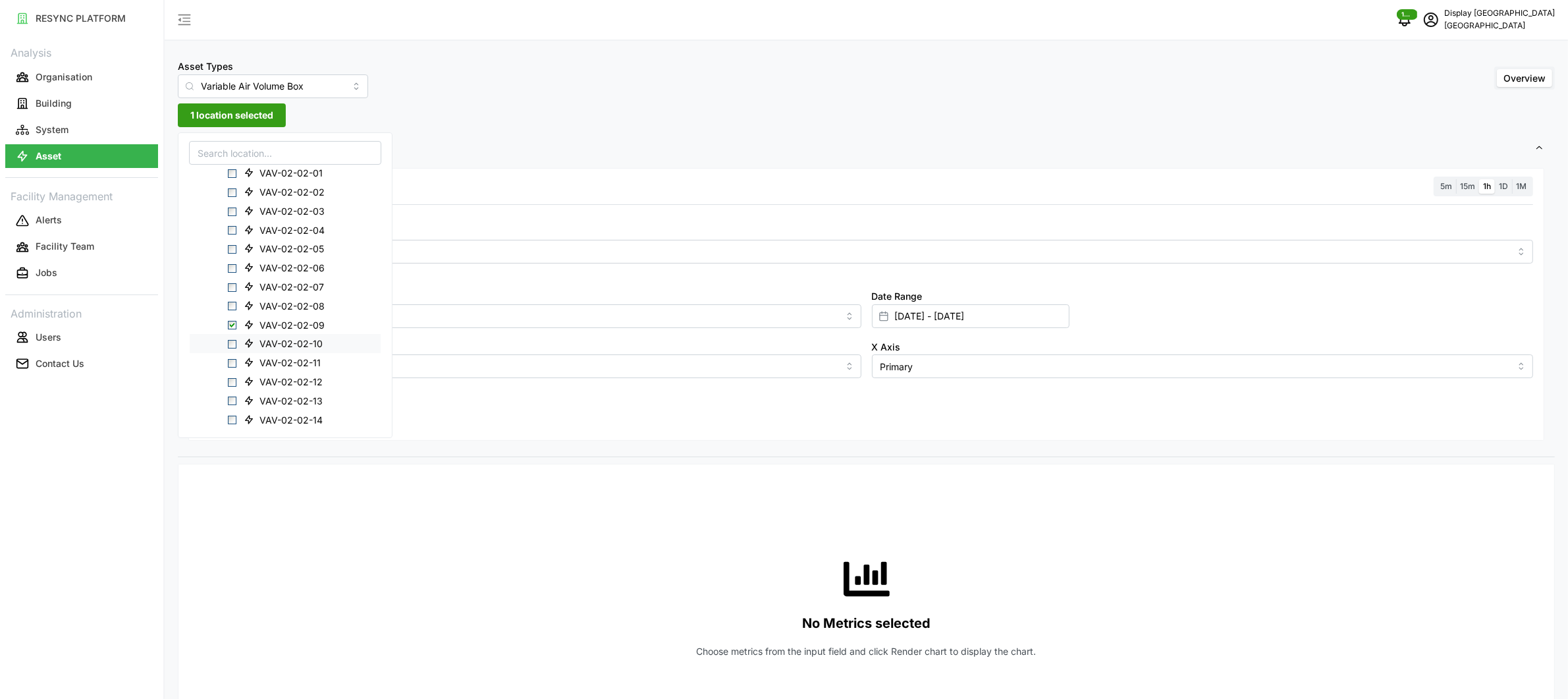
click at [271, 341] on span "VAV-02-02-10" at bounding box center [291, 344] width 63 height 13
click at [267, 358] on span "VAV-02-02-11" at bounding box center [290, 363] width 61 height 13
click at [277, 352] on span "VAV-02-02-15" at bounding box center [291, 352] width 63 height 13
click at [273, 389] on span "VAV-02-02-17" at bounding box center [291, 390] width 63 height 13
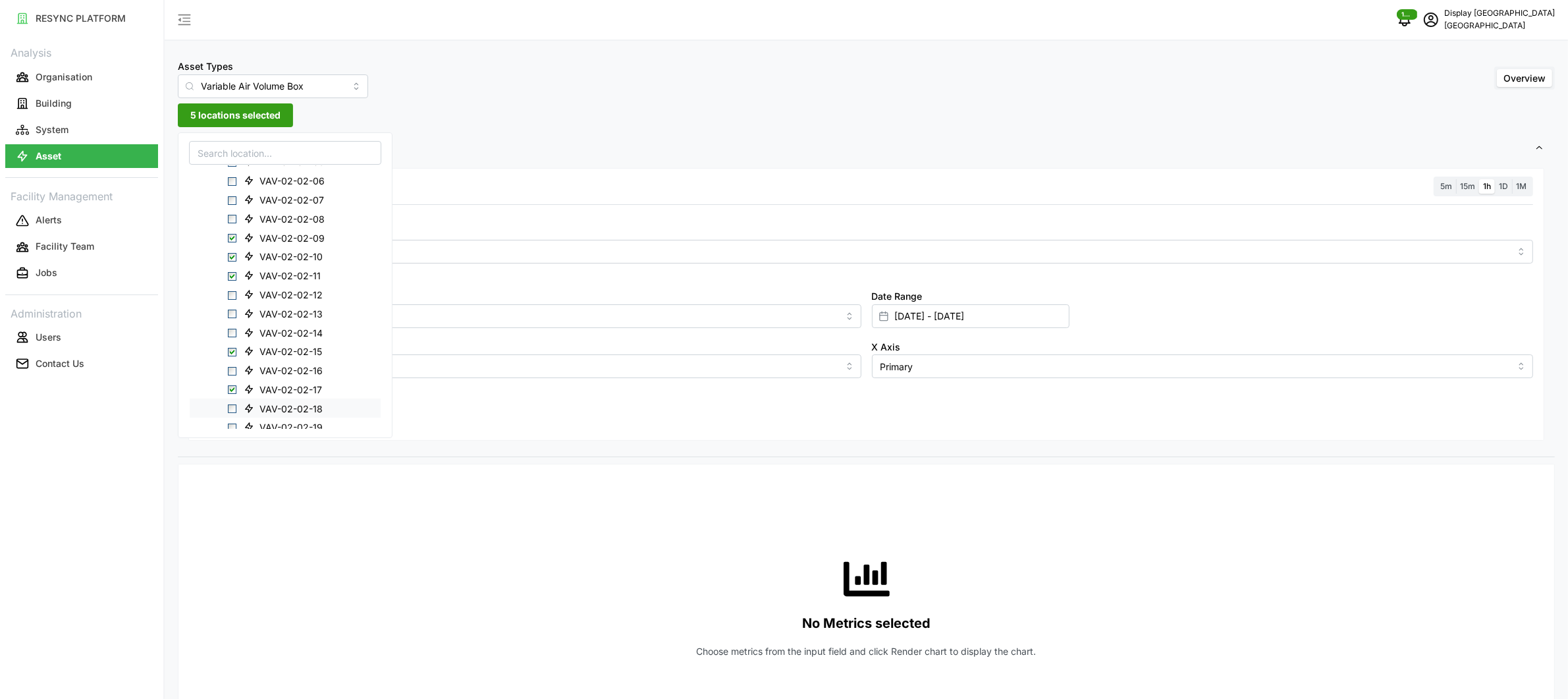
click at [273, 406] on span "VAV-02-02-18" at bounding box center [291, 408] width 63 height 13
click at [299, 428] on span "VAV-02-02-19" at bounding box center [291, 428] width 63 height 13
click at [618, 249] on input "Metric" at bounding box center [866, 251] width 1288 height 15
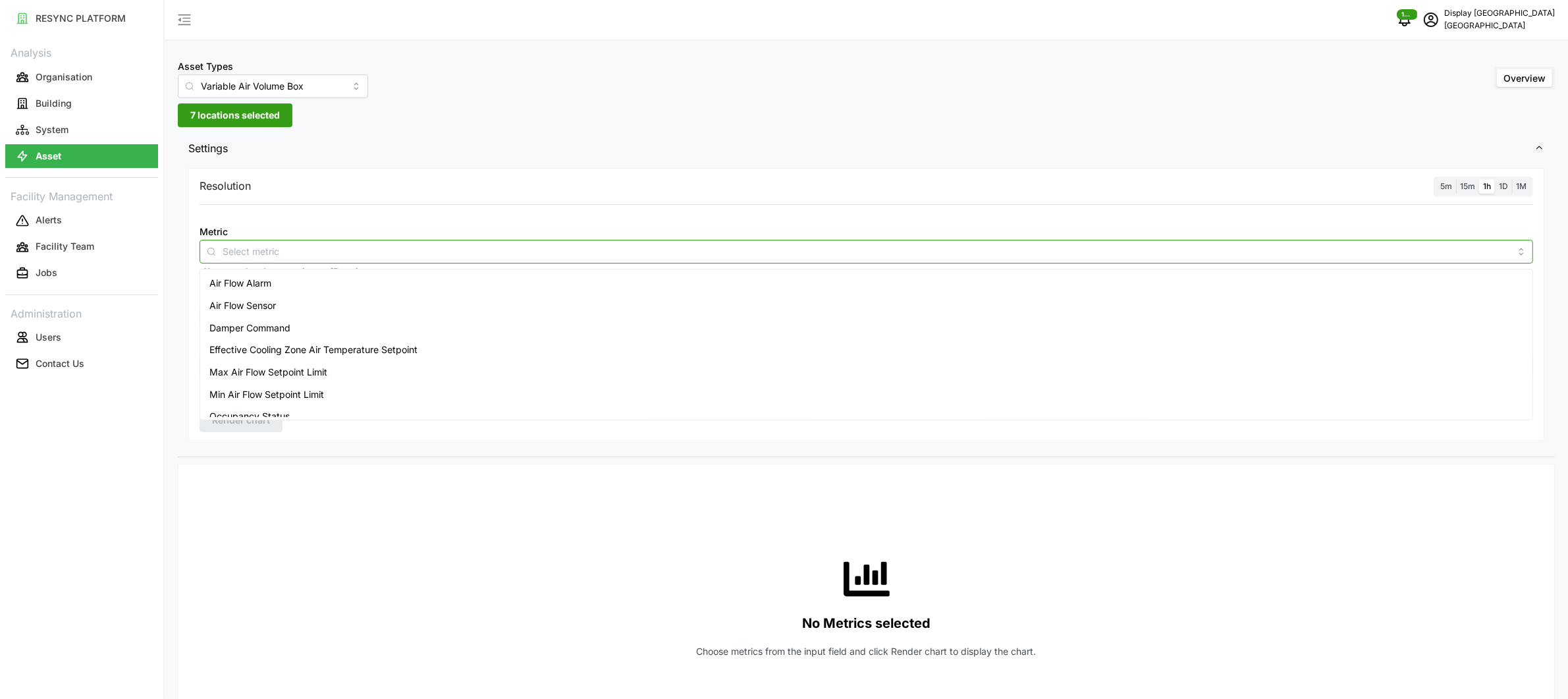
click at [482, 294] on div "Air Flow Sensor" at bounding box center [866, 305] width 1327 height 23
click at [323, 396] on div "Zone Air Temperature Sensor" at bounding box center [866, 407] width 1327 height 23
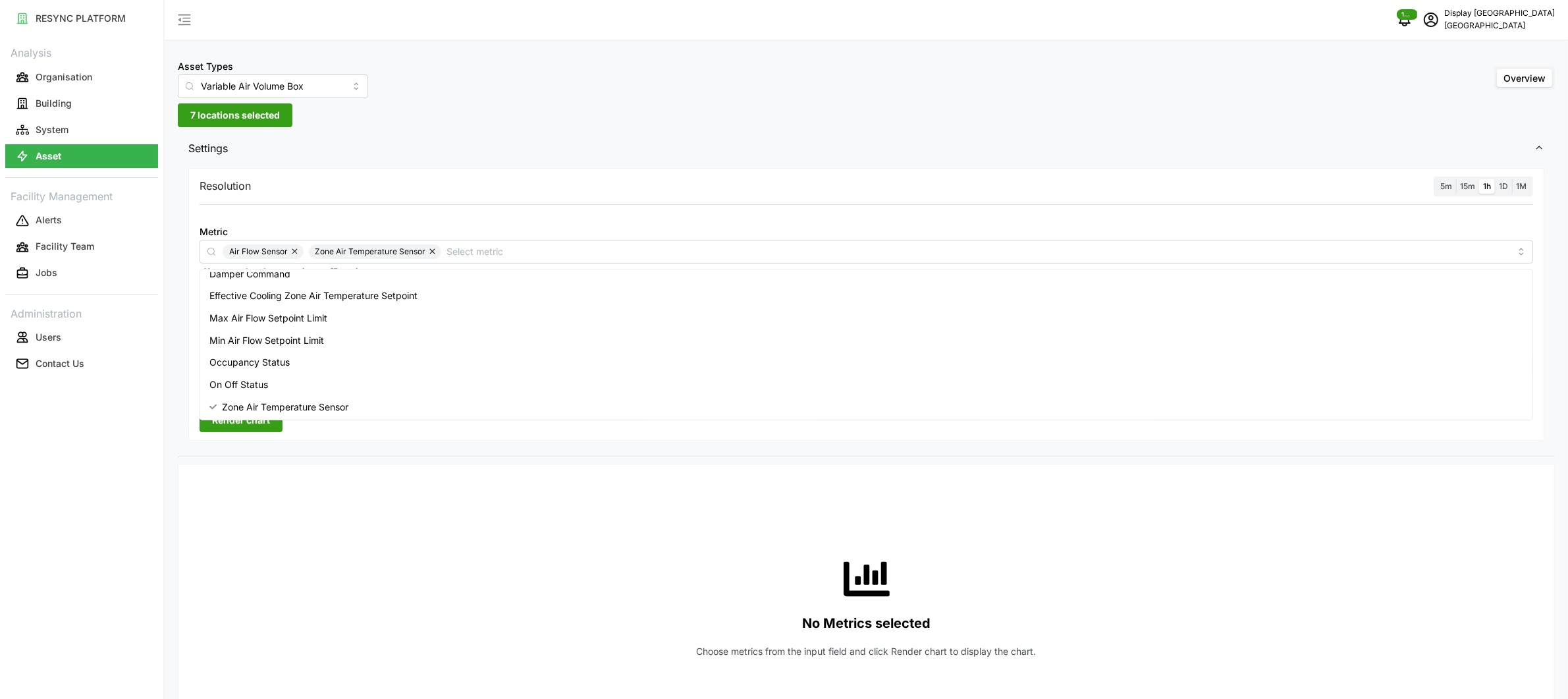
click at [1247, 198] on div "Resolution 5m 15m 1h 1D 1M Metric Air Flow Sensor Zone Air Temperature Sensor *…" at bounding box center [866, 305] width 1356 height 273
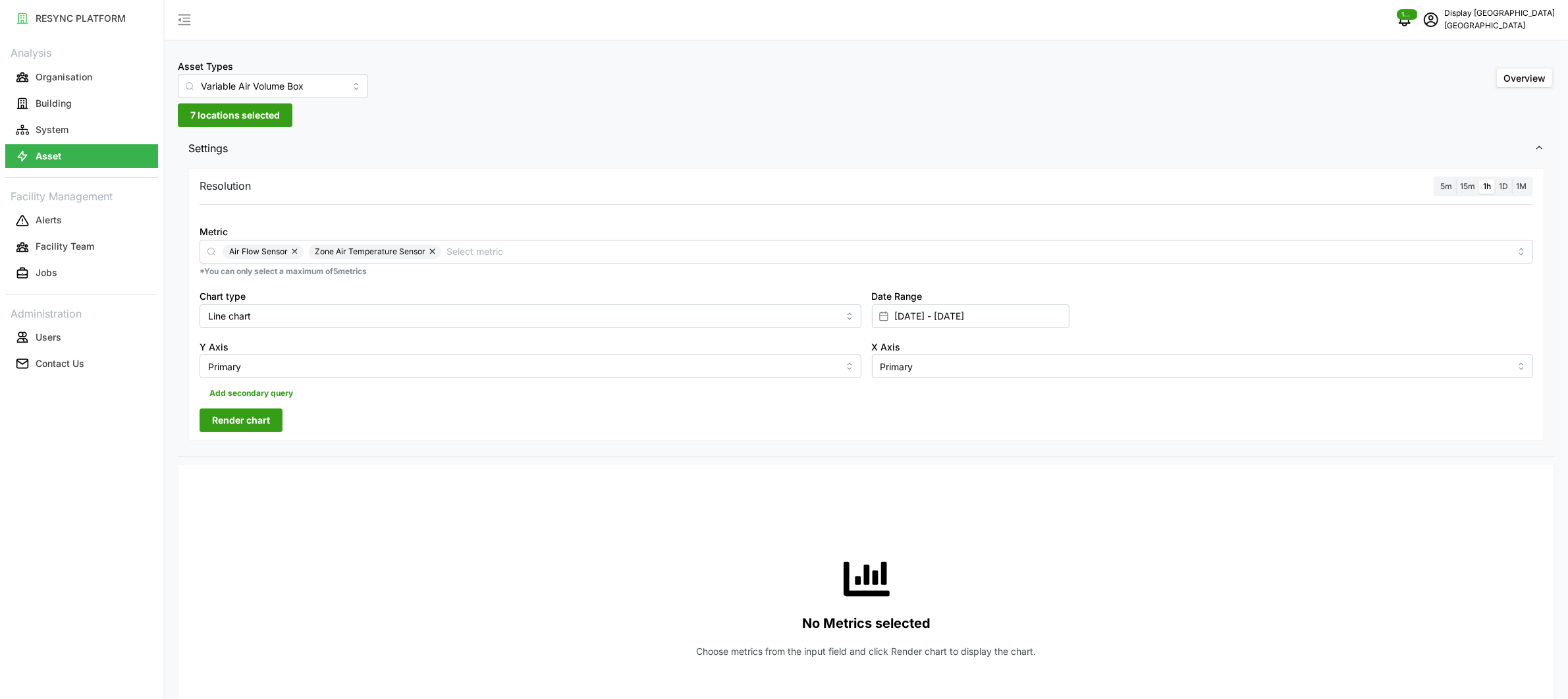
click at [249, 426] on span "Render chart" at bounding box center [241, 420] width 58 height 23
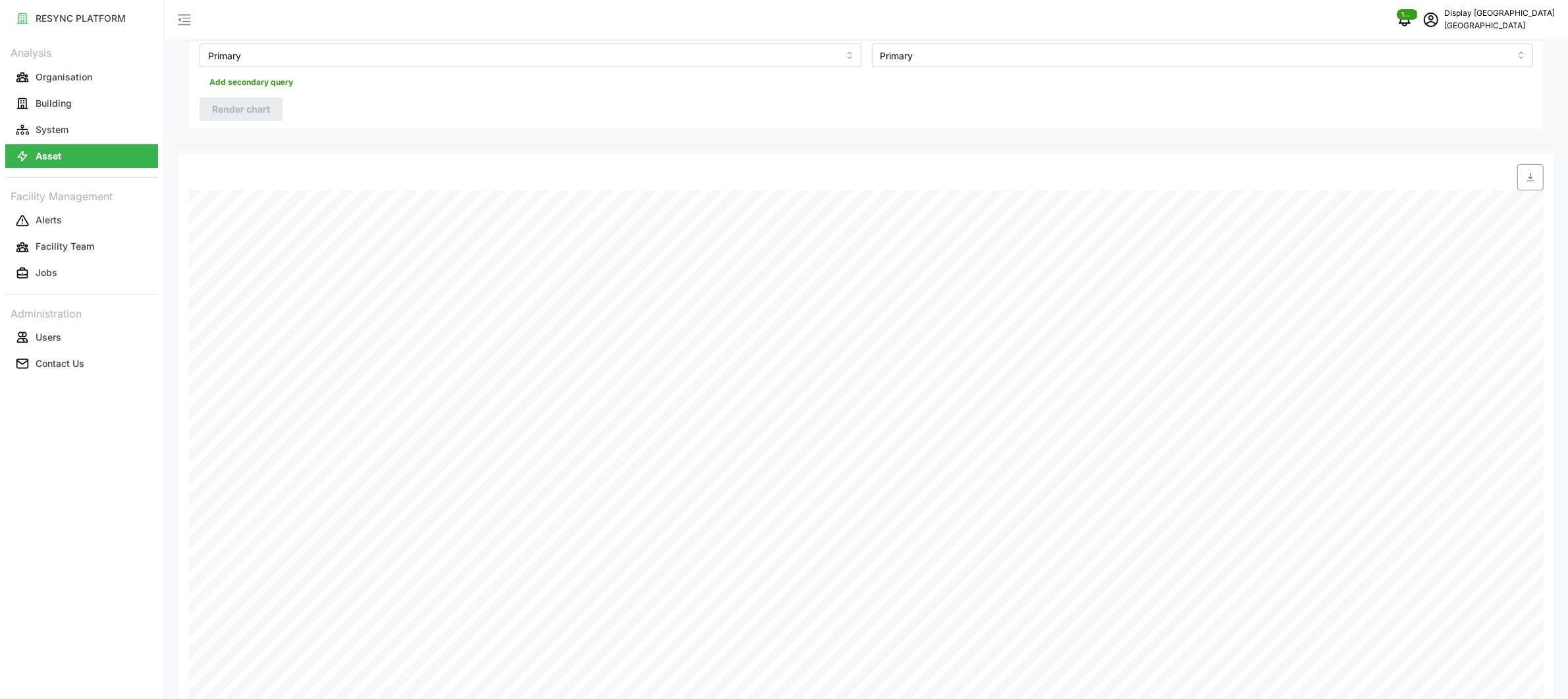
scroll to position [0, 0]
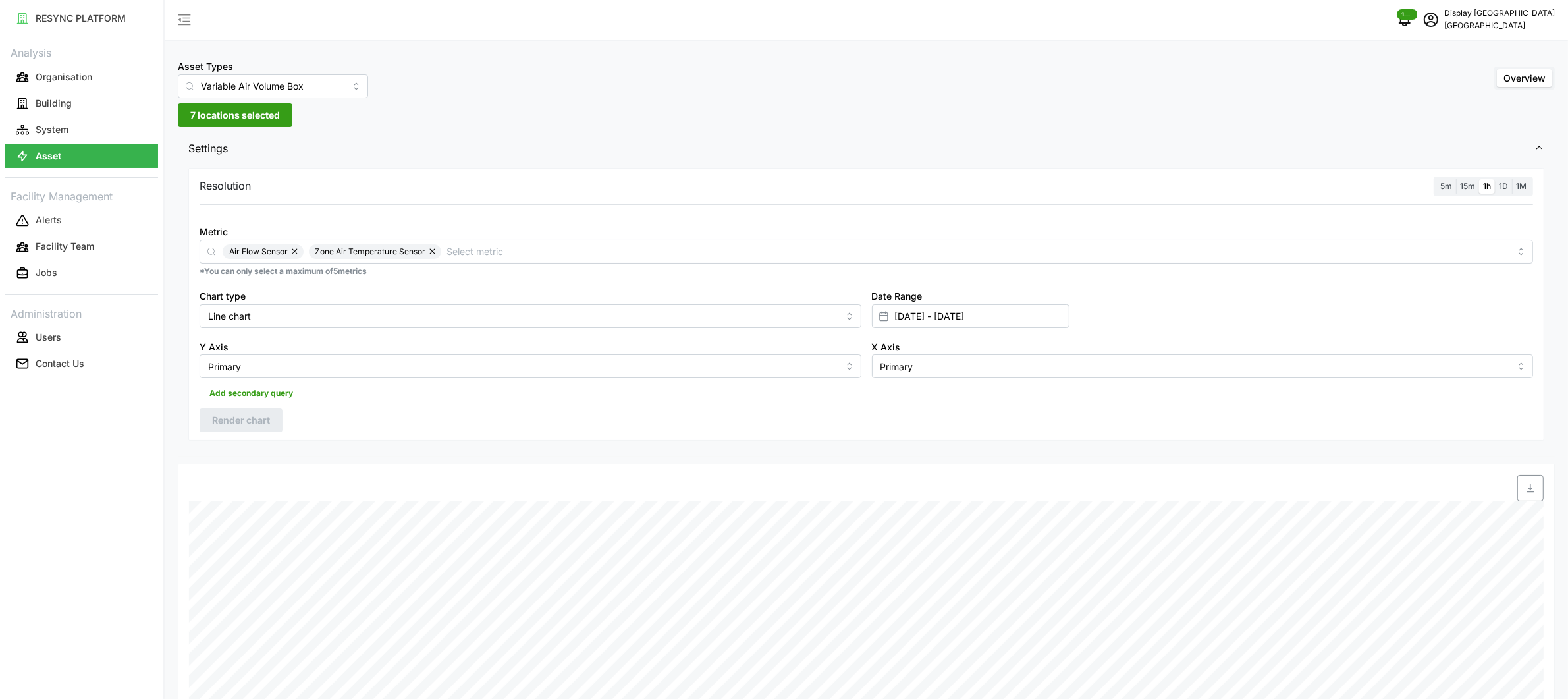
click at [282, 120] on button "7 locations selected" at bounding box center [235, 115] width 115 height 24
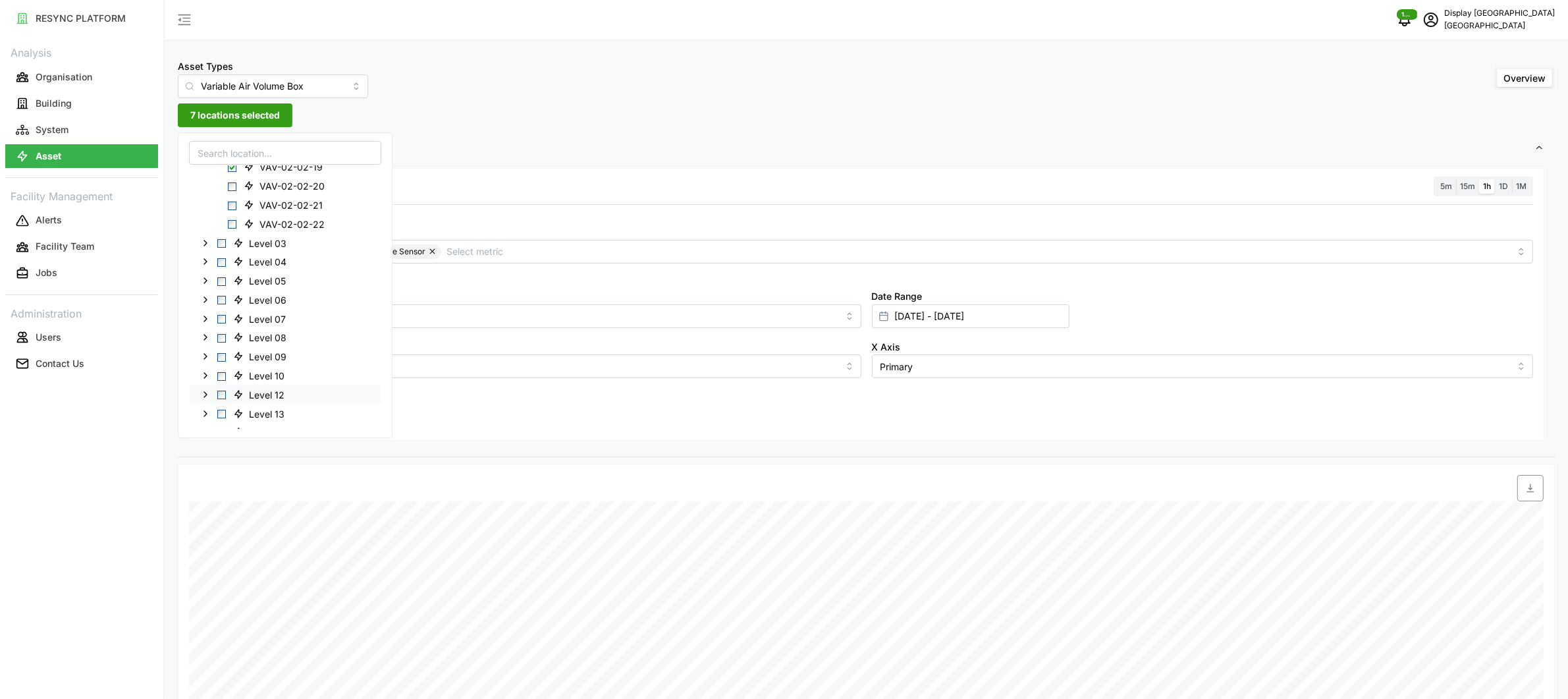
scroll to position [767, 0]
click at [303, 224] on span "VAV-02-02-21" at bounding box center [291, 223] width 63 height 13
click at [303, 245] on span "VAV-02-02-22" at bounding box center [292, 243] width 65 height 13
click at [290, 186] on span "VAV-02-02-19" at bounding box center [291, 185] width 63 height 13
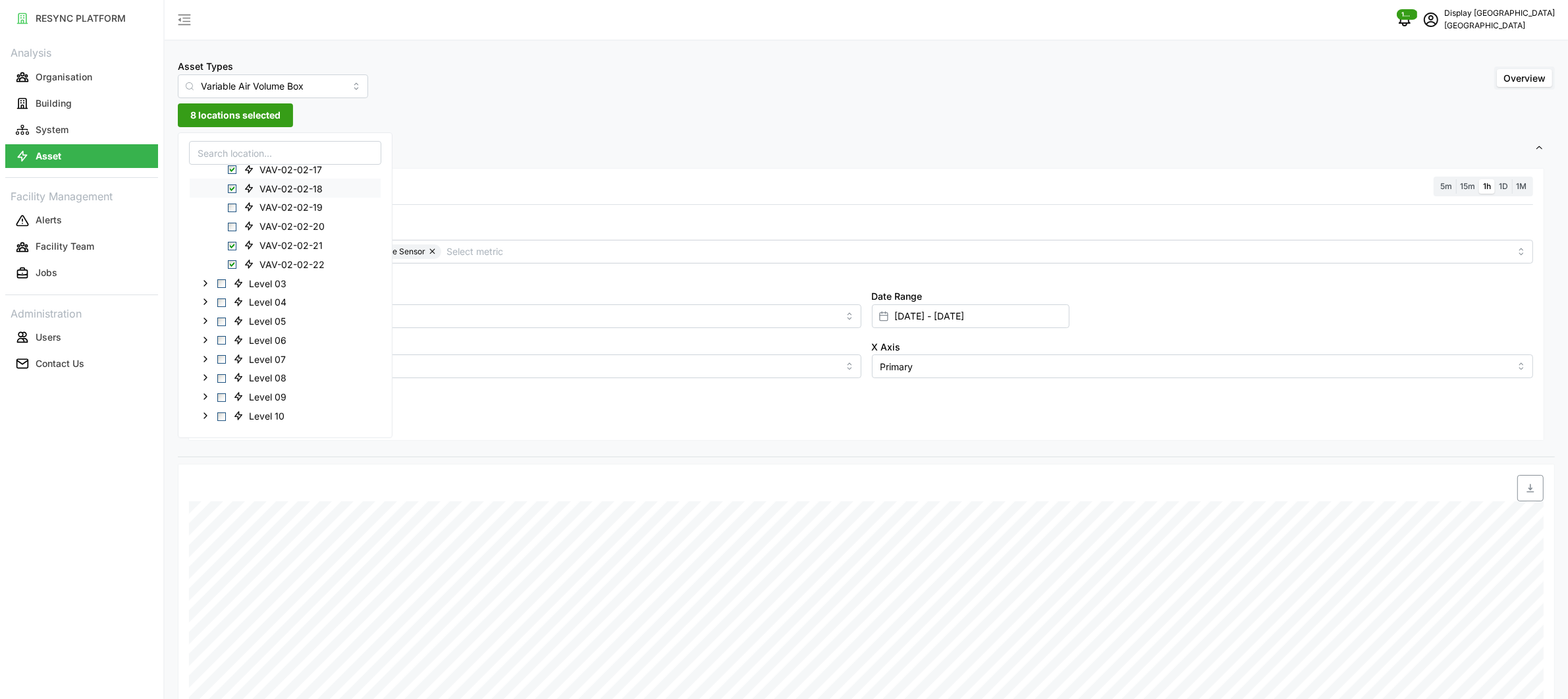
click at [289, 191] on span "VAV-02-02-18" at bounding box center [291, 189] width 63 height 13
click at [284, 173] on span "VAV-02-02-17" at bounding box center [291, 170] width 63 height 13
click at [276, 275] on span "VAV-02-02-15" at bounding box center [291, 279] width 63 height 13
click at [291, 201] on span "VAV-02-02-11" at bounding box center [290, 203] width 61 height 13
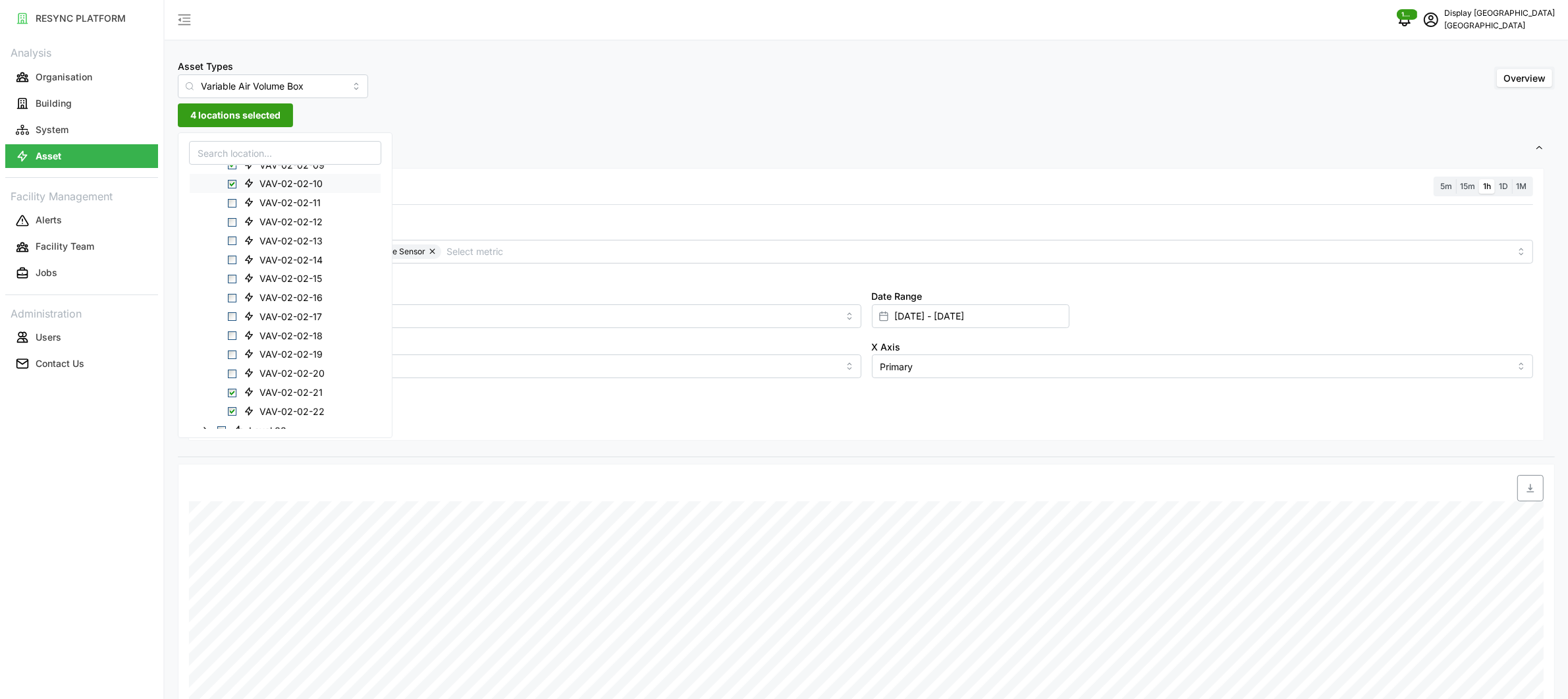
click at [293, 183] on span "VAV-02-02-10" at bounding box center [291, 184] width 63 height 13
click at [290, 179] on span "VAV-02-02-09" at bounding box center [292, 175] width 65 height 13
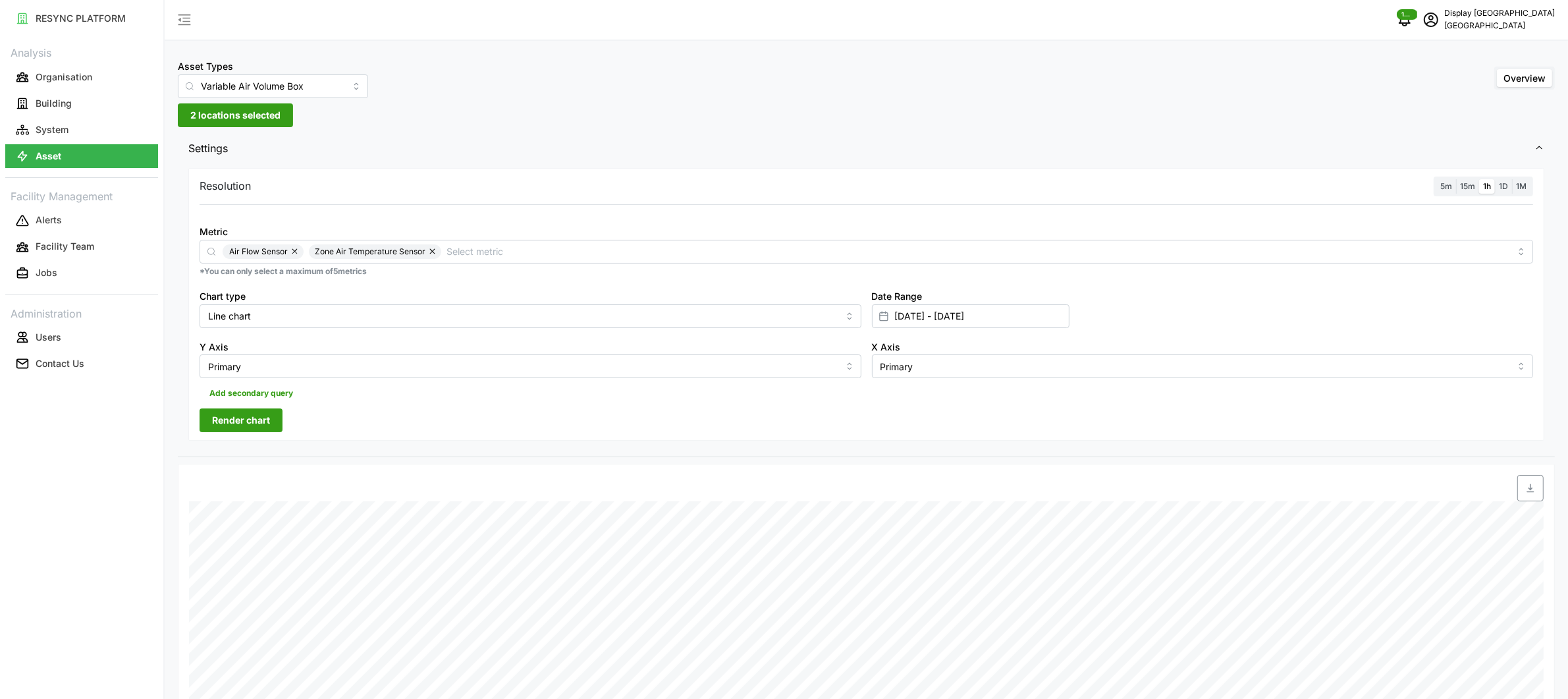
click at [459, 141] on span "Settings" at bounding box center [861, 148] width 1346 height 32
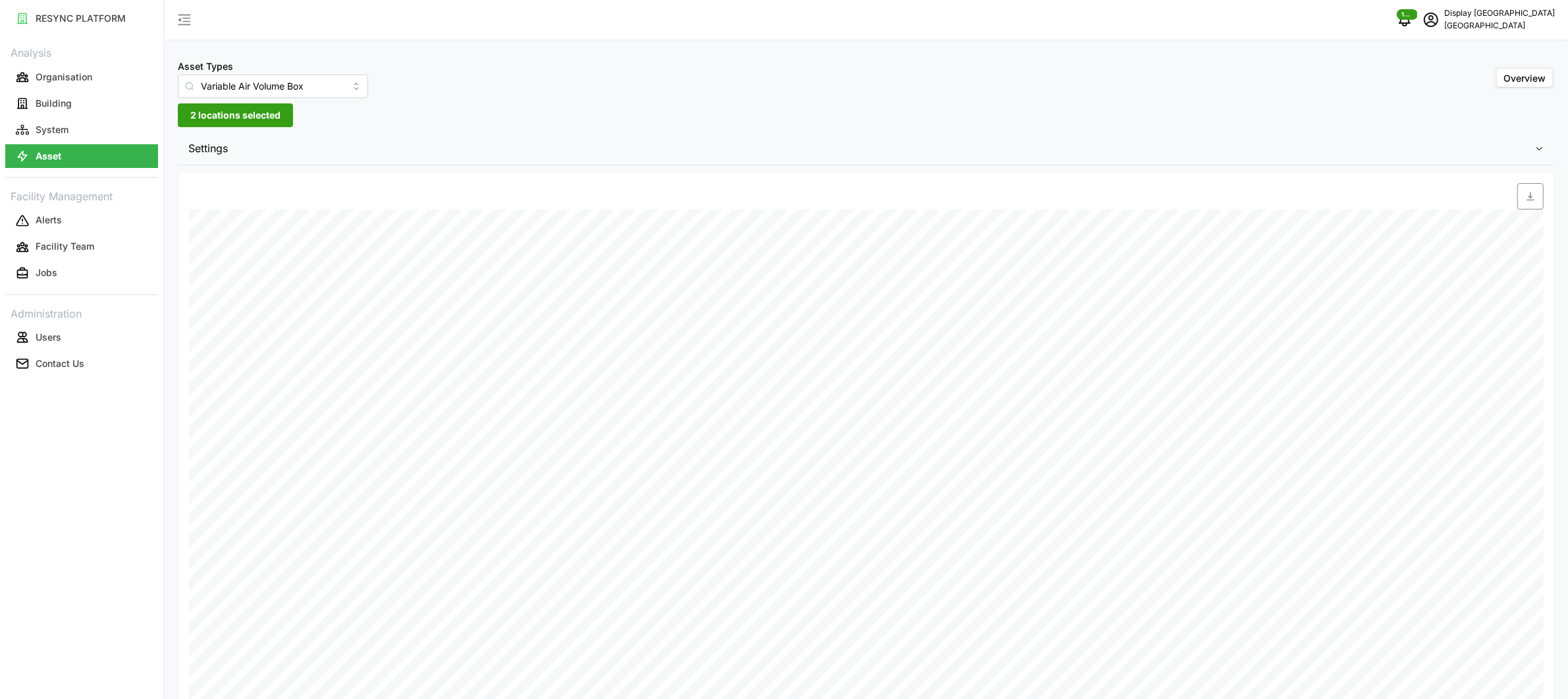
click at [361, 147] on span "Settings" at bounding box center [861, 148] width 1346 height 32
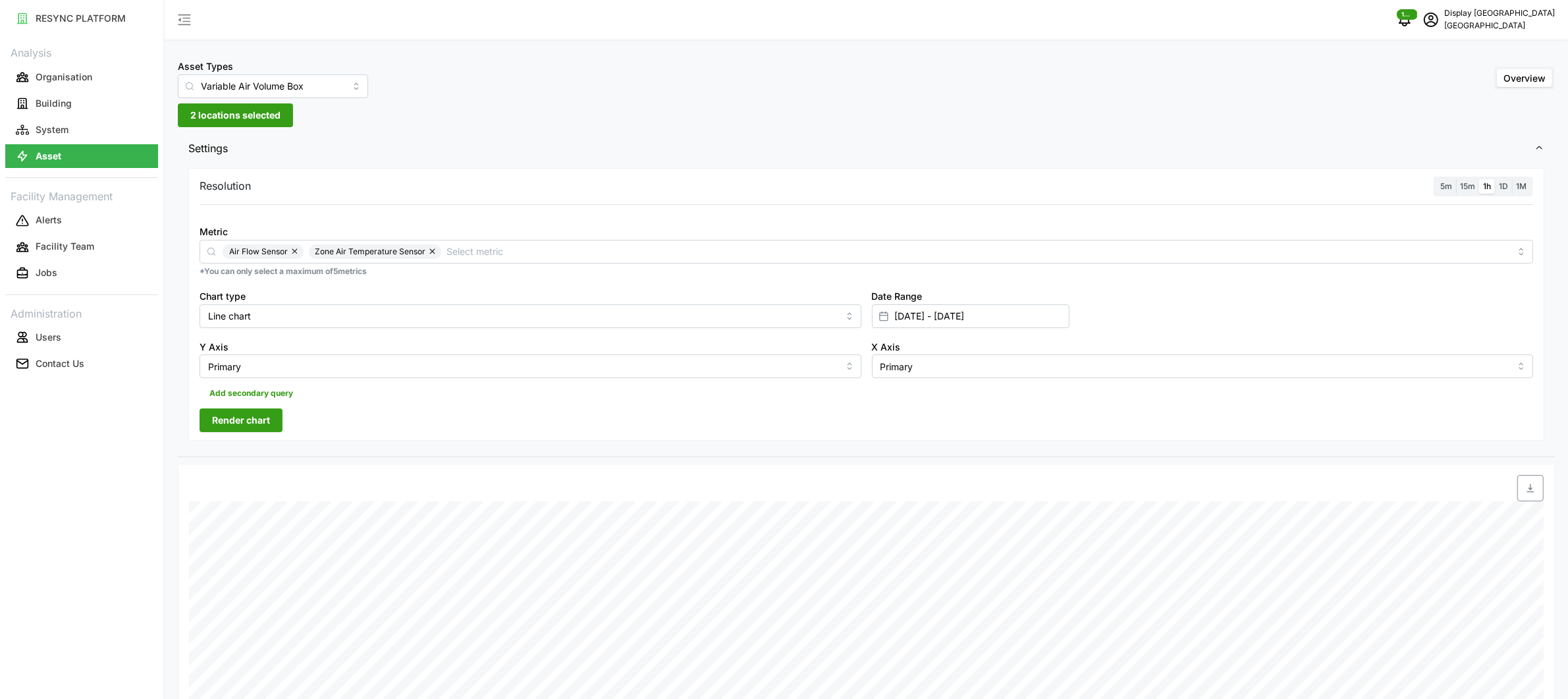
click at [244, 416] on span "Render chart" at bounding box center [241, 420] width 58 height 23
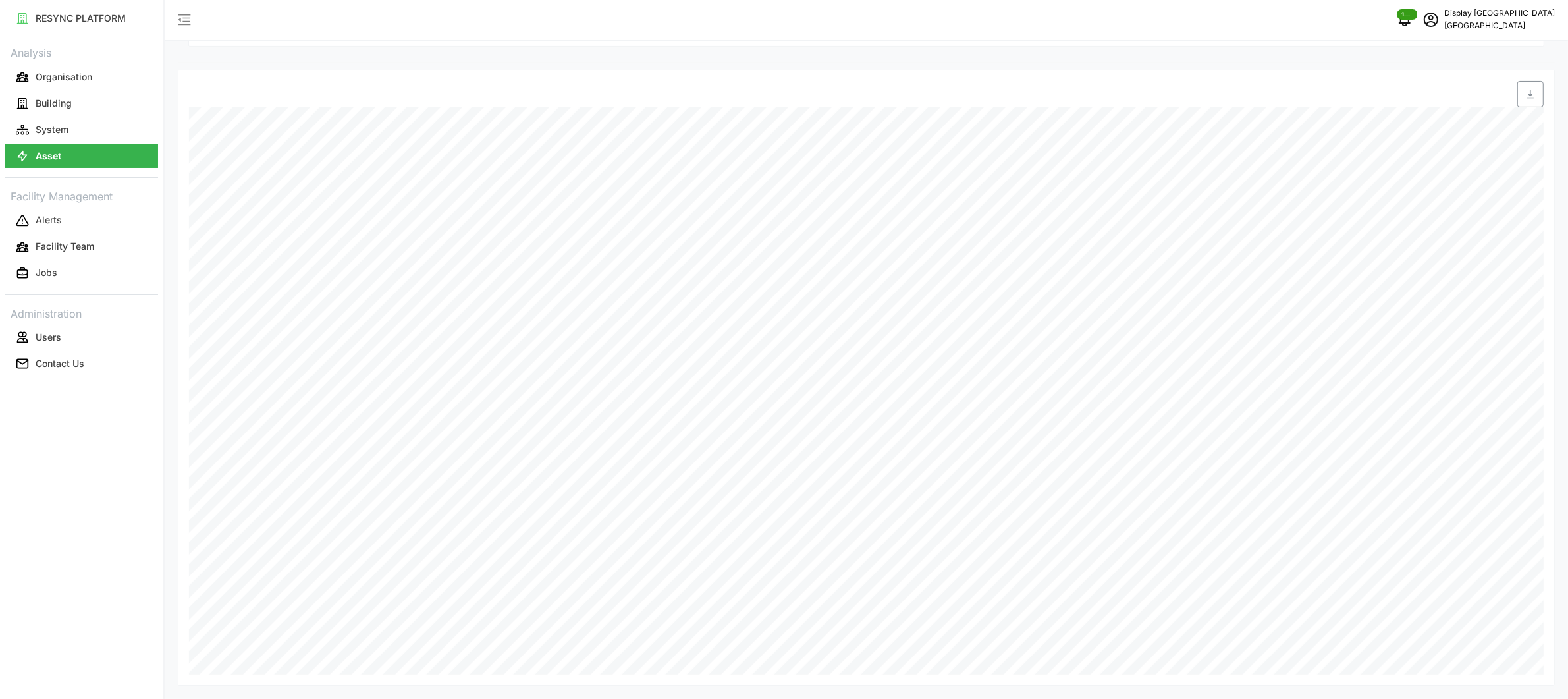
scroll to position [0, 0]
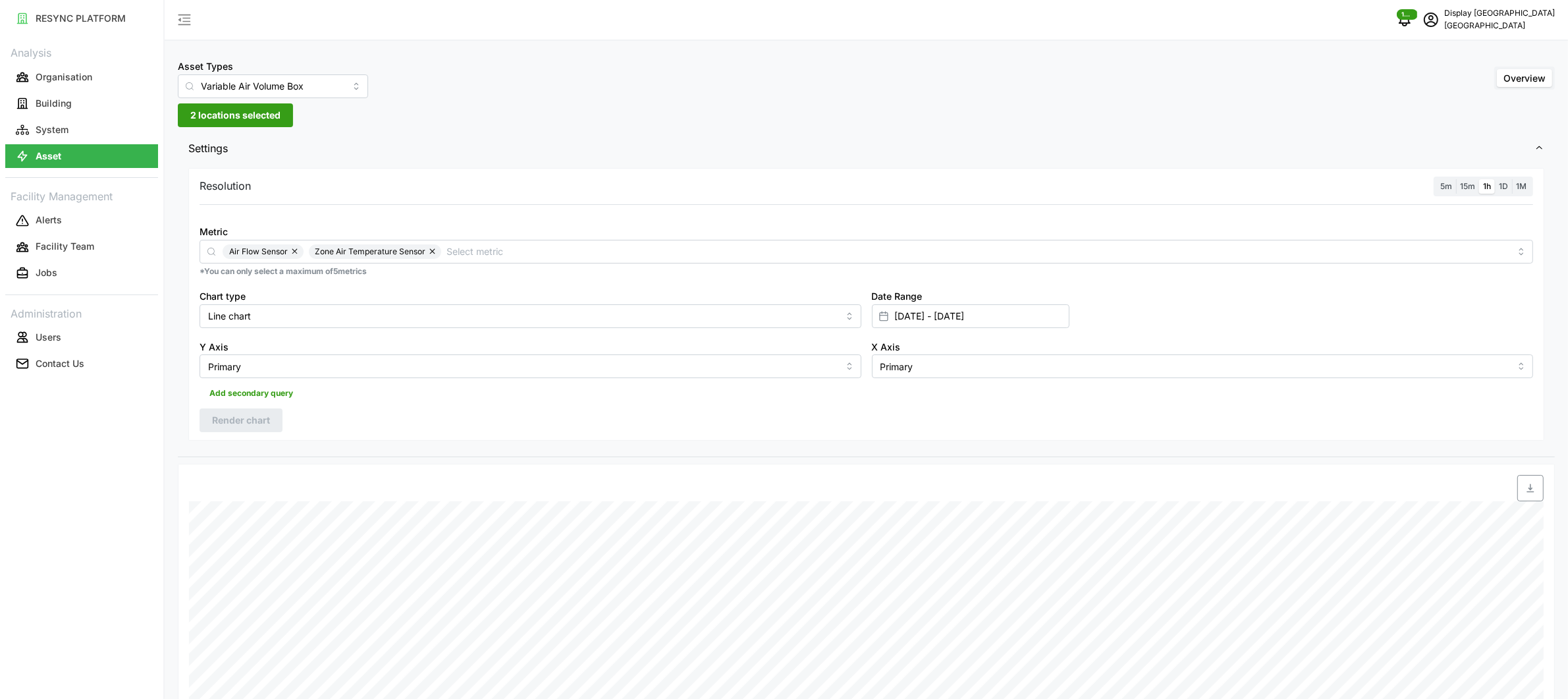
click at [245, 119] on span "2 locations selected" at bounding box center [235, 115] width 90 height 23
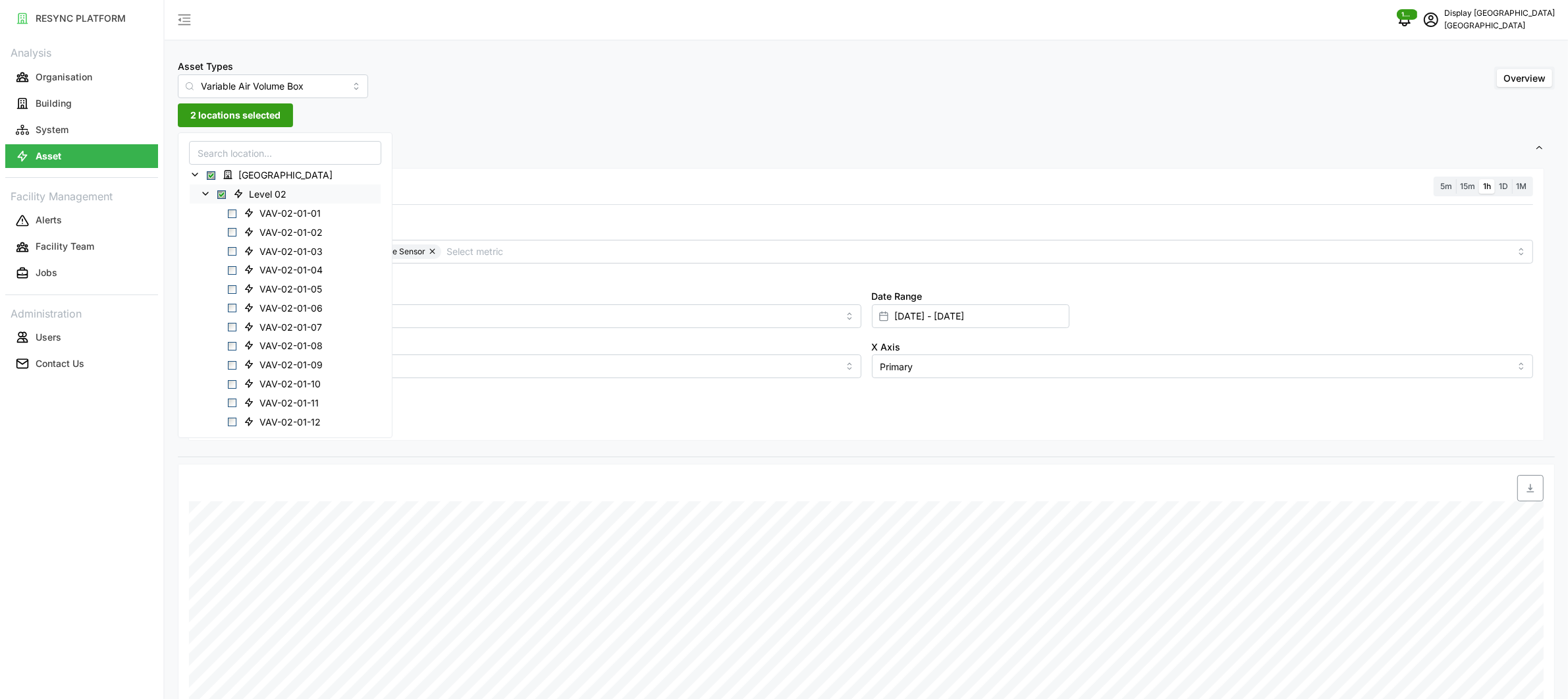
click at [207, 193] on icon at bounding box center [205, 193] width 11 height 11
click at [207, 226] on icon at bounding box center [205, 231] width 11 height 11
click at [251, 151] on input at bounding box center [269, 153] width 161 height 24
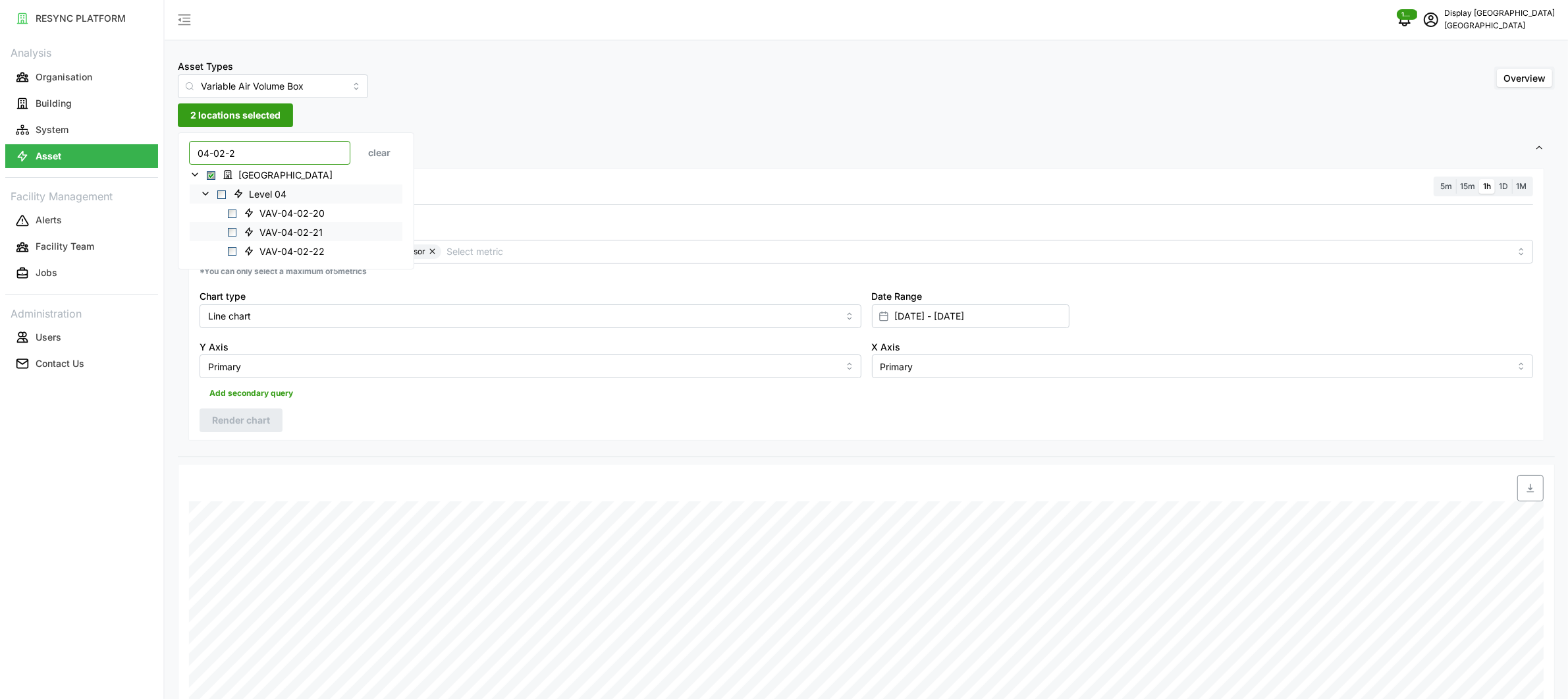
type input "04-02-2"
click at [299, 233] on span "VAV-04-02-21" at bounding box center [291, 232] width 63 height 13
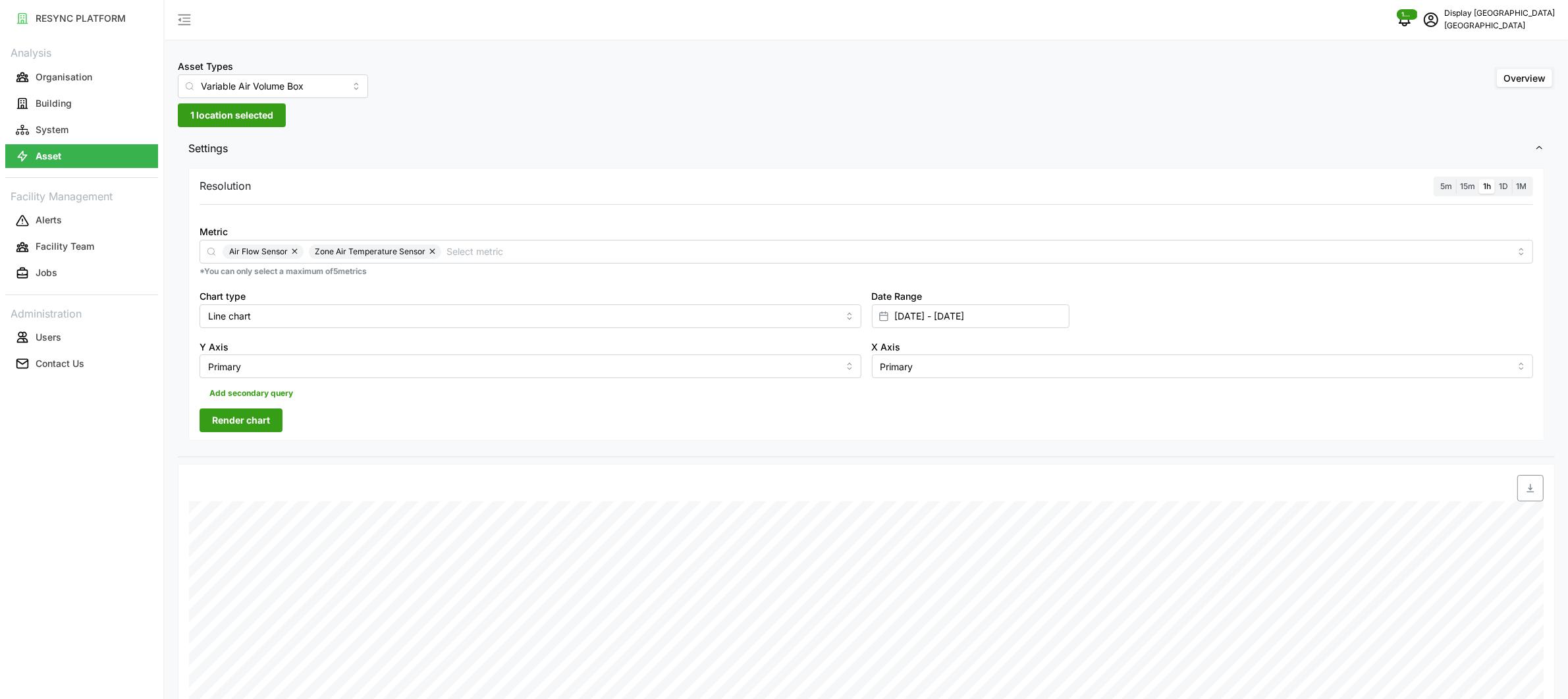
click at [364, 405] on div "Resolution 5m 15m 1h 1D 1M Metric Air Flow Sensor Zone Air Temperature Sensor *…" at bounding box center [866, 305] width 1356 height 273
click at [258, 412] on span "Render chart" at bounding box center [241, 420] width 58 height 23
click at [247, 117] on span "1 location selected" at bounding box center [231, 115] width 83 height 23
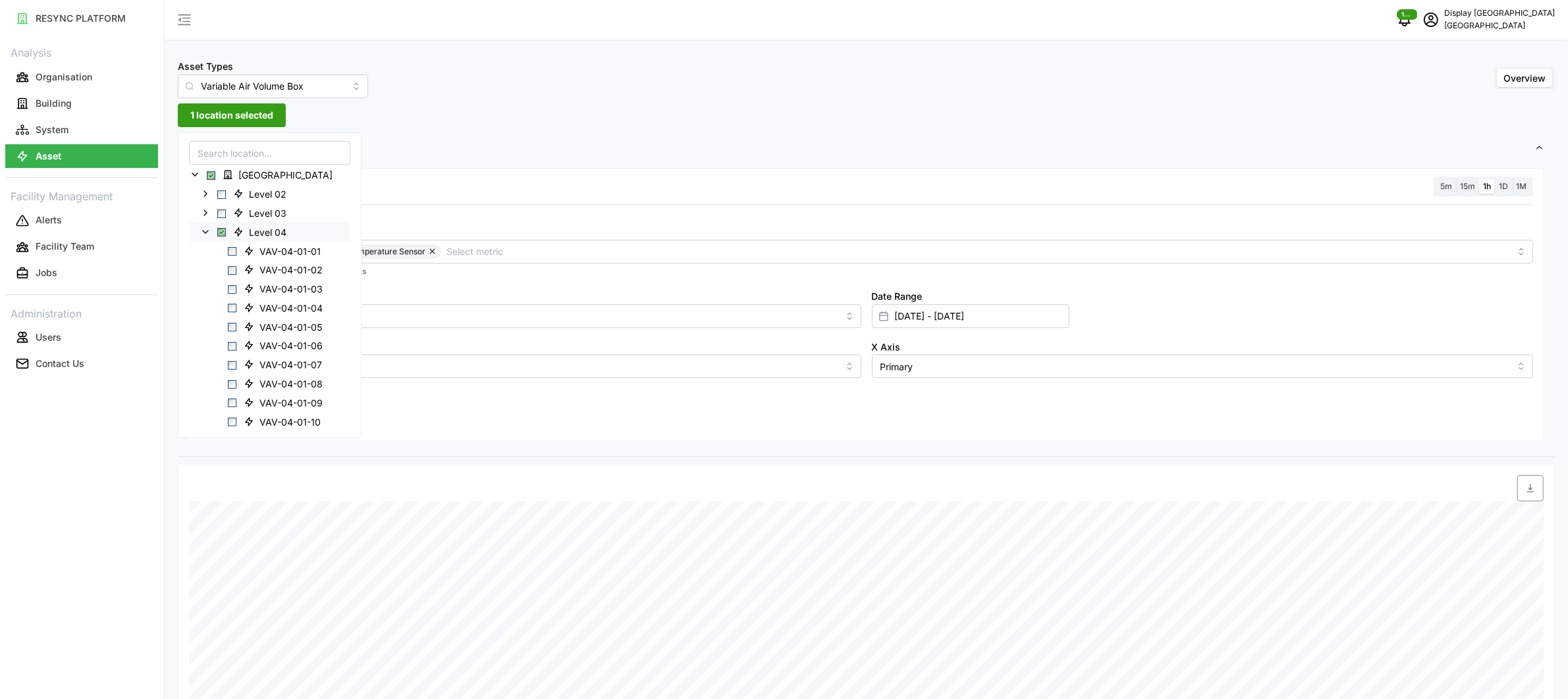
click at [207, 232] on icon at bounding box center [205, 231] width 11 height 11
click at [205, 325] on icon at bounding box center [205, 326] width 11 height 11
click at [315, 346] on span "VAV-09-01-01" at bounding box center [290, 346] width 61 height 13
click at [316, 366] on span "VAV-09-01-02" at bounding box center [291, 365] width 63 height 13
click at [321, 388] on span "VAV-09-01-03" at bounding box center [291, 384] width 63 height 13
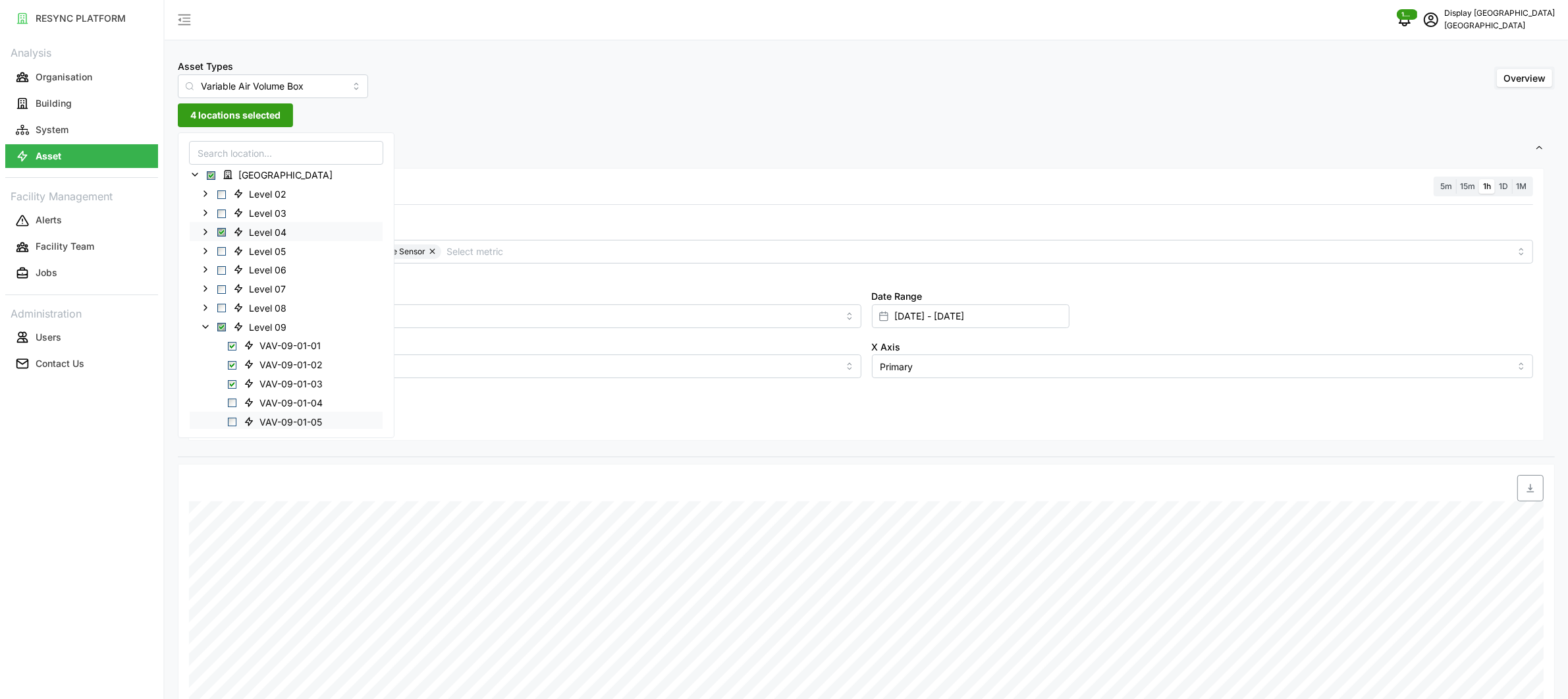
click at [307, 418] on span "VAV-09-01-05" at bounding box center [291, 422] width 63 height 13
click at [301, 296] on span "VAV-09-01-06" at bounding box center [291, 292] width 63 height 13
click at [302, 333] on span "VAV-09-01-08" at bounding box center [291, 330] width 63 height 13
click at [301, 343] on span "VAV-09-01-09" at bounding box center [291, 348] width 63 height 13
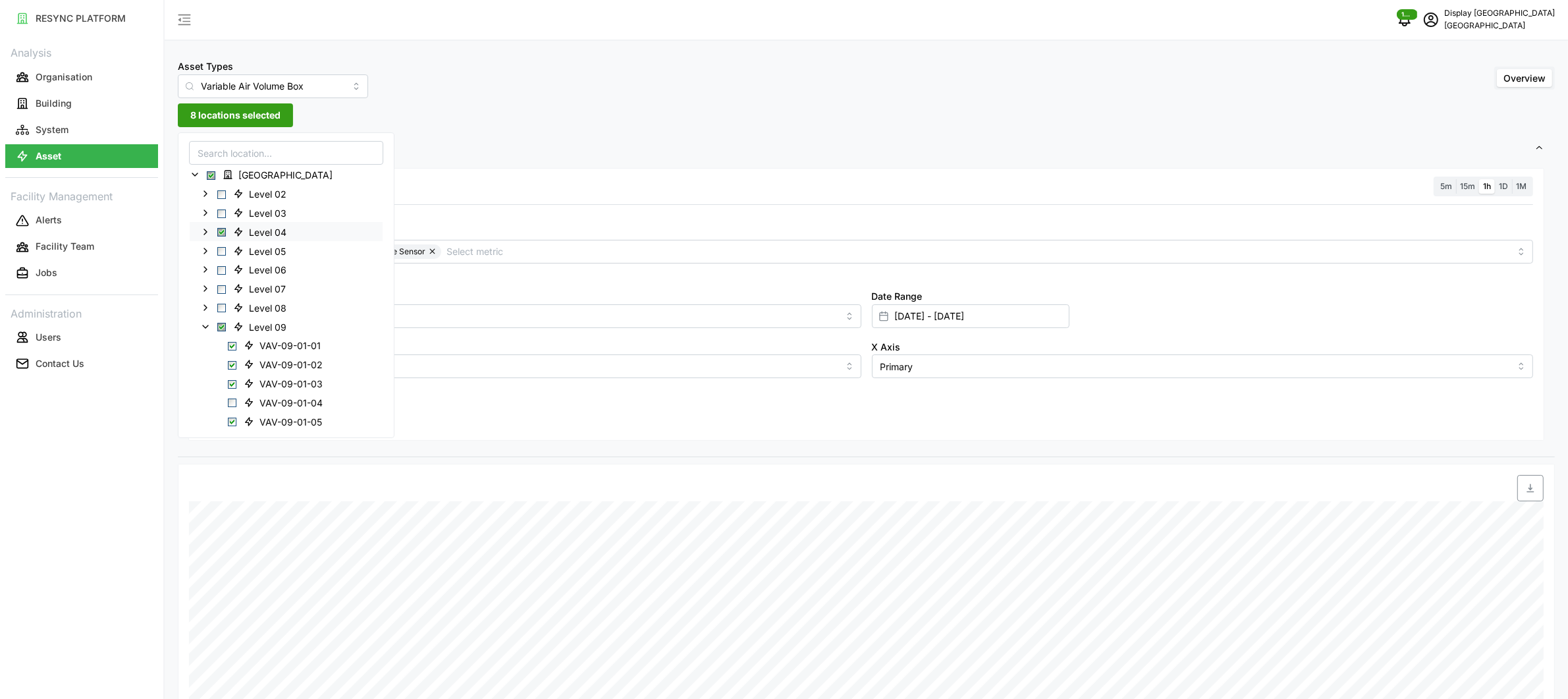
click at [223, 235] on span "Select Level 04" at bounding box center [221, 232] width 9 height 9
click at [223, 234] on span "Select Level 04" at bounding box center [221, 232] width 9 height 9
click at [475, 151] on span "Settings" at bounding box center [861, 148] width 1346 height 32
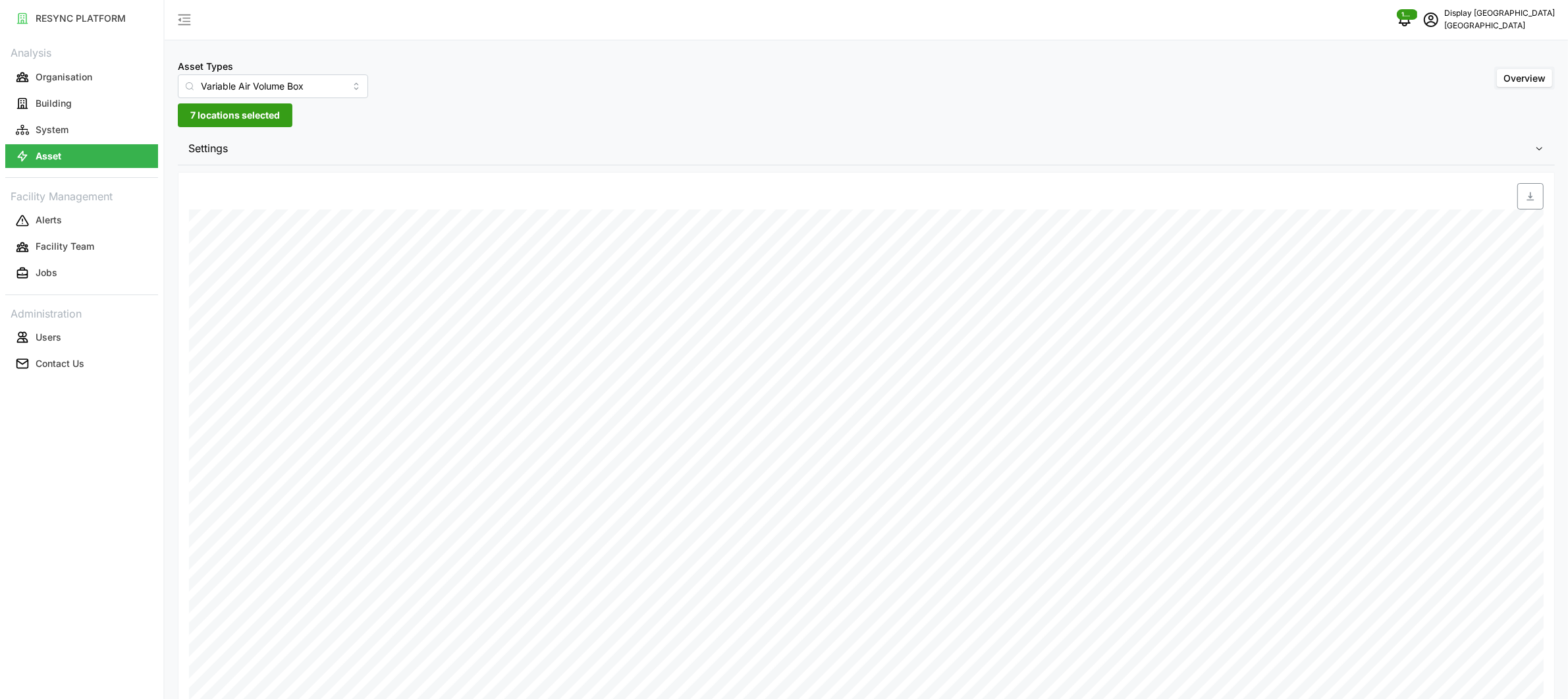
click at [357, 162] on span "Settings" at bounding box center [861, 148] width 1346 height 32
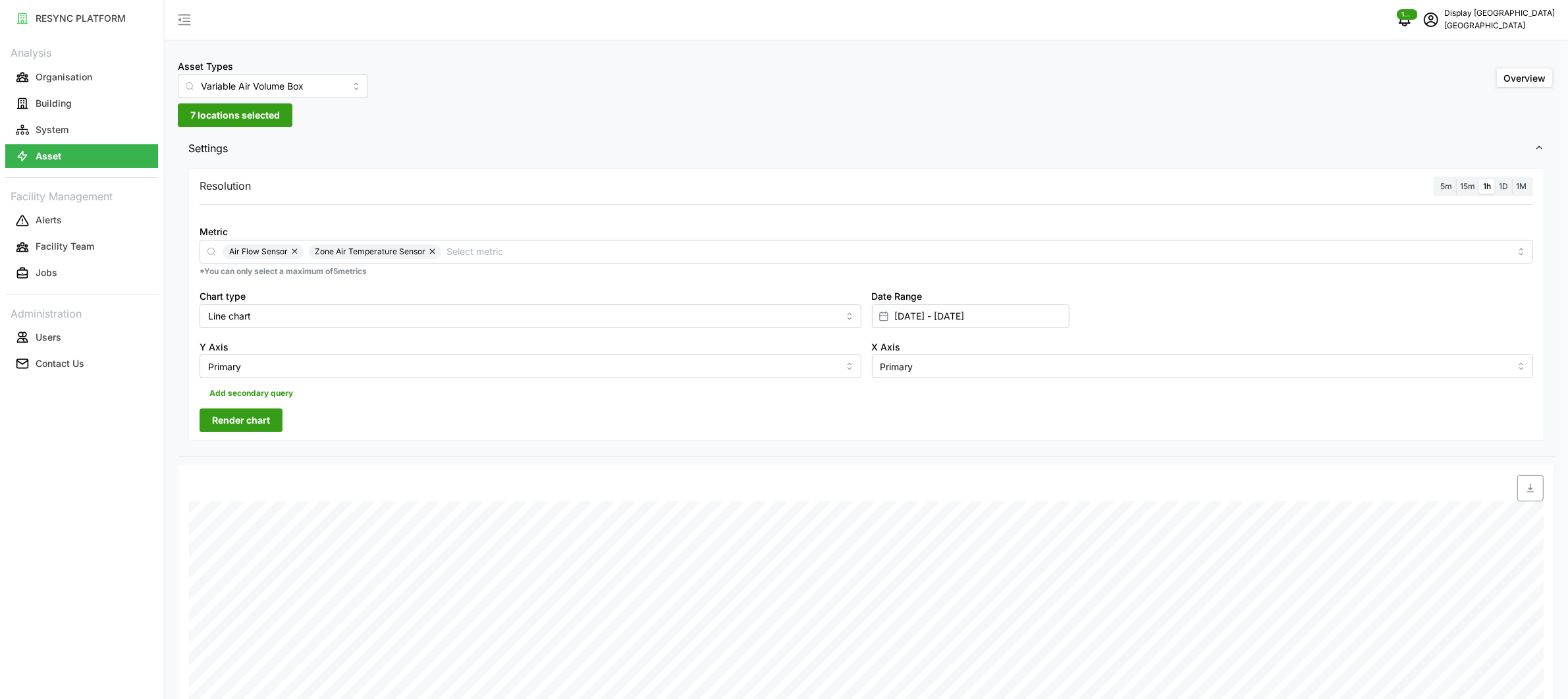
click at [237, 422] on span "Render chart" at bounding box center [241, 420] width 58 height 23
click at [234, 115] on span "7 locations selected" at bounding box center [235, 115] width 89 height 23
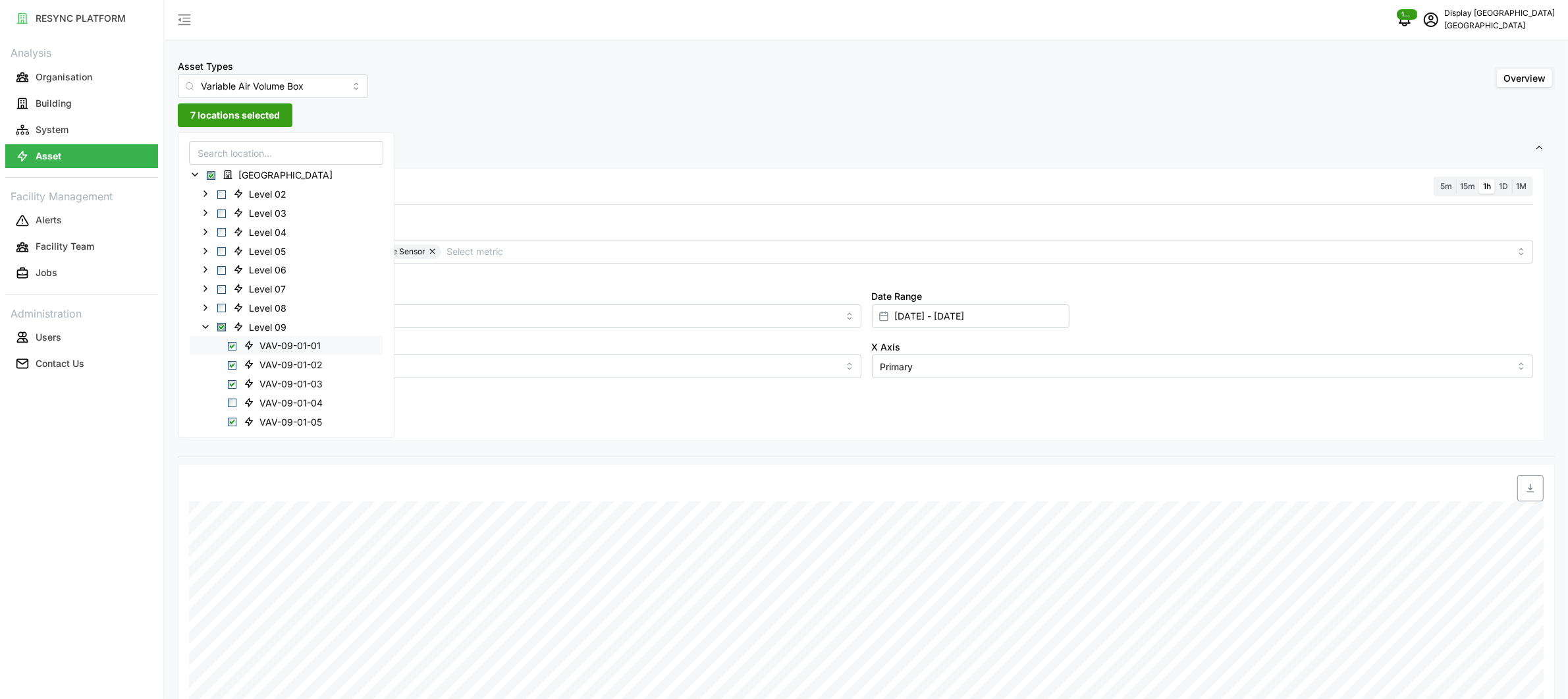
click at [237, 344] on div "VAV-09-01-01" at bounding box center [285, 345] width 193 height 19
click at [229, 343] on span "Select VAV-09-01-01" at bounding box center [232, 345] width 9 height 9
click at [231, 366] on span "Select VAV-09-01-02" at bounding box center [232, 365] width 9 height 9
click at [231, 390] on div "VAV-09-01-03" at bounding box center [285, 383] width 193 height 19
click at [233, 385] on span "Select VAV-09-01-03" at bounding box center [232, 384] width 9 height 9
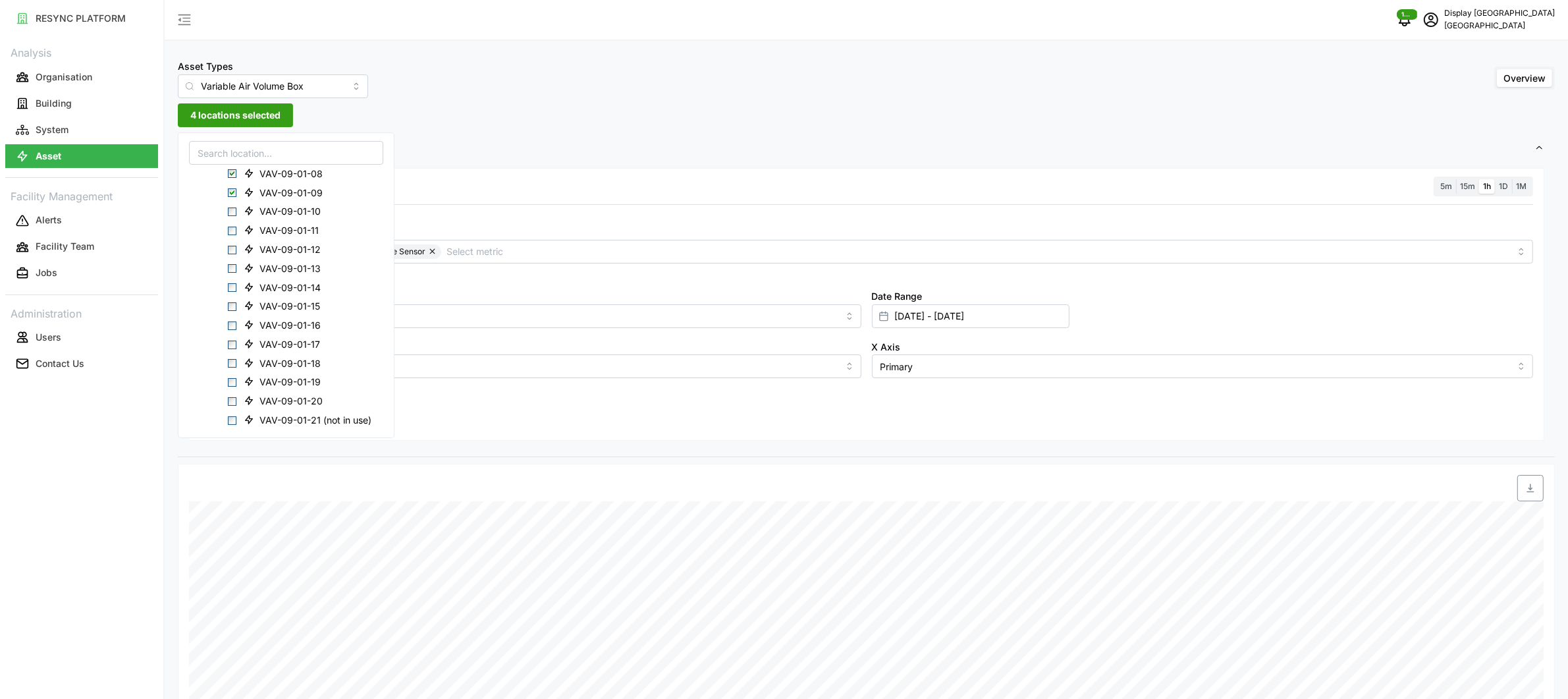
scroll to position [301, 0]
click at [303, 249] on span "VAV-09-01-12" at bounding box center [290, 253] width 61 height 13
click at [311, 197] on span "VAV-09-01-09" at bounding box center [291, 195] width 63 height 13
click at [313, 182] on span "VAV-09-01-08" at bounding box center [291, 177] width 63 height 13
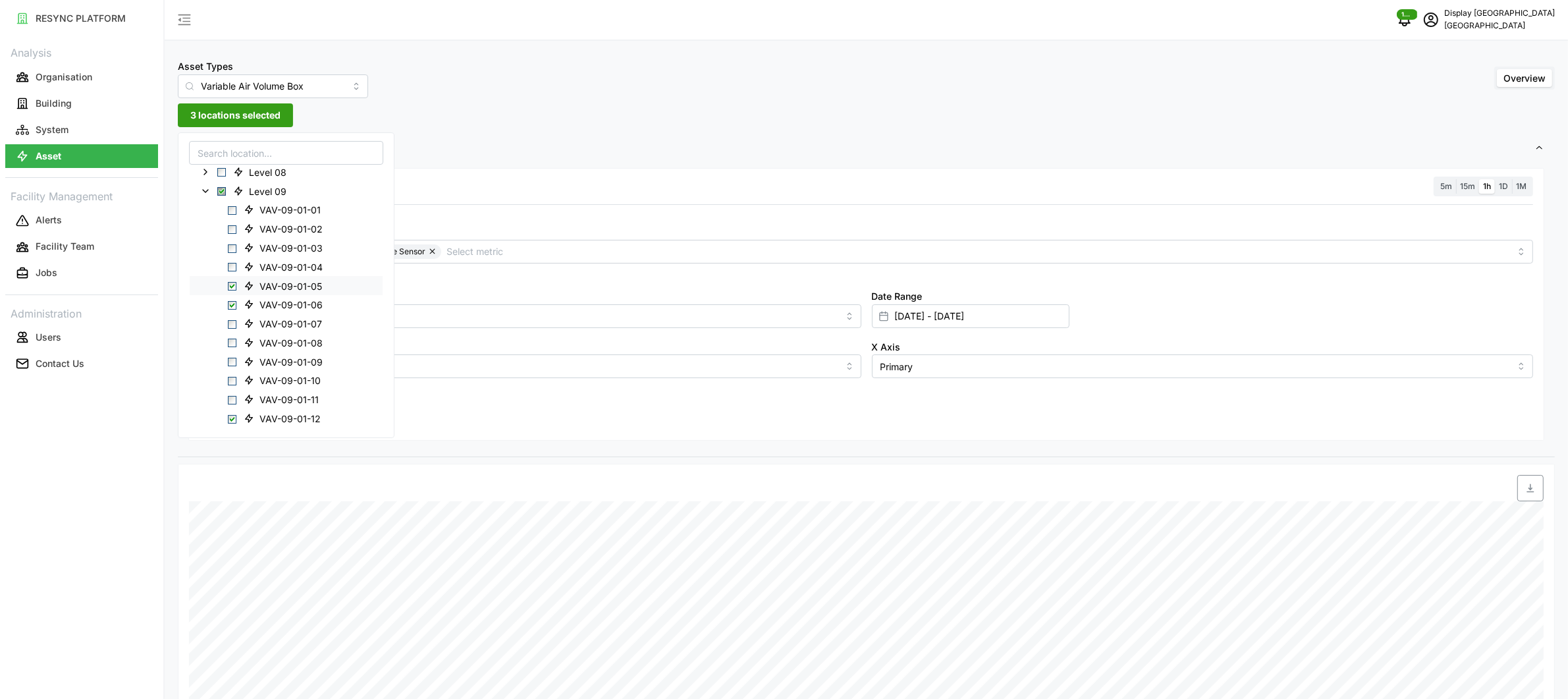
click at [287, 283] on span "VAV-09-01-05" at bounding box center [291, 286] width 63 height 13
click at [281, 303] on span "VAV-09-01-06" at bounding box center [291, 305] width 63 height 13
click at [289, 348] on span "VAV-09-01-14" at bounding box center [290, 347] width 61 height 13
click at [285, 371] on span "VAV-09-01-15" at bounding box center [289, 366] width 61 height 13
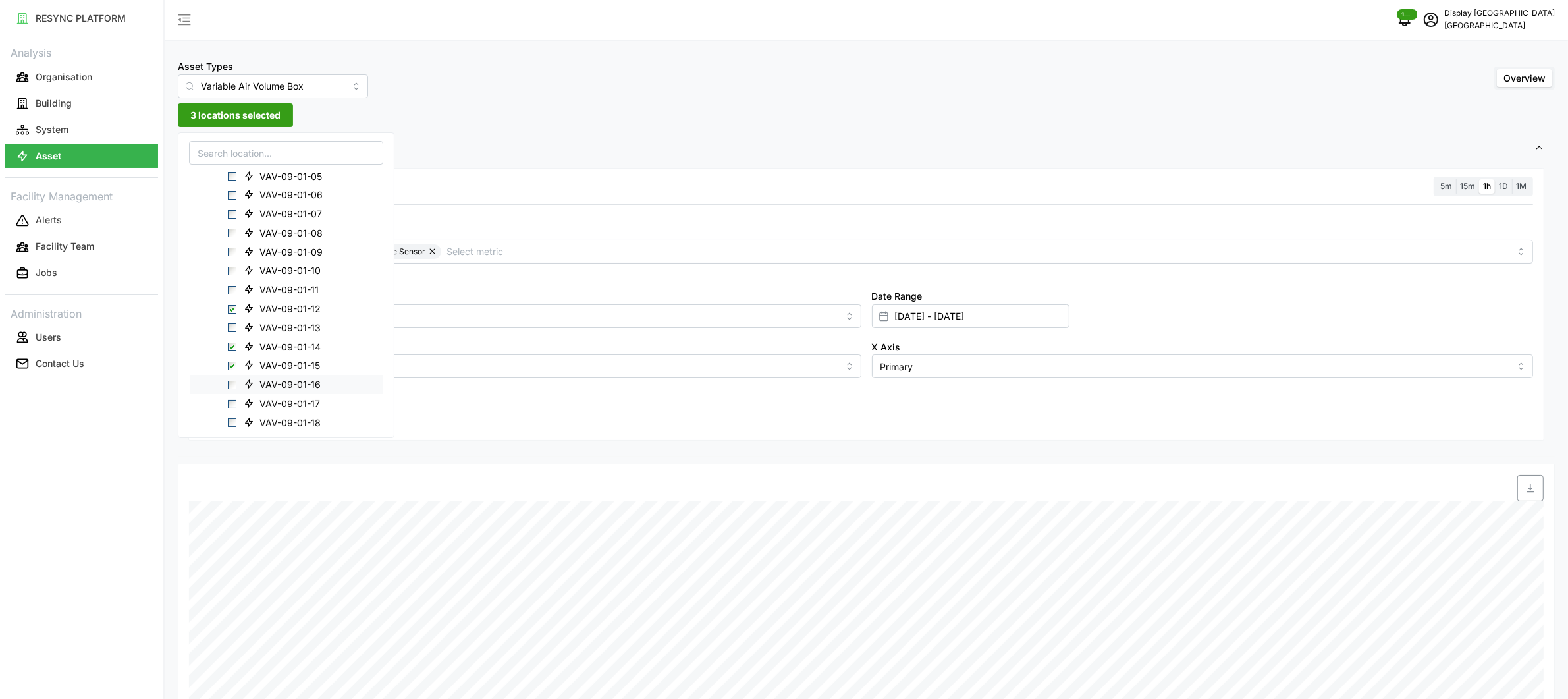
click at [280, 392] on div "VAV-09-01-16" at bounding box center [285, 384] width 193 height 19
click at [276, 401] on span "VAV-09-01-17" at bounding box center [289, 404] width 61 height 13
click at [281, 368] on span "VAV-09-01-15" at bounding box center [289, 366] width 61 height 13
click at [305, 396] on span "VAV-09-01-18" at bounding box center [290, 390] width 61 height 13
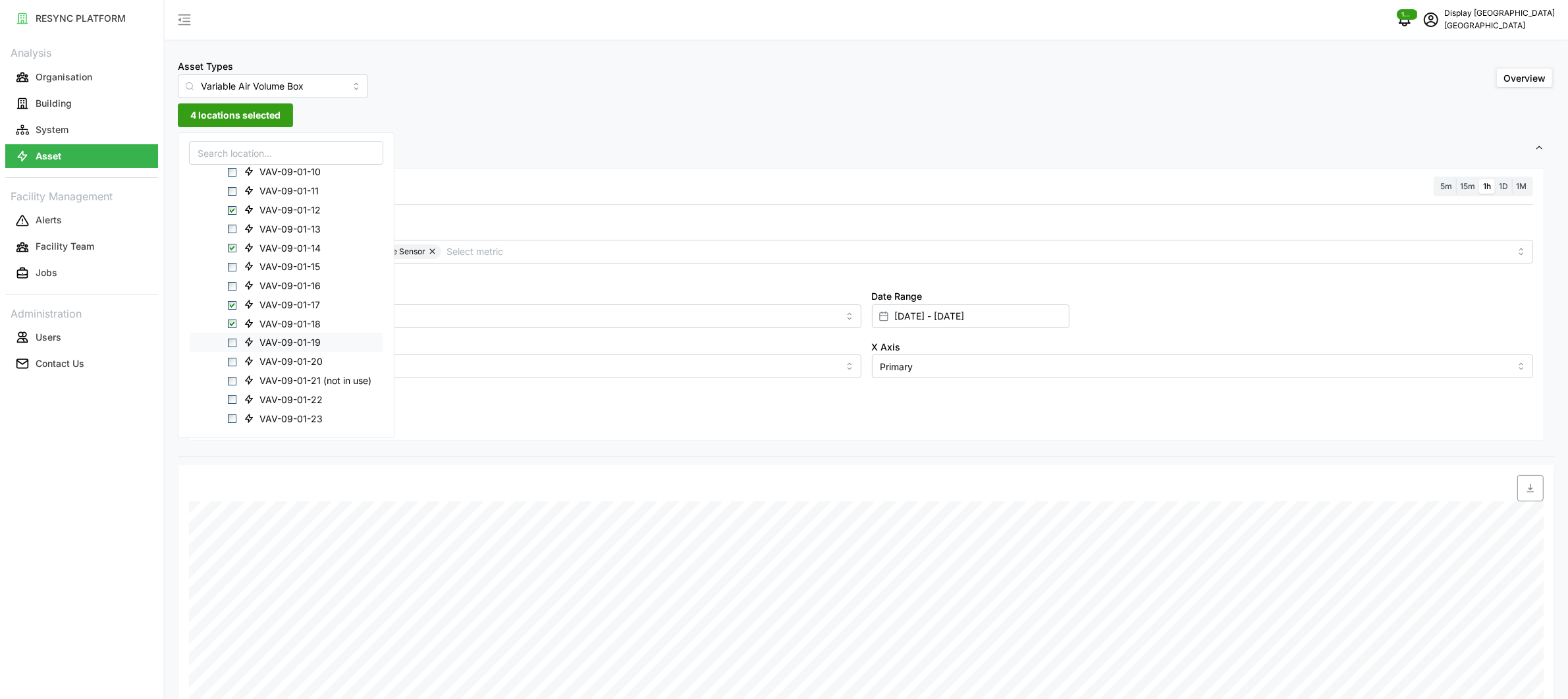
scroll to position [354, 0]
click at [304, 355] on span "VAV-09-01-20" at bounding box center [291, 352] width 63 height 13
click at [295, 407] on span "VAV-09-01-23" at bounding box center [291, 408] width 63 height 13
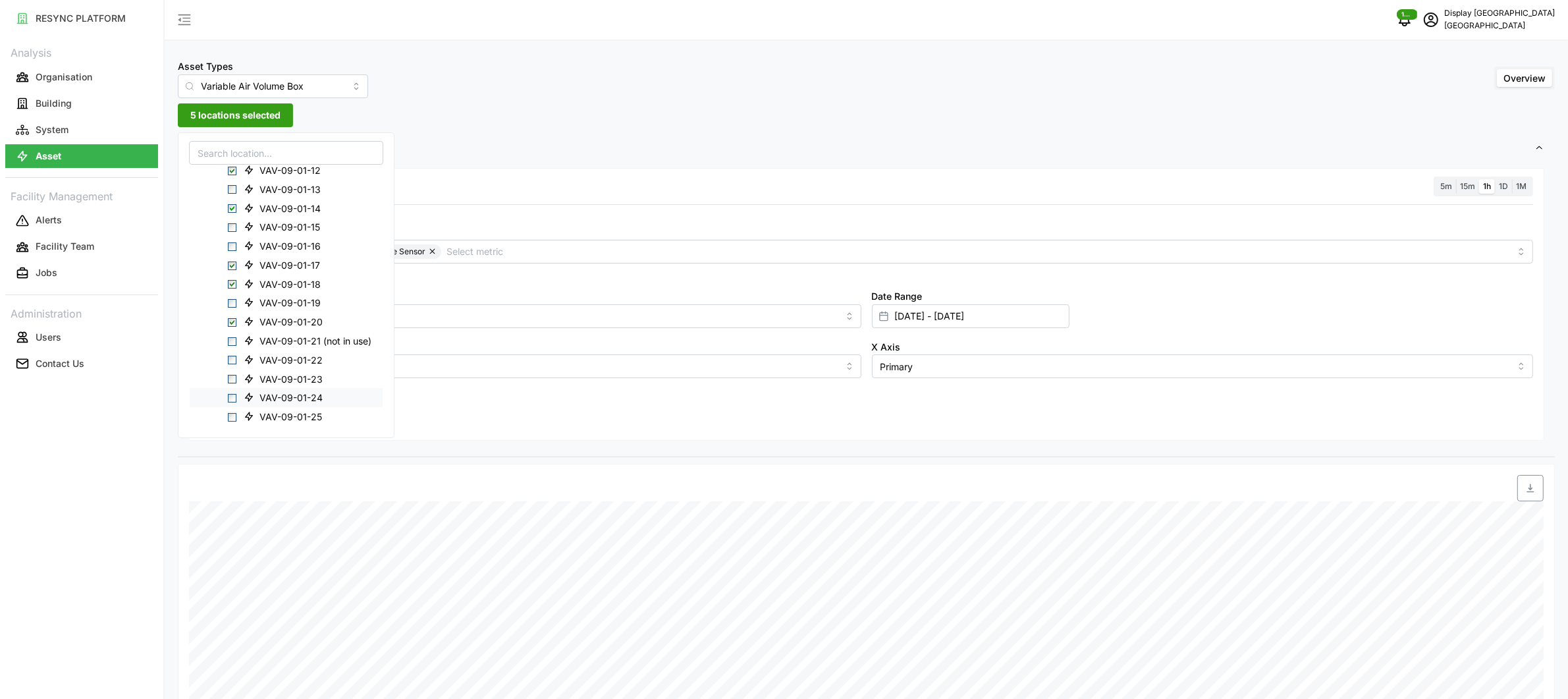
click at [295, 400] on span "VAV-09-01-24" at bounding box center [291, 398] width 63 height 13
click at [276, 377] on span "VAV-09-01-23" at bounding box center [291, 379] width 63 height 13
click at [467, 432] on div "Resolution 5m 15m 1h 1D 1M Metric Air Flow Sensor Zone Air Temperature Sensor *…" at bounding box center [866, 305] width 1356 height 273
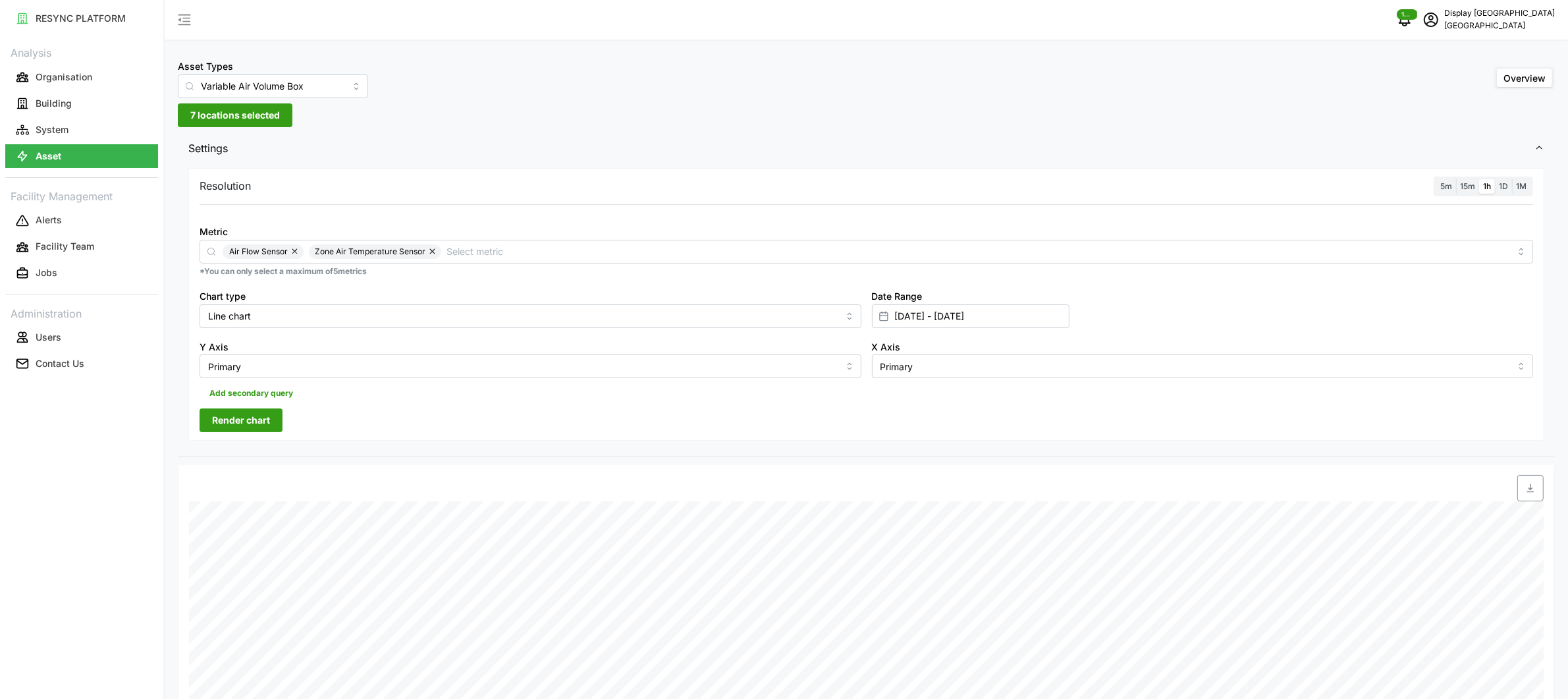
click at [261, 422] on span "Render chart" at bounding box center [241, 420] width 58 height 23
click at [221, 113] on span "7 locations selected" at bounding box center [235, 115] width 89 height 23
type input "[DATE]"
click at [239, 194] on icon at bounding box center [239, 193] width 11 height 11
click at [259, 413] on span "Render chart" at bounding box center [241, 420] width 58 height 23
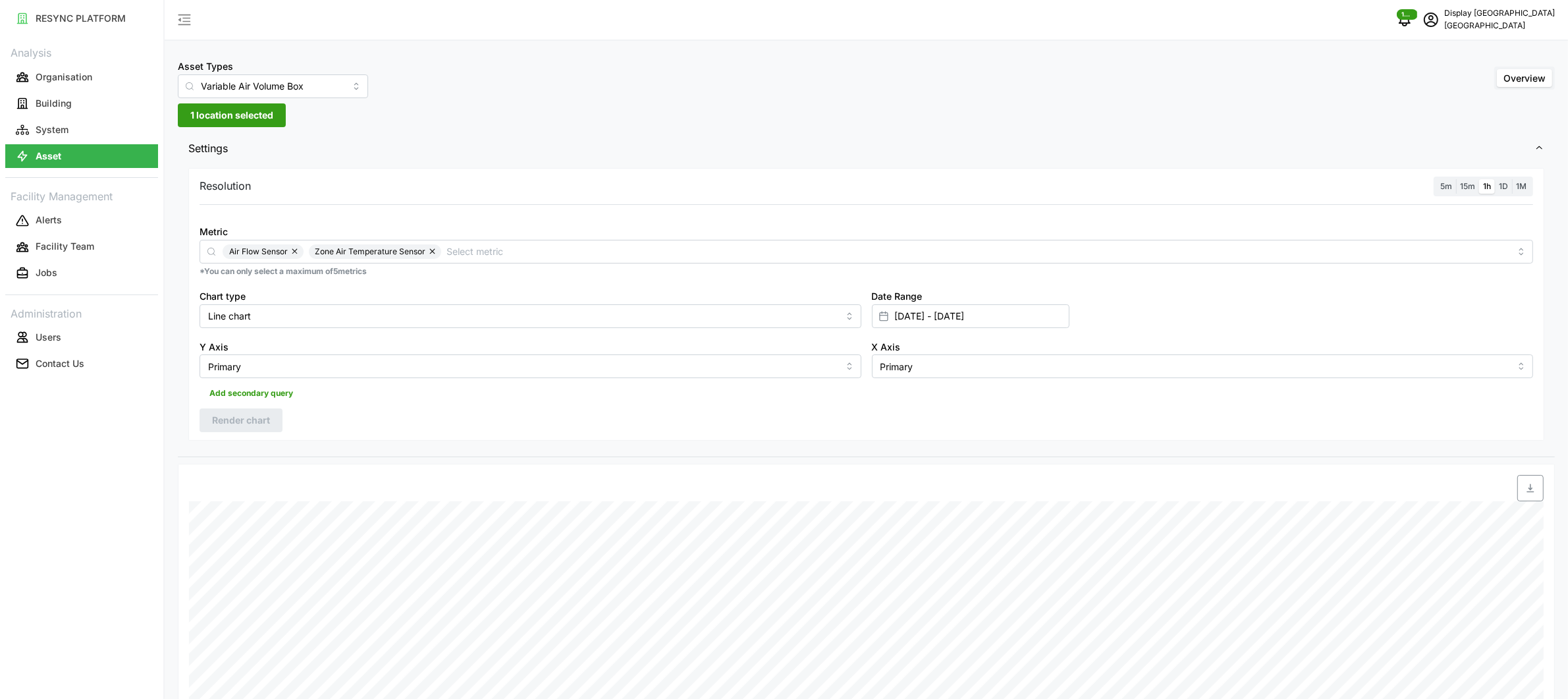
click at [273, 118] on span "1 location selected" at bounding box center [231, 115] width 83 height 23
type input "[DATE]"
click at [273, 195] on span "Level 31" at bounding box center [266, 194] width 35 height 13
click at [247, 418] on span "Render chart" at bounding box center [241, 420] width 58 height 23
click at [265, 105] on span "1 location selected" at bounding box center [231, 115] width 83 height 23
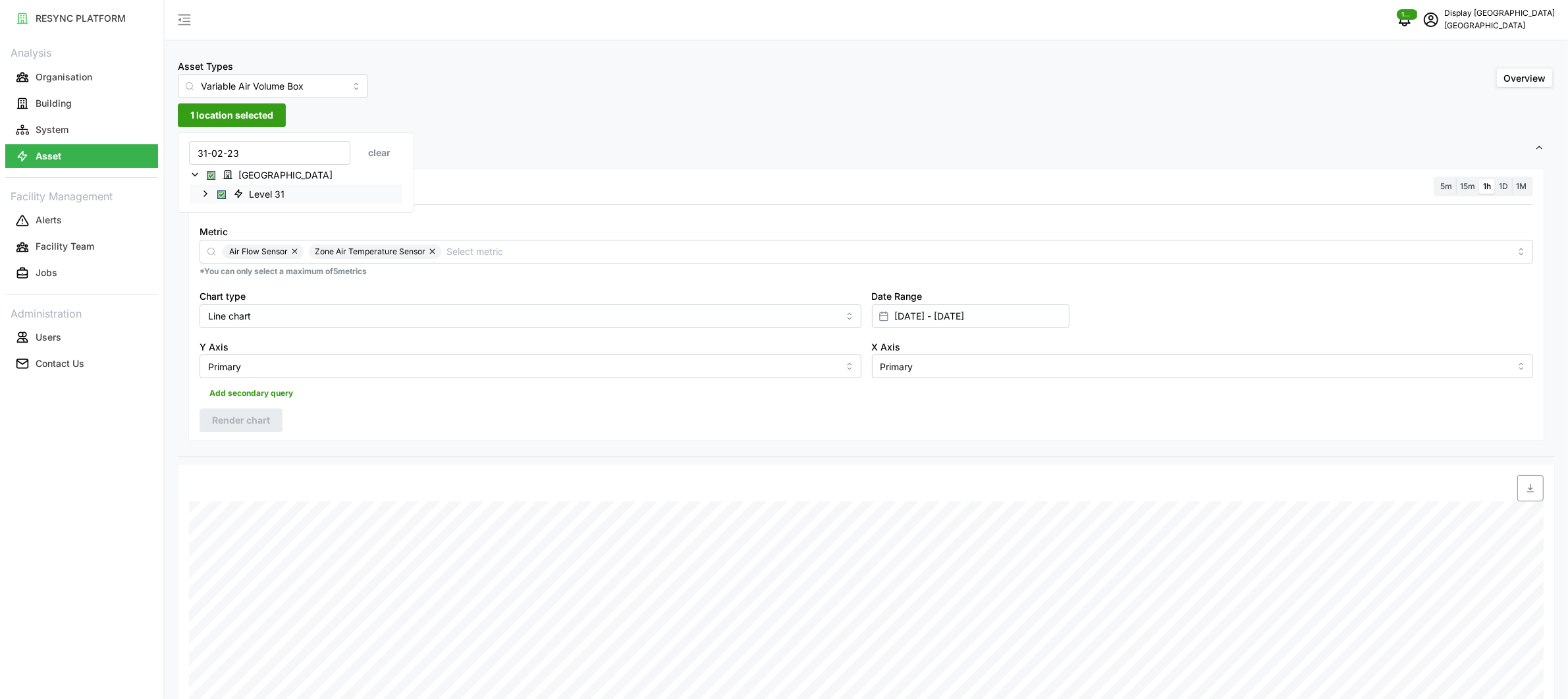
type input "31-02-23"
click at [299, 198] on div "Level 31" at bounding box center [295, 193] width 213 height 19
click at [209, 196] on icon at bounding box center [205, 193] width 11 height 11
drag, startPoint x: 235, startPoint y: 213, endPoint x: 279, endPoint y: 205, distance: 44.7
click at [234, 213] on span "Select VAV-31-02-23" at bounding box center [232, 213] width 9 height 9
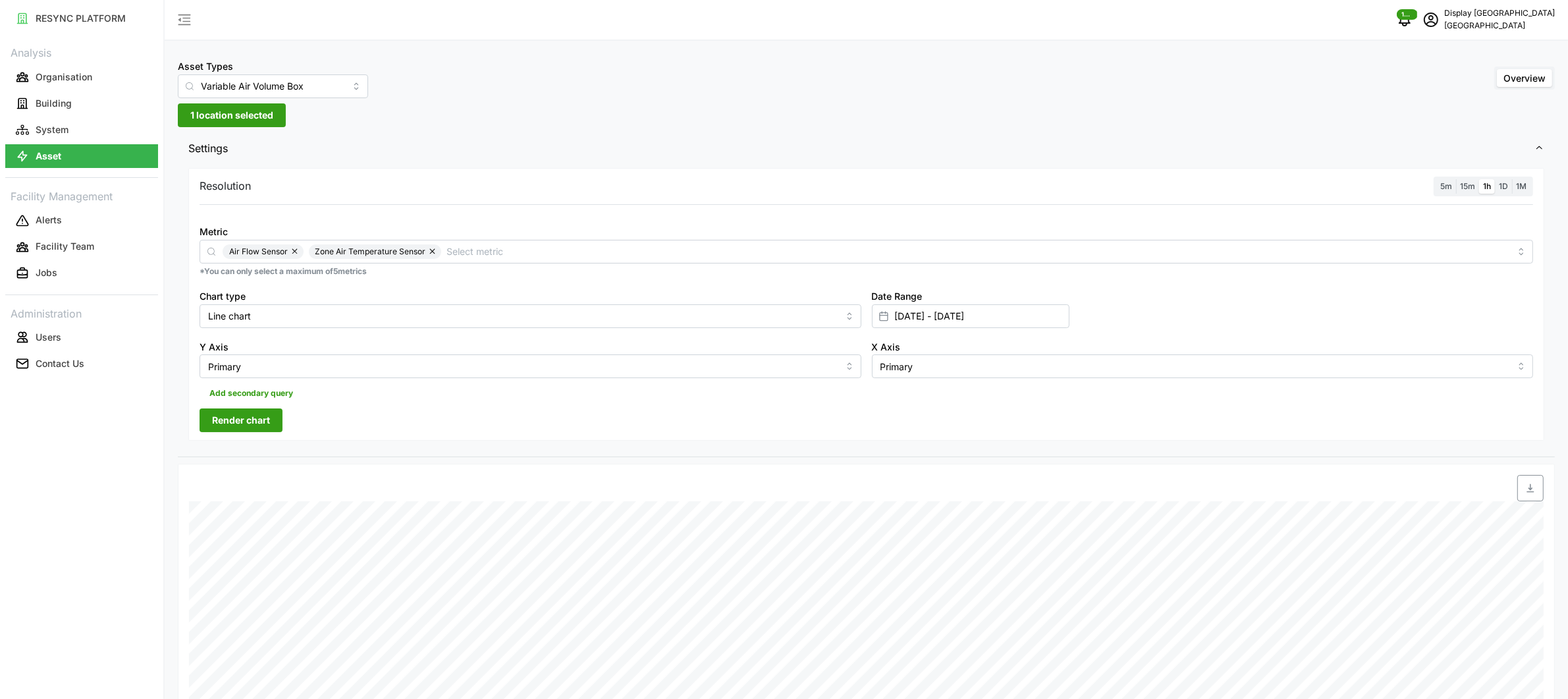
click at [262, 422] on span "Render chart" at bounding box center [241, 420] width 58 height 23
click at [243, 116] on span "1 location selected" at bounding box center [231, 115] width 83 height 23
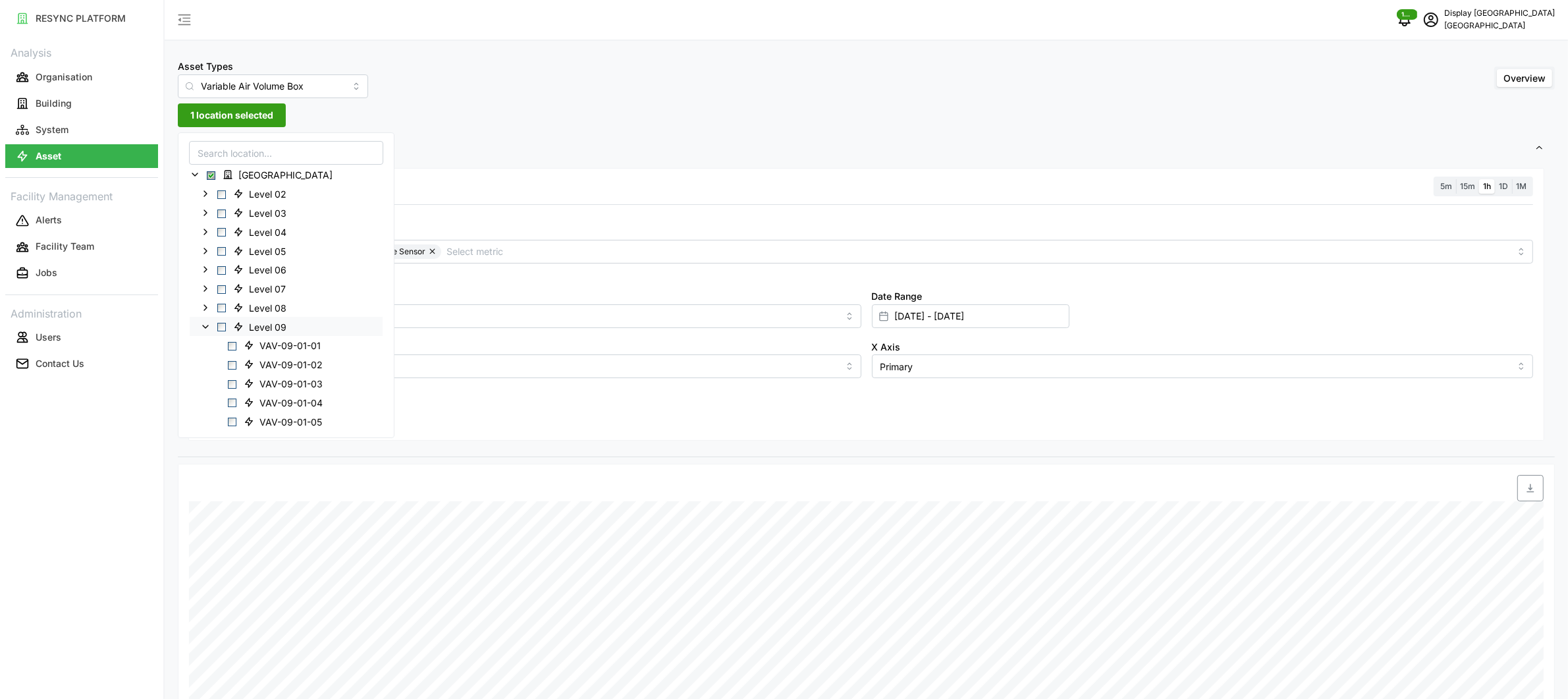
click at [203, 323] on icon at bounding box center [205, 326] width 11 height 11
click at [279, 364] on span "VAV-31-02-24" at bounding box center [291, 367] width 63 height 13
click at [476, 399] on div "Add secondary query" at bounding box center [866, 391] width 1334 height 25
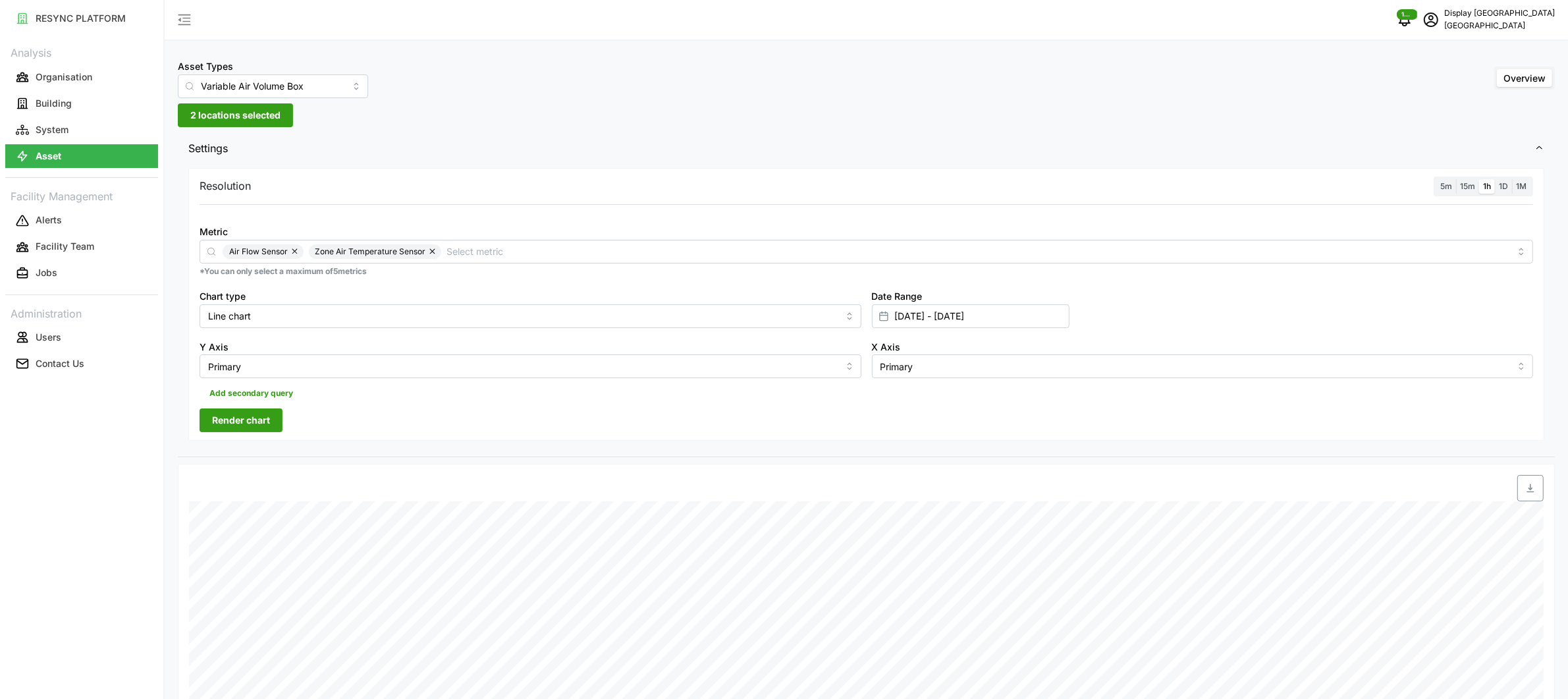
click at [280, 414] on button "Render chart" at bounding box center [241, 420] width 83 height 24
click at [279, 84] on input "Variable Air Volume Box" at bounding box center [273, 87] width 190 height 24
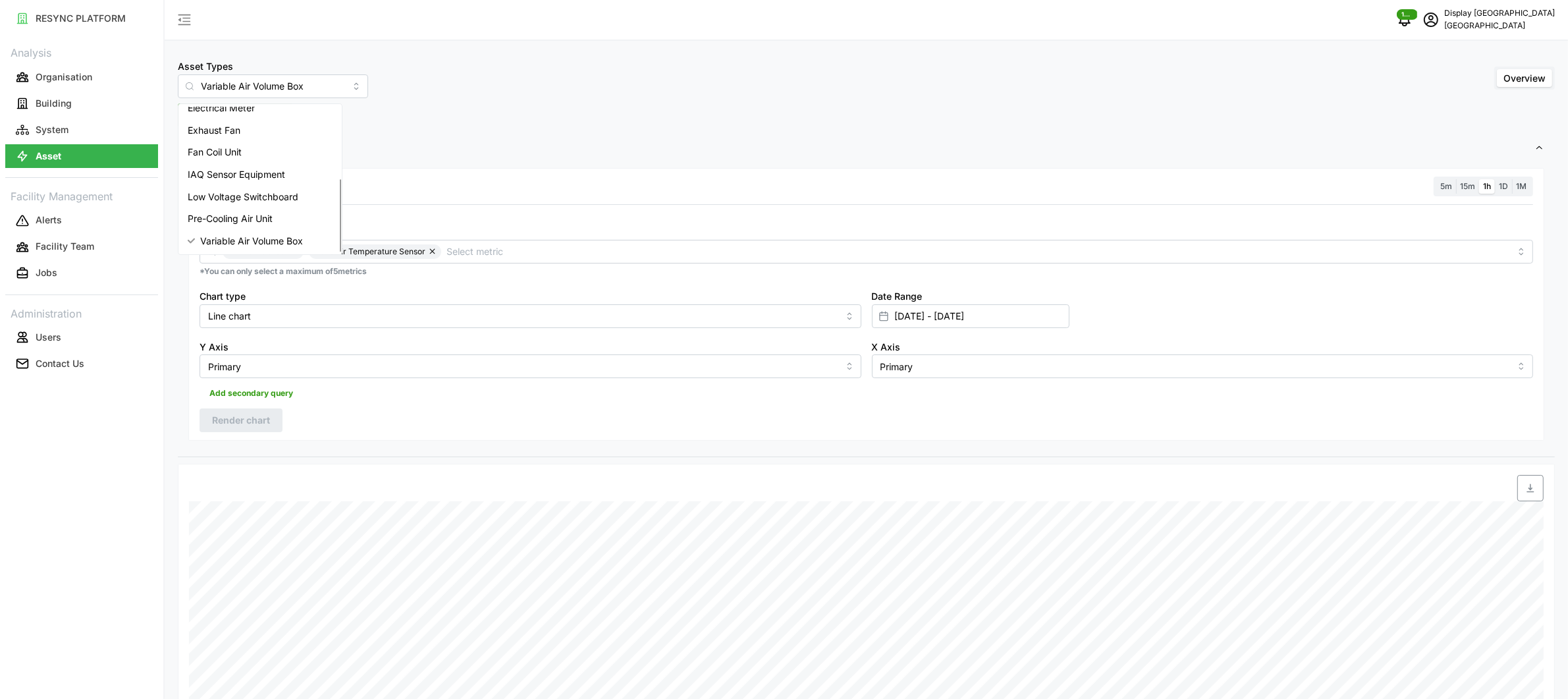
click at [478, 92] on div "Asset Types Variable Air Volume Box Overview" at bounding box center [866, 78] width 1377 height 40
click at [280, 113] on button "2 locations selected" at bounding box center [235, 115] width 115 height 24
click at [206, 194] on polyline at bounding box center [205, 193] width 3 height 5
click at [231, 211] on span "Select VAV-34-01-16" at bounding box center [232, 213] width 9 height 9
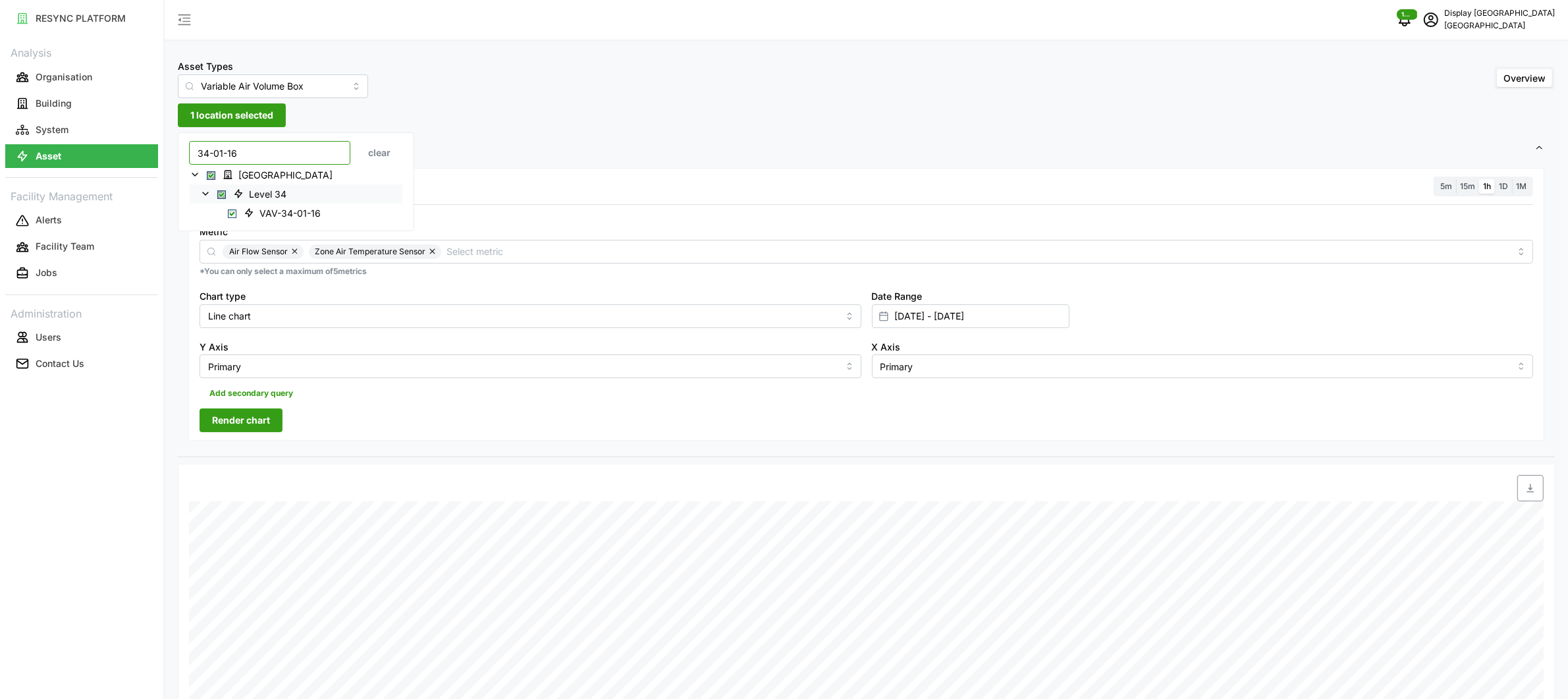
click at [258, 154] on input "34-01-16" at bounding box center [269, 153] width 161 height 24
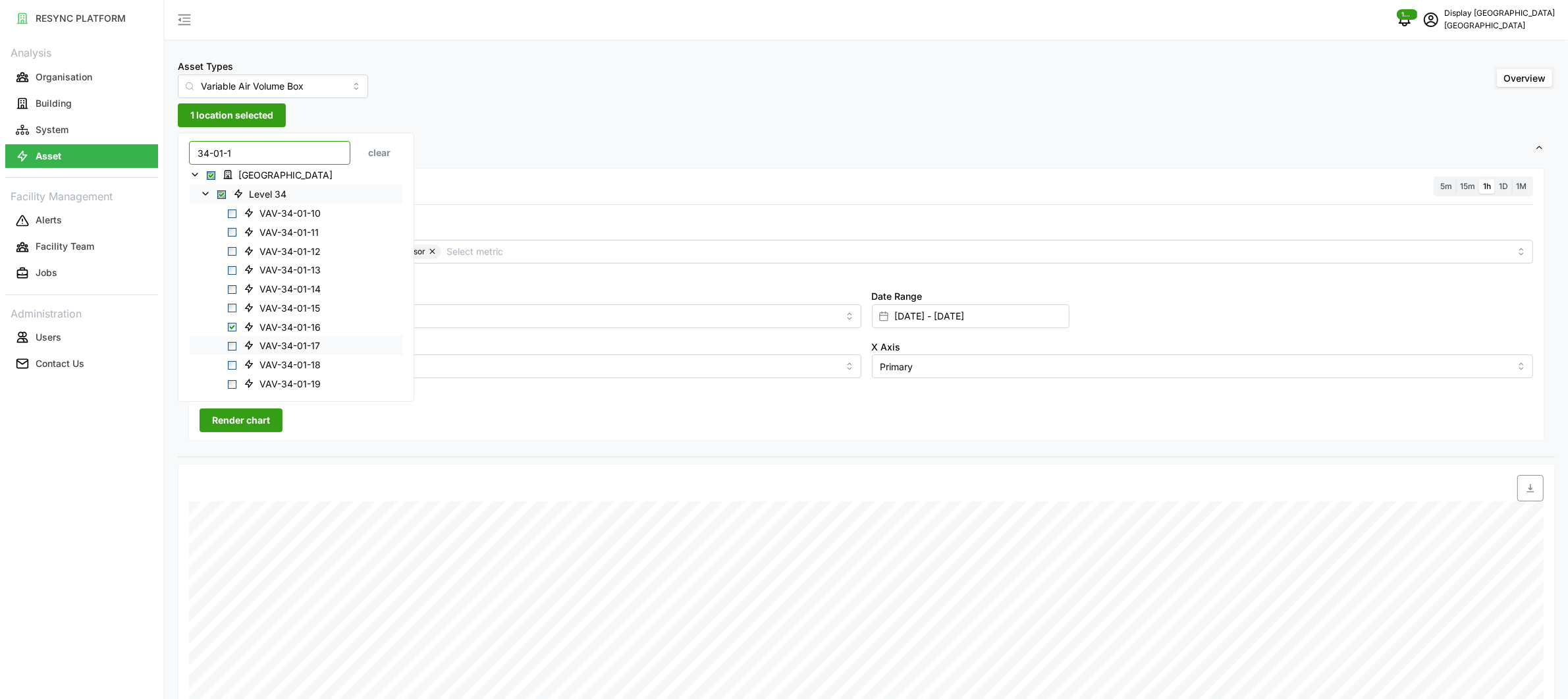
type input "34-01-1"
click at [271, 341] on span "VAV-34-01-17" at bounding box center [289, 346] width 61 height 13
click at [245, 426] on span "Render chart" at bounding box center [241, 420] width 58 height 23
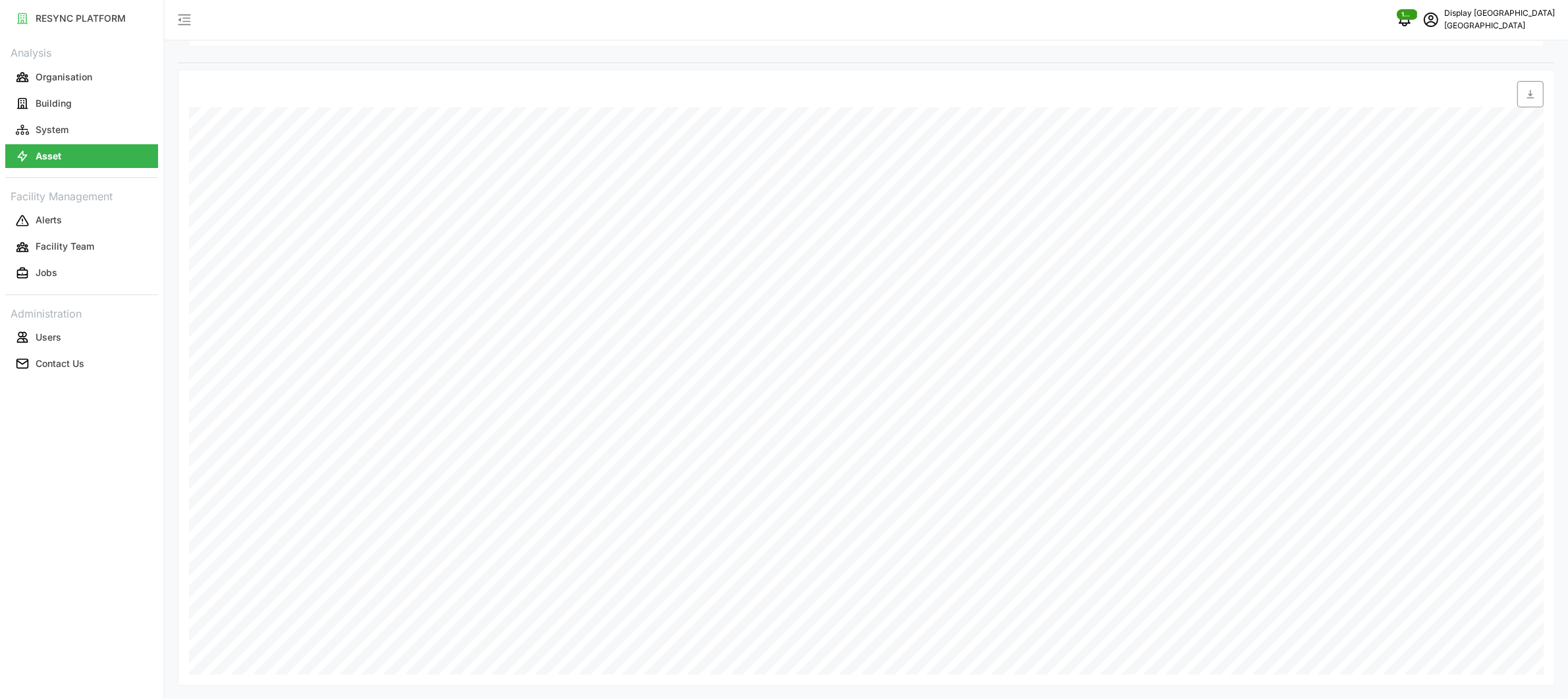
scroll to position [395, 0]
